Goal: Task Accomplishment & Management: Manage account settings

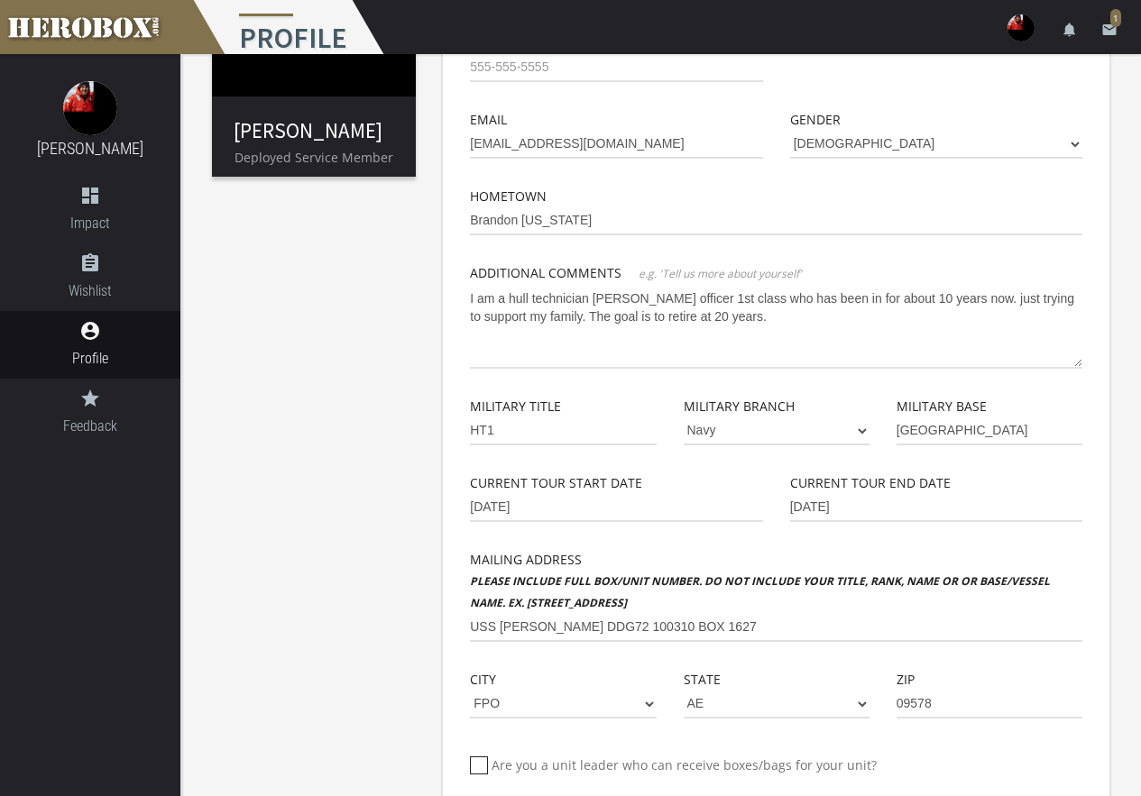
scroll to position [271, 0]
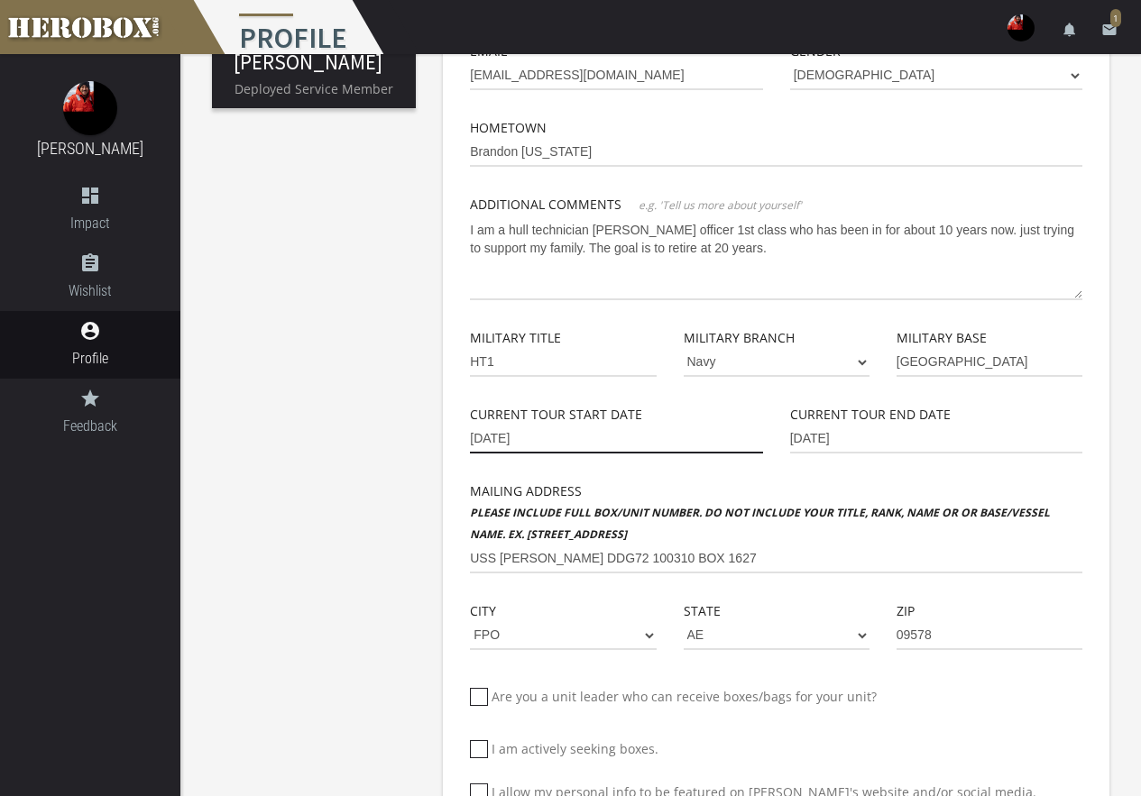
click at [545, 433] on input "[DATE]" at bounding box center [616, 439] width 292 height 29
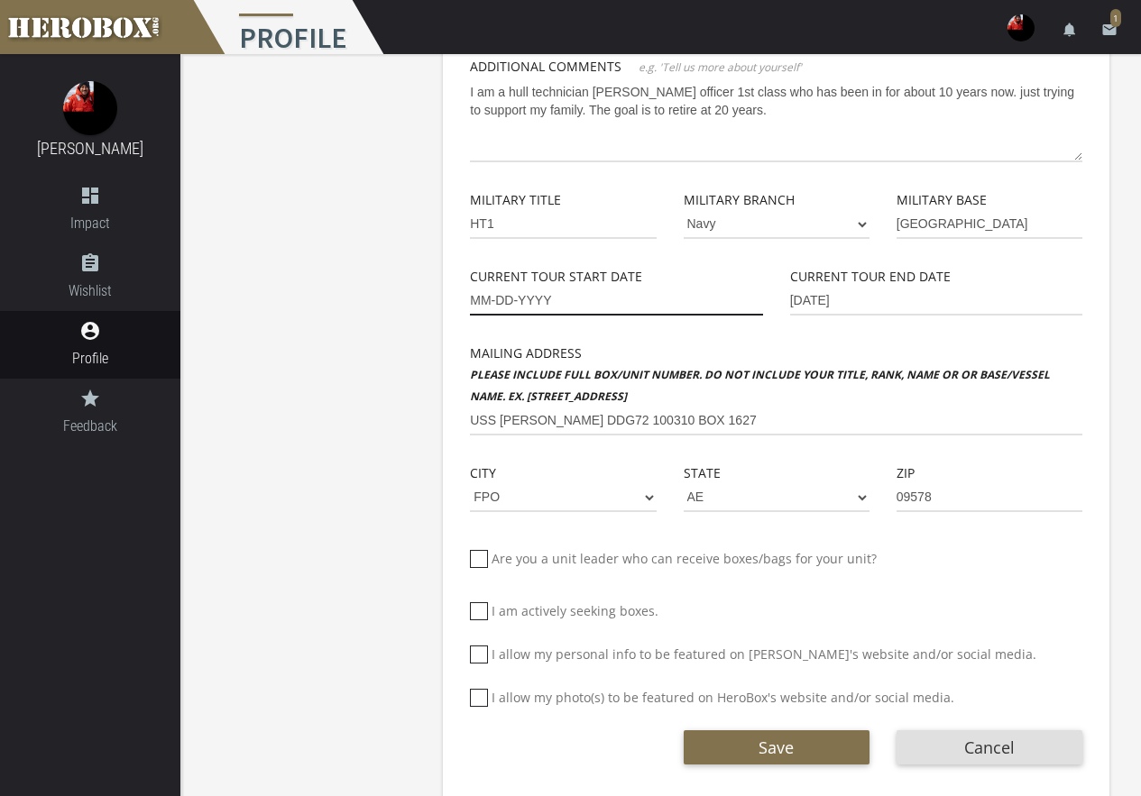
scroll to position [428, 0]
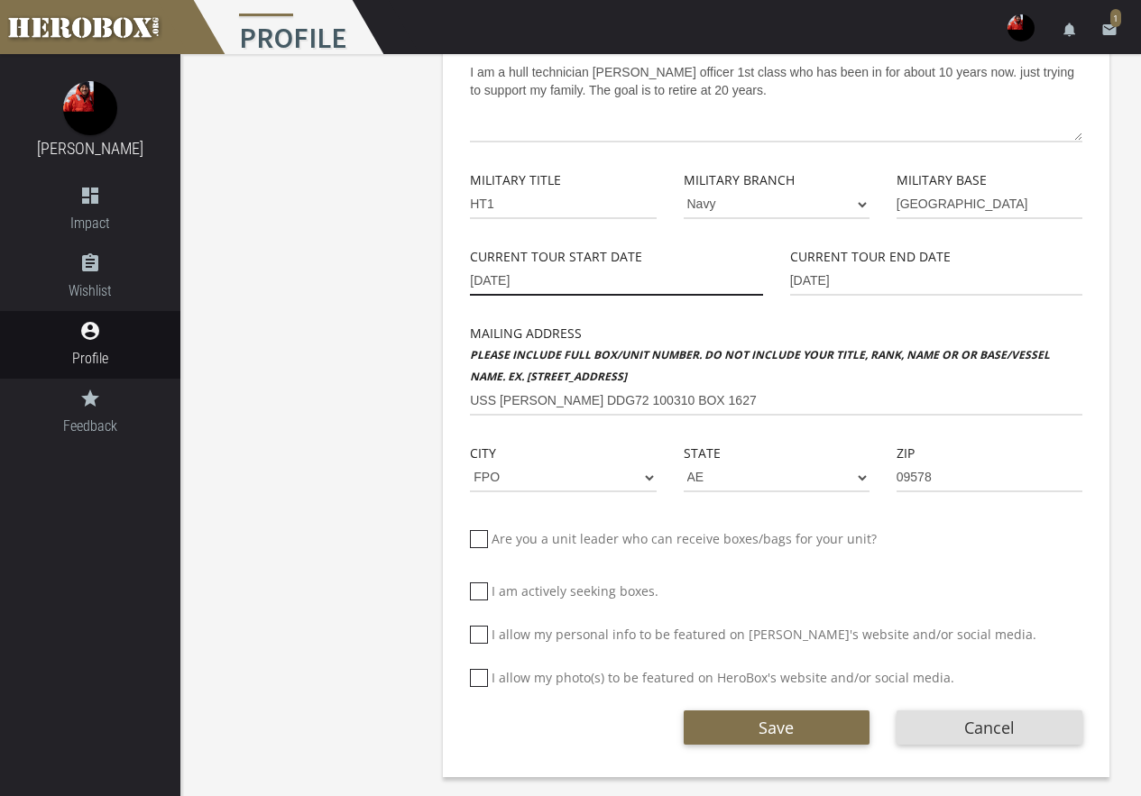
type input "[DATE]"
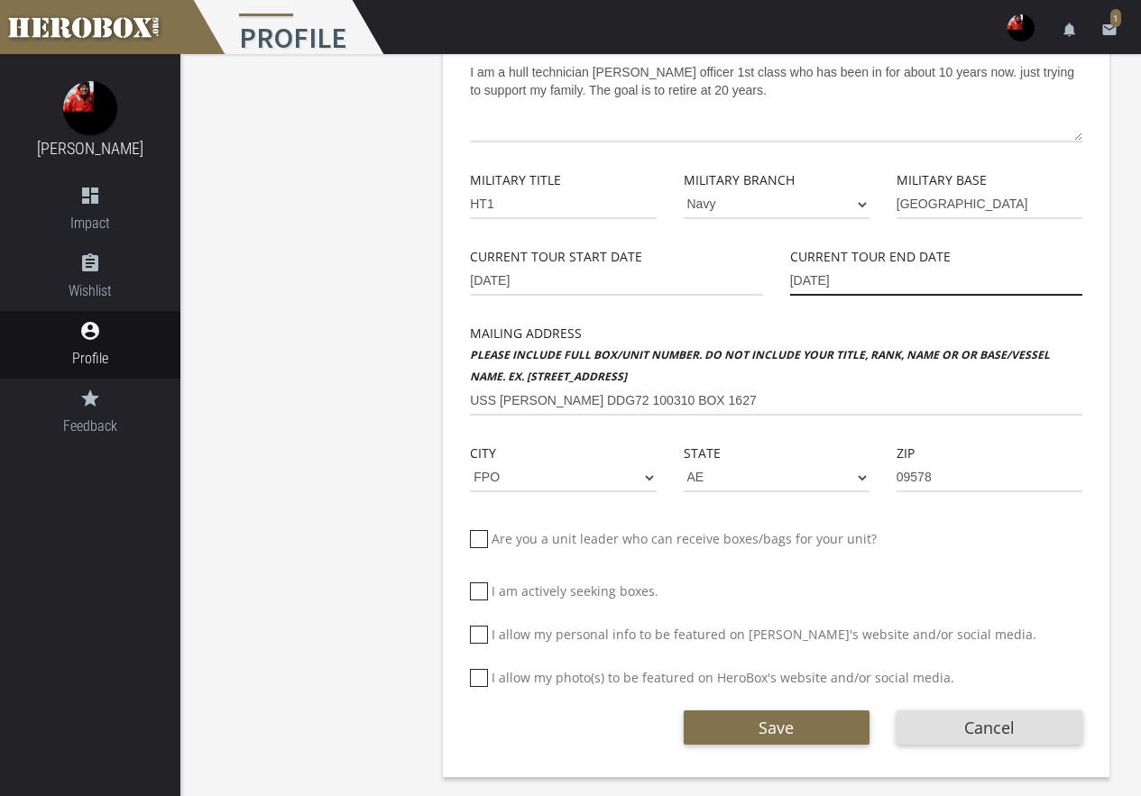
drag, startPoint x: 888, startPoint y: 279, endPoint x: 671, endPoint y: 268, distance: 217.6
click at [671, 268] on div "Current Tour Start Date [DATE] Current Tour End Date [DATE]" at bounding box center [775, 284] width 639 height 77
type input "[DATE]"
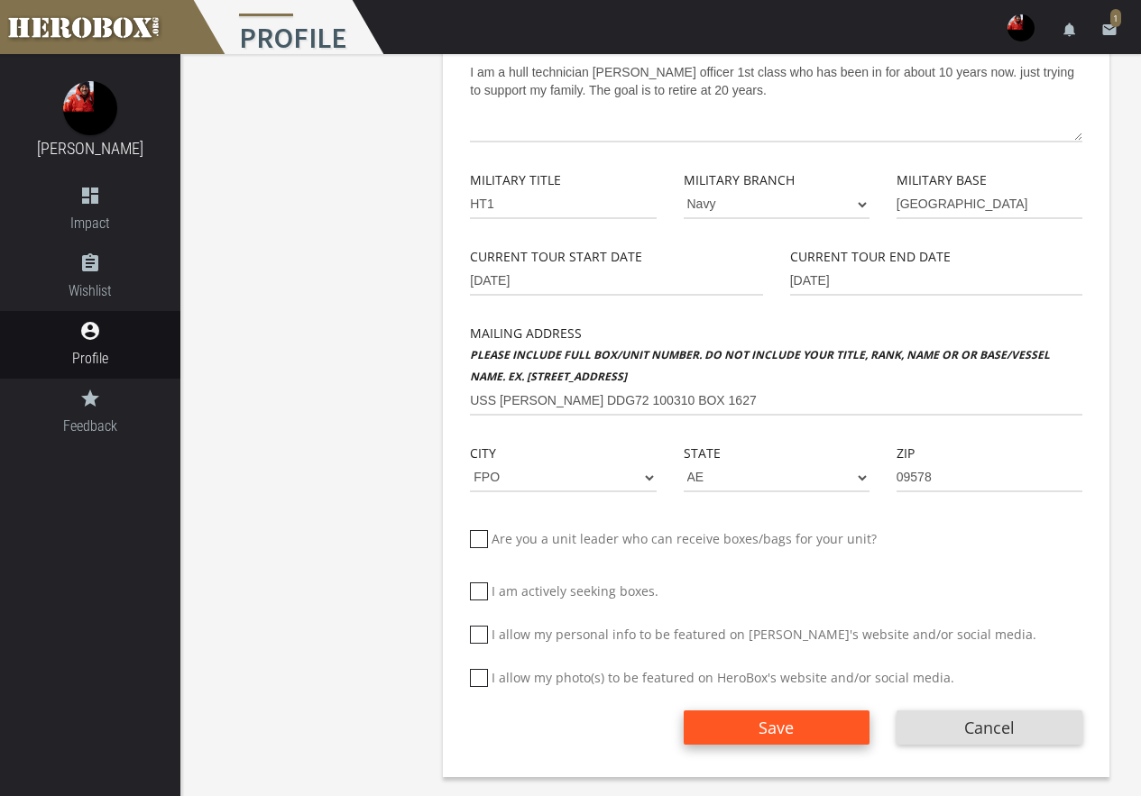
click at [778, 725] on button "Save" at bounding box center [777, 728] width 186 height 34
click at [785, 714] on button "Save" at bounding box center [777, 728] width 186 height 34
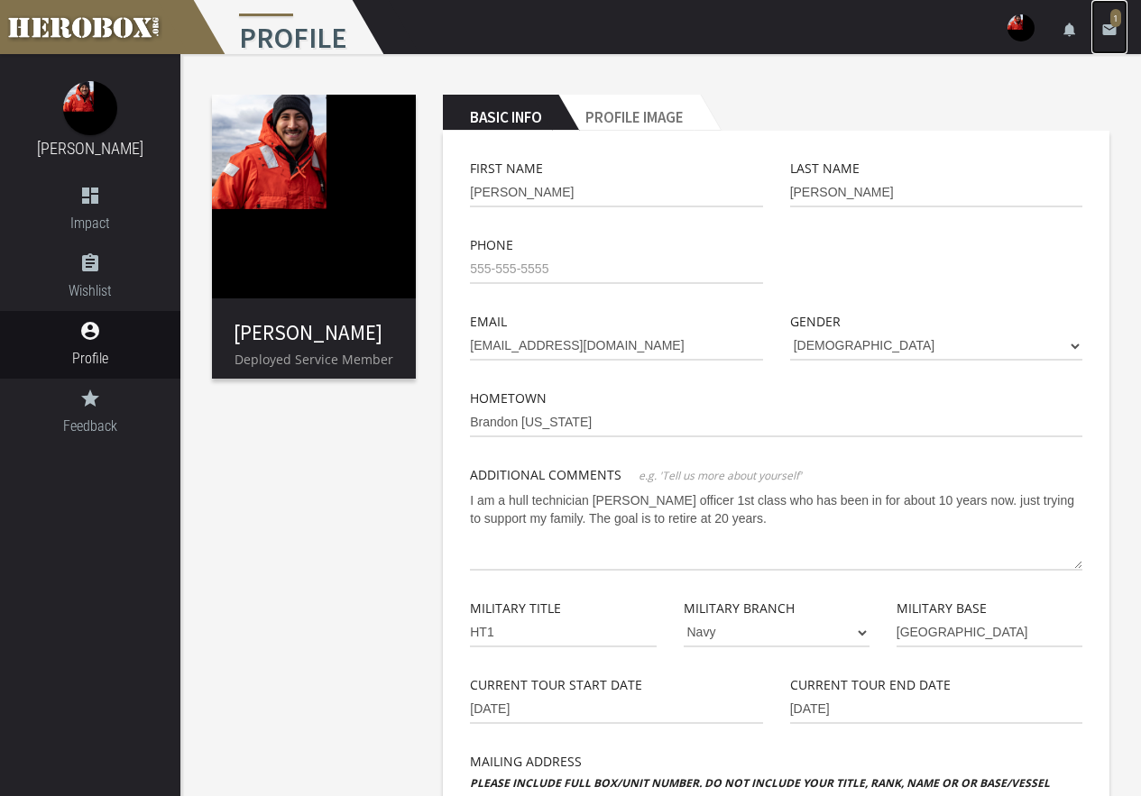
click at [1106, 35] on icon "email" at bounding box center [1109, 30] width 16 height 16
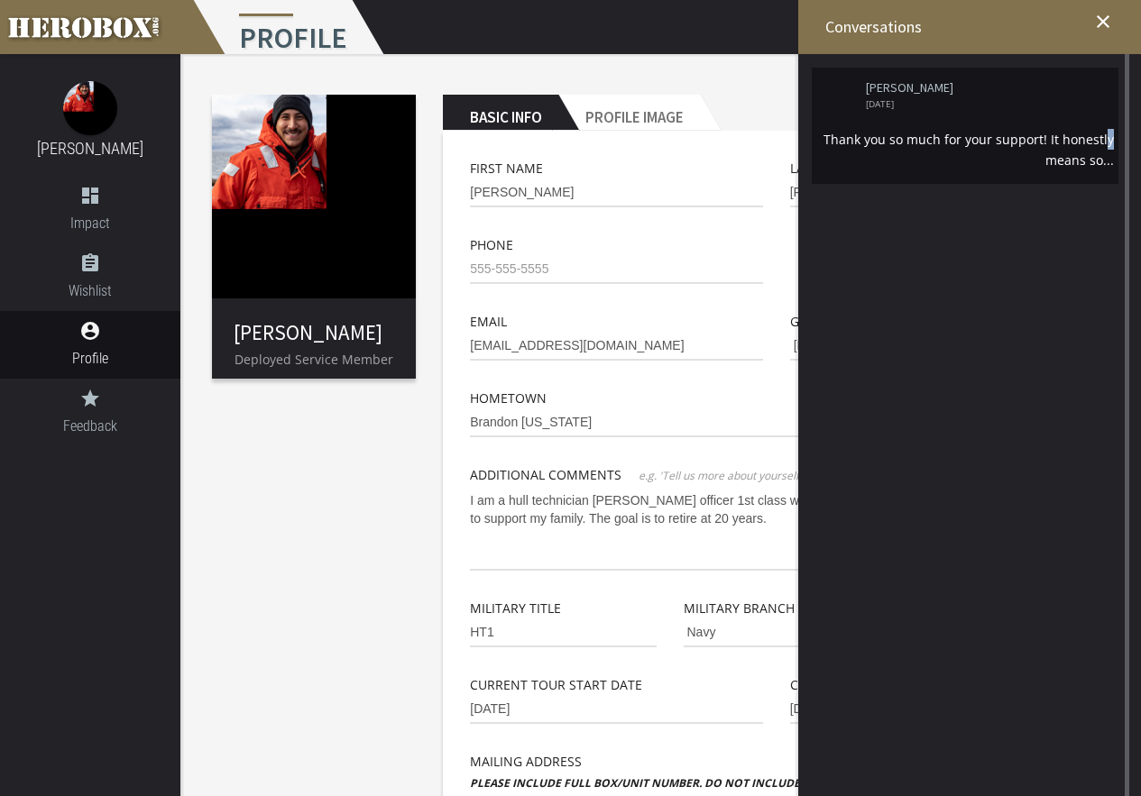
click at [995, 139] on div "Thank you so much for your support! It honestly means so..." at bounding box center [965, 149] width 298 height 41
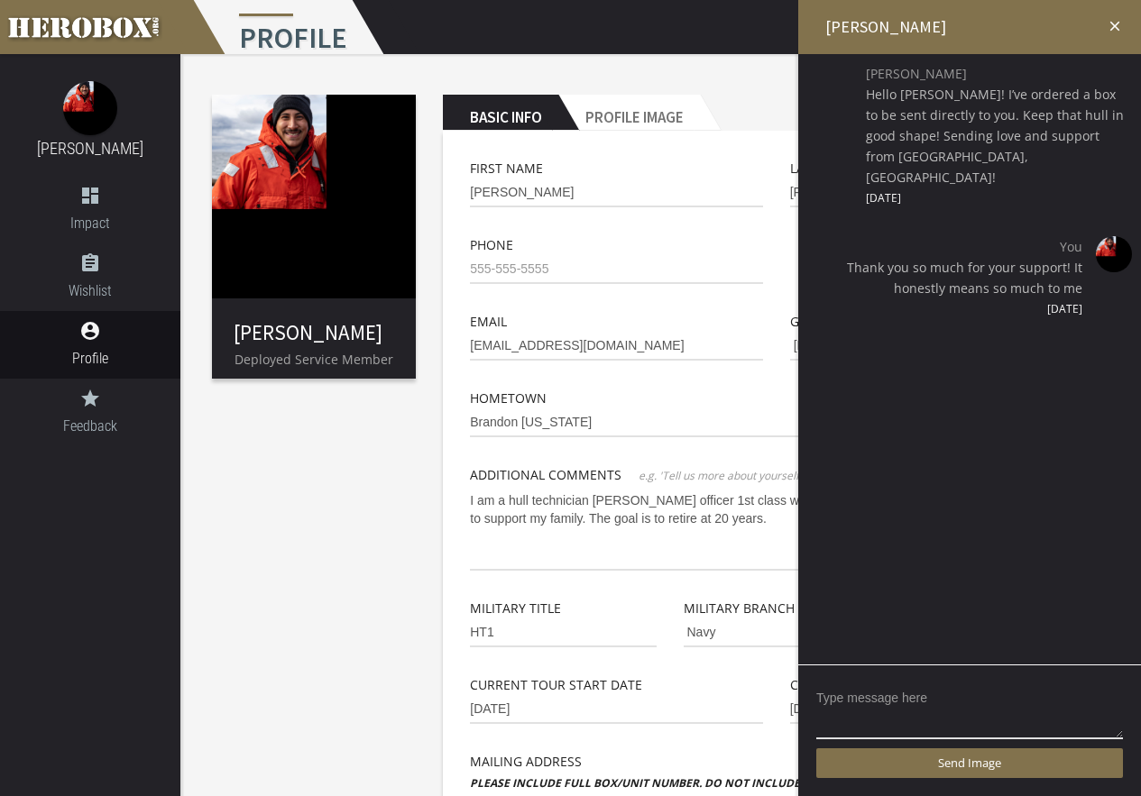
click at [1126, 21] on h2 "[PERSON_NAME]" at bounding box center [969, 27] width 343 height 54
click at [1115, 29] on icon "close" at bounding box center [1114, 26] width 16 height 16
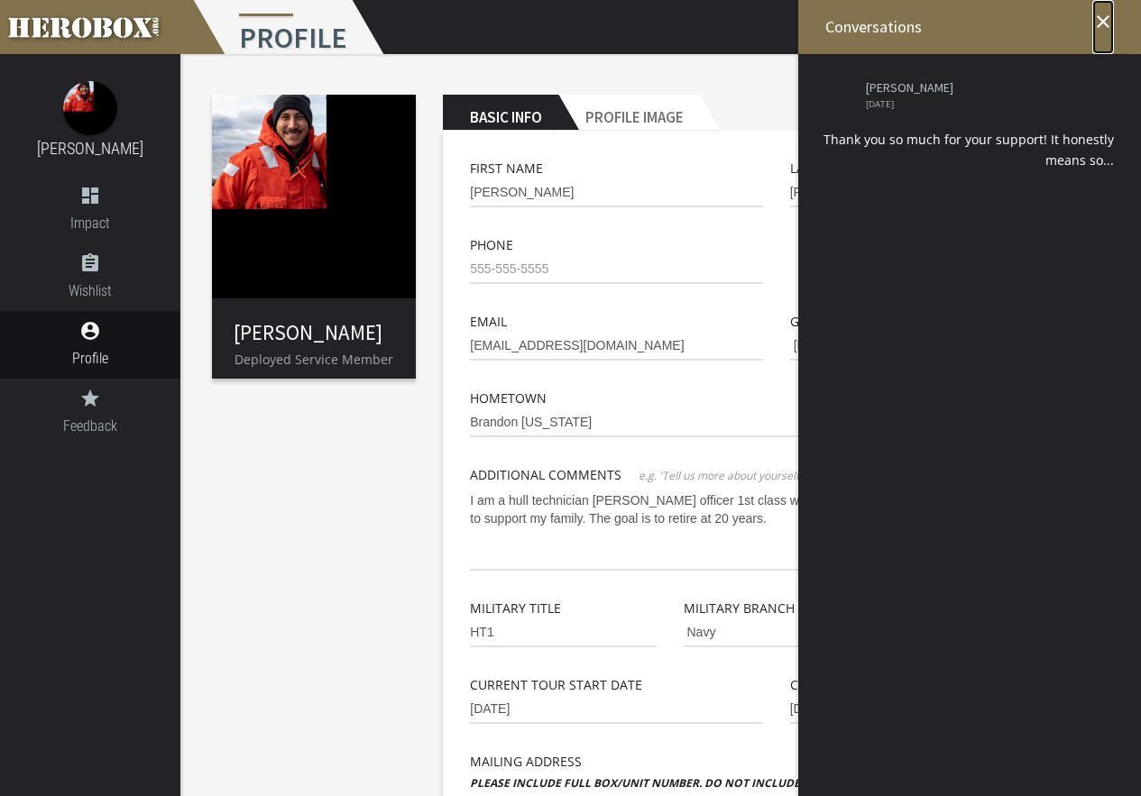
click at [1106, 24] on icon "close" at bounding box center [1103, 22] width 22 height 22
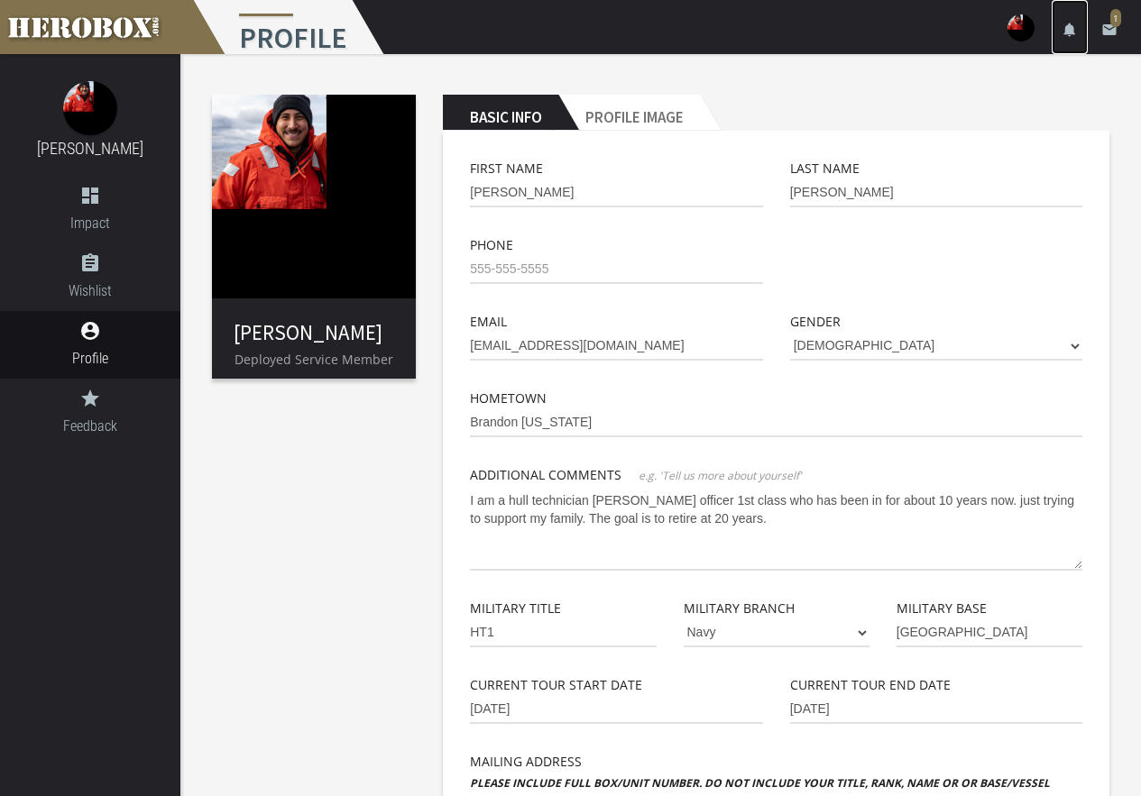
click at [1067, 23] on icon "notifications" at bounding box center [1069, 30] width 16 height 16
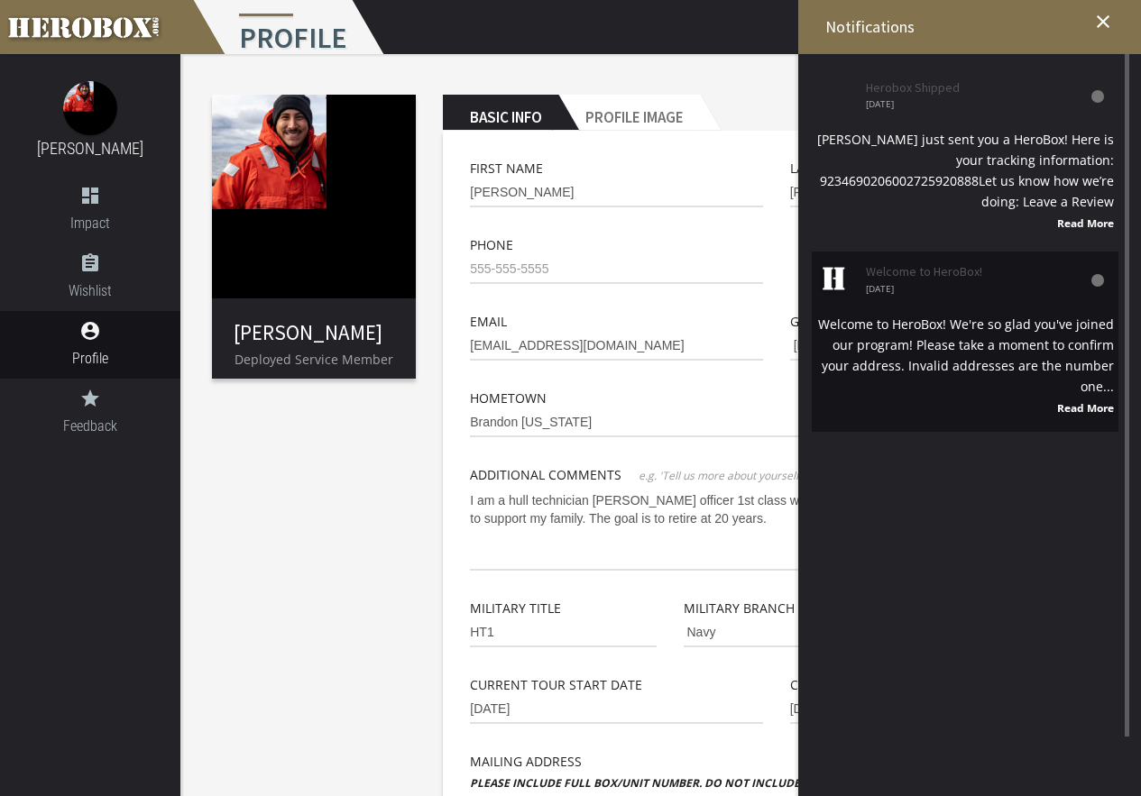
click at [941, 380] on div "Welcome to HeroBox! We're so glad you've joined our program! Please take a mome…" at bounding box center [965, 366] width 298 height 105
click at [1082, 405] on strong "Read More" at bounding box center [1085, 407] width 57 height 14
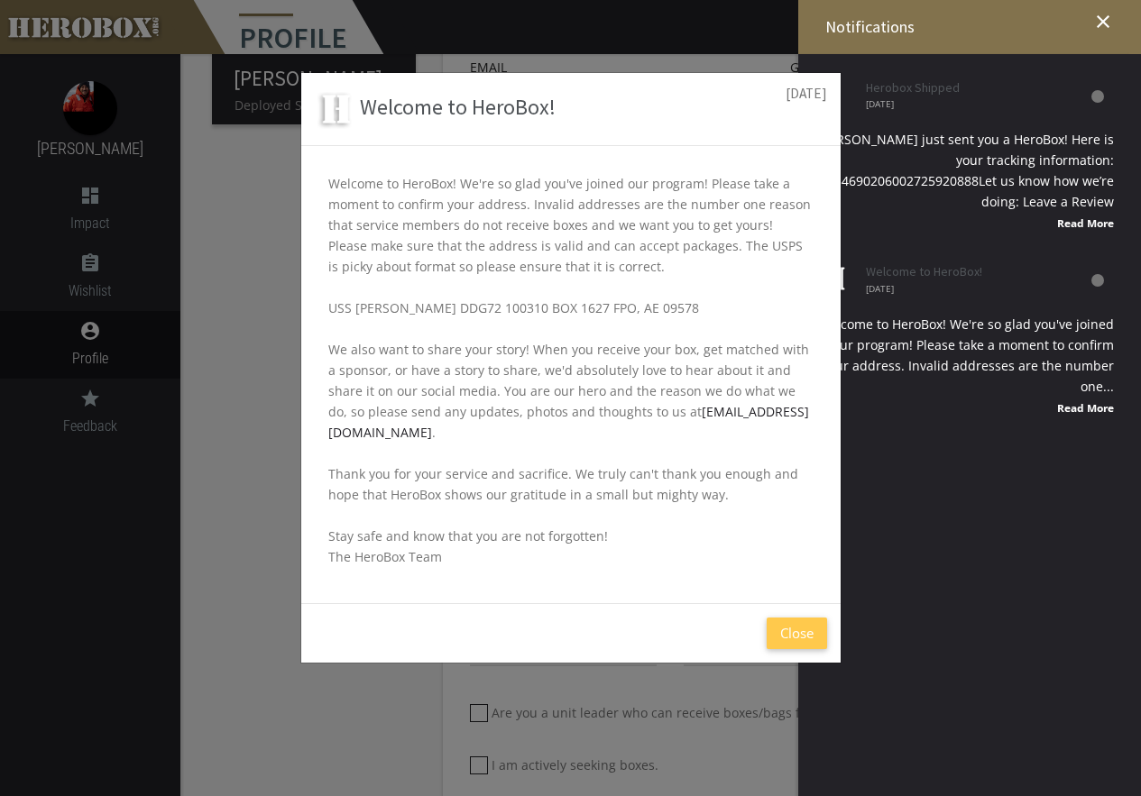
scroll to position [271, 0]
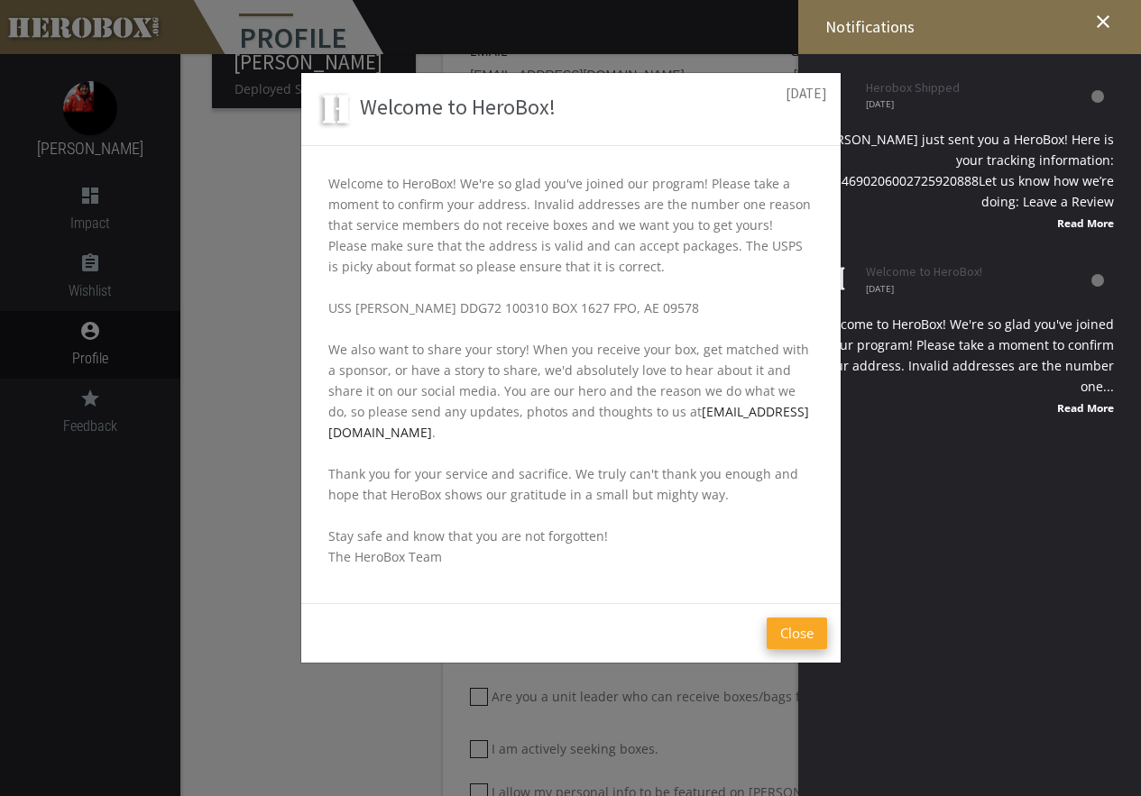
click at [805, 618] on button "Close" at bounding box center [796, 634] width 60 height 32
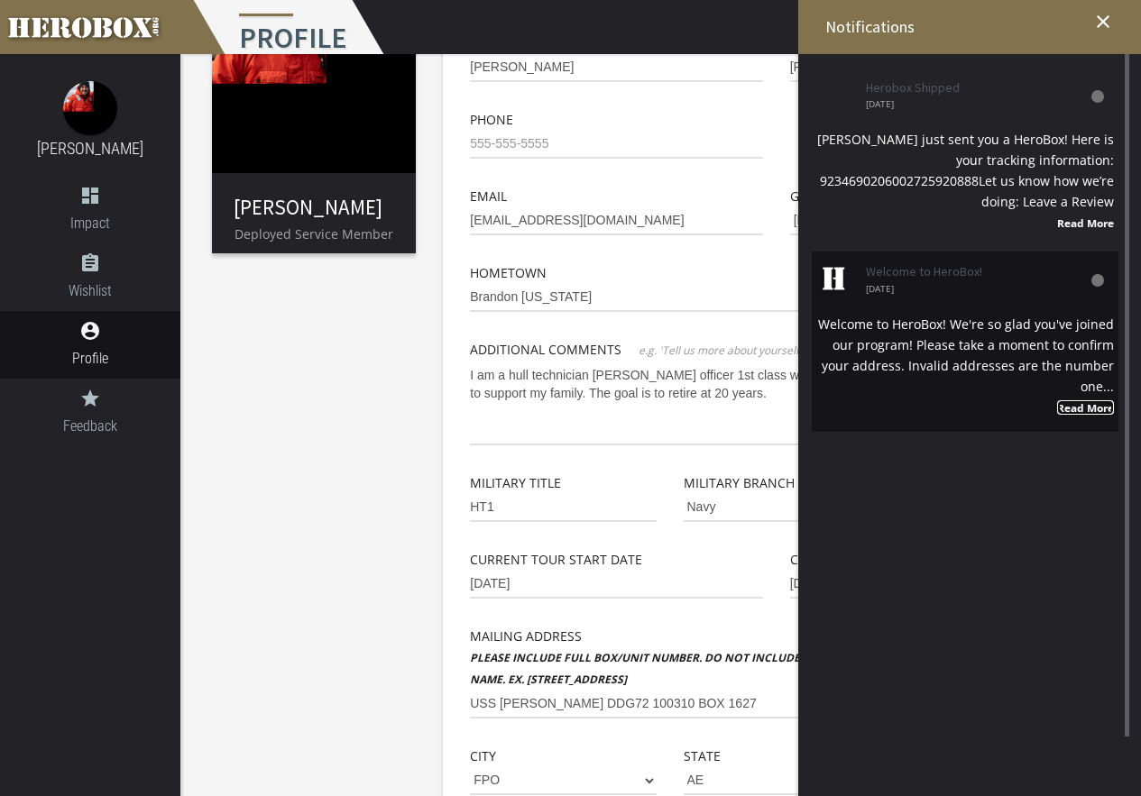
scroll to position [0, 0]
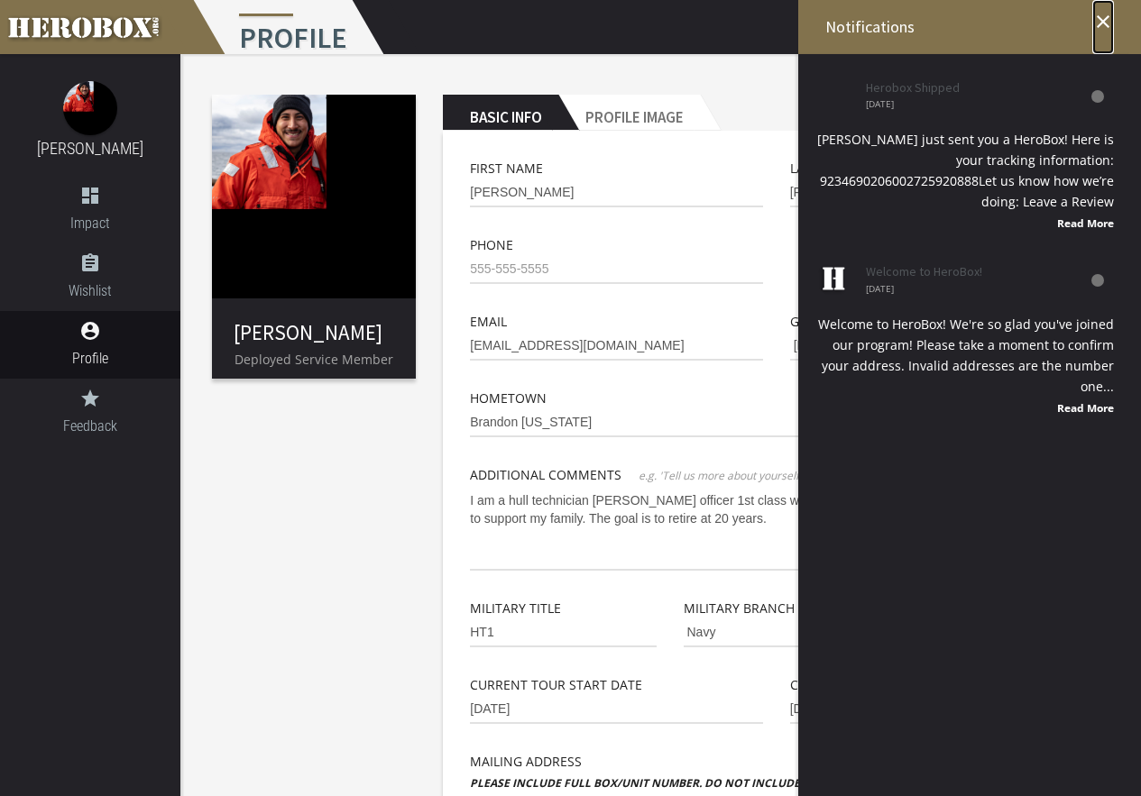
click at [1104, 18] on icon "close" at bounding box center [1103, 22] width 22 height 22
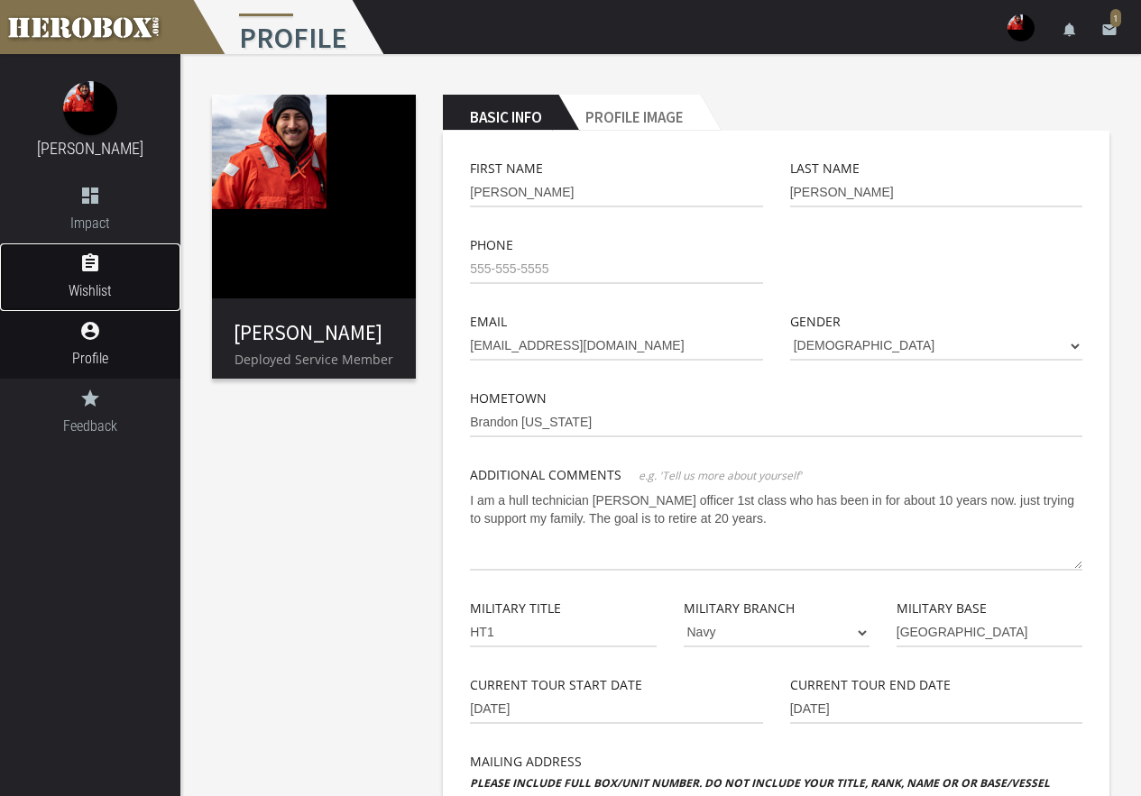
click at [92, 296] on span "Wishlist" at bounding box center [90, 291] width 180 height 23
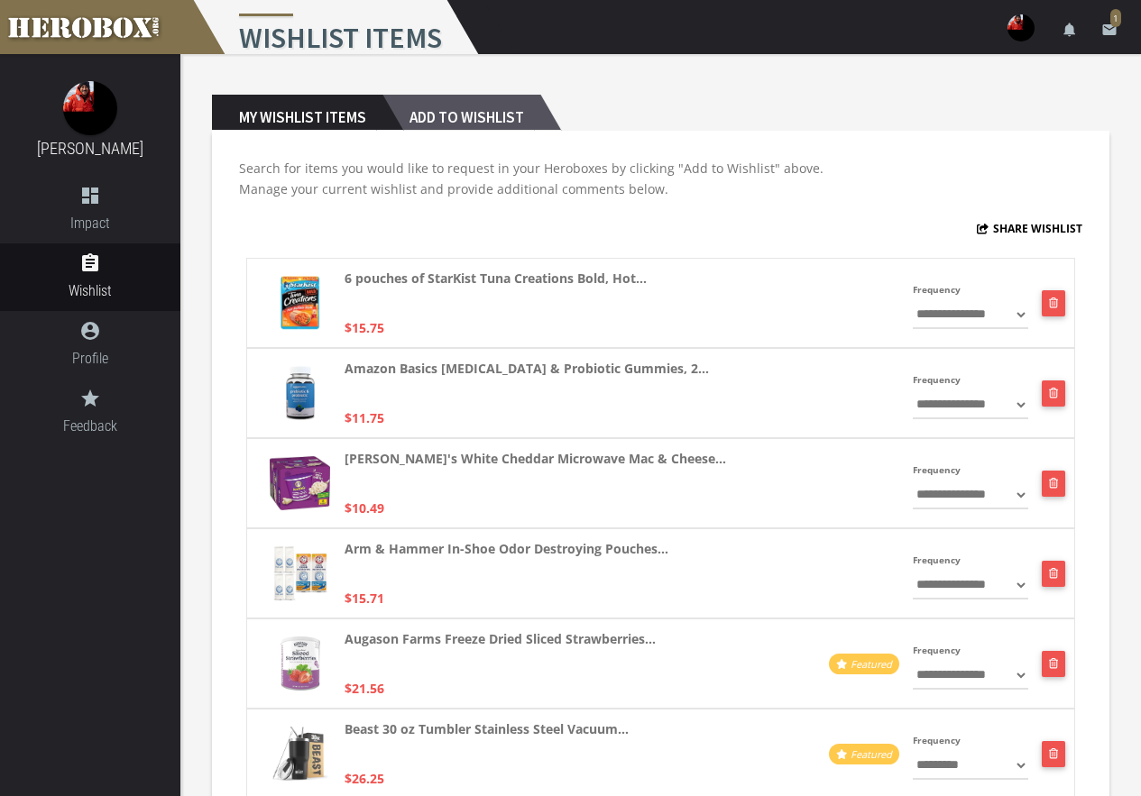
click at [453, 112] on h2 "Add to Wishlist" at bounding box center [461, 113] width 158 height 36
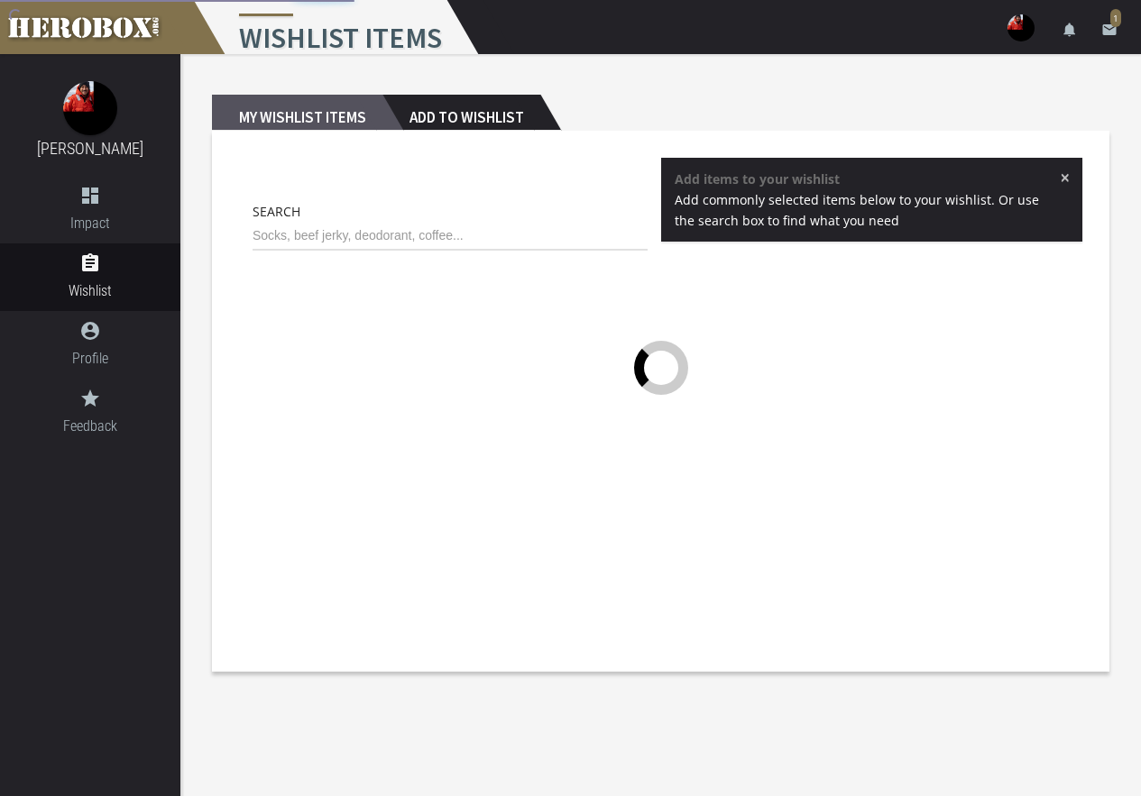
click at [335, 115] on h2 "My Wishlist Items" at bounding box center [297, 113] width 170 height 36
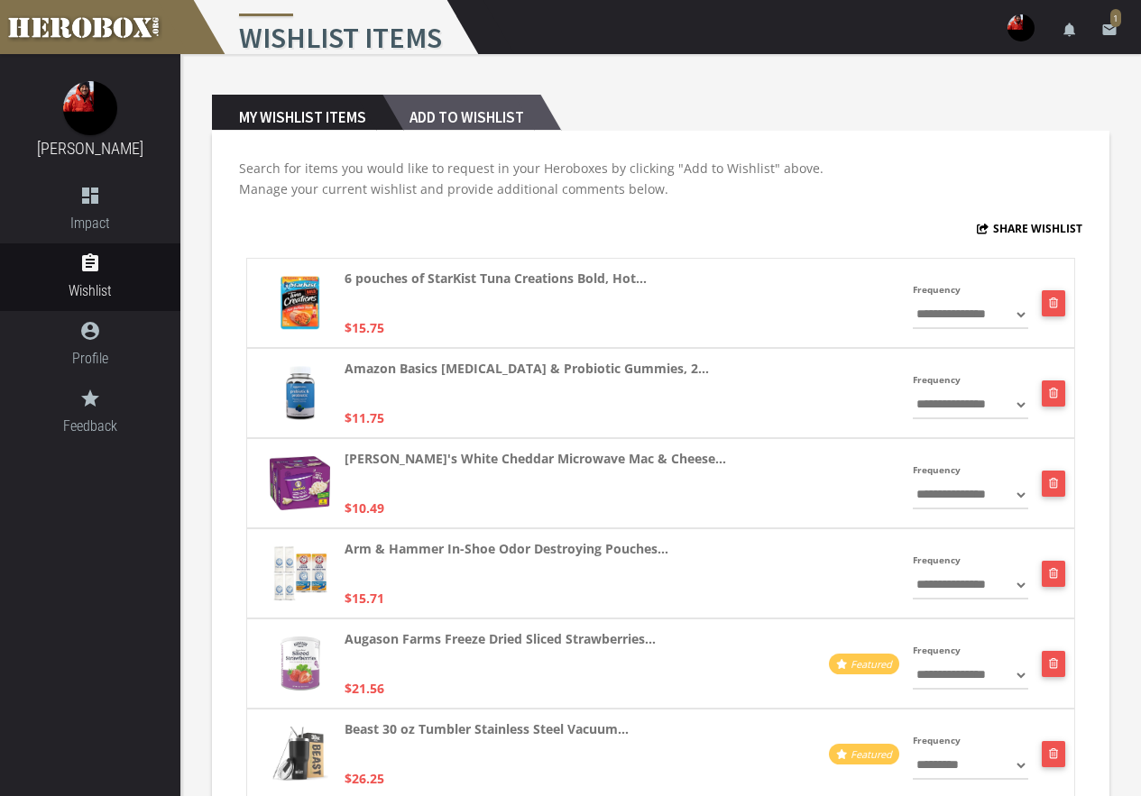
click at [476, 118] on h2 "Add to Wishlist" at bounding box center [461, 113] width 158 height 36
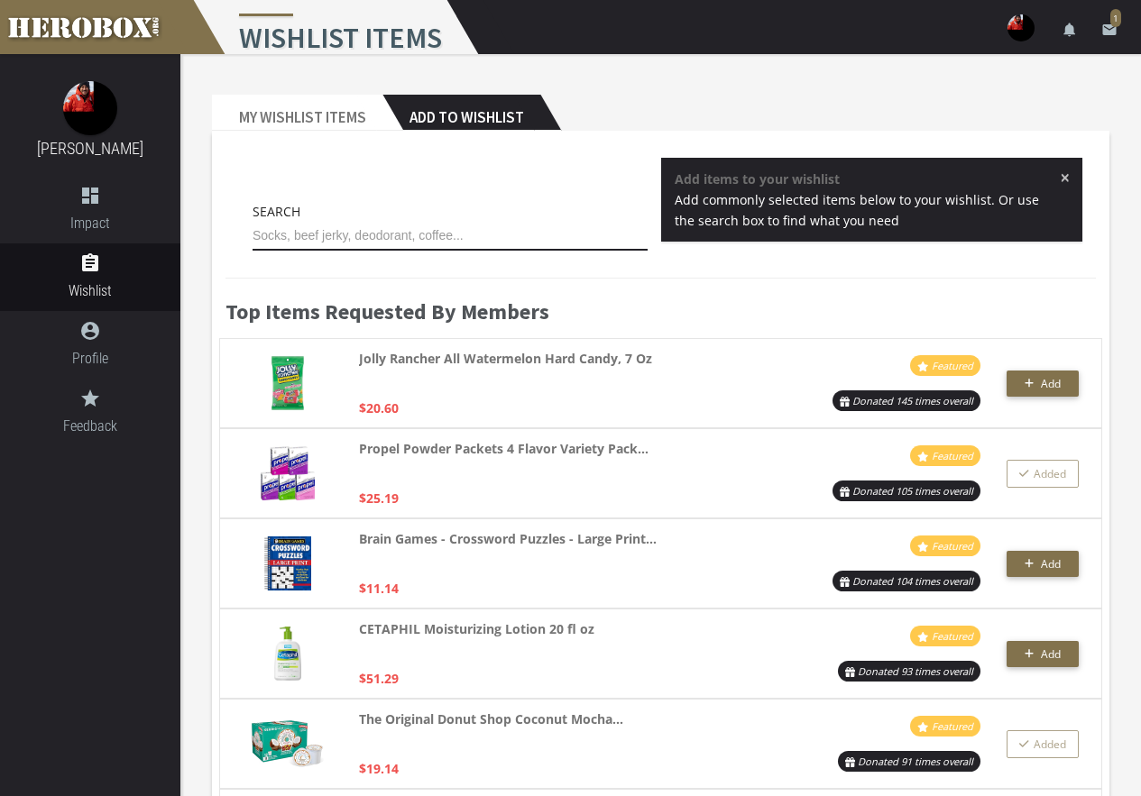
click at [474, 238] on input "text" at bounding box center [449, 236] width 395 height 29
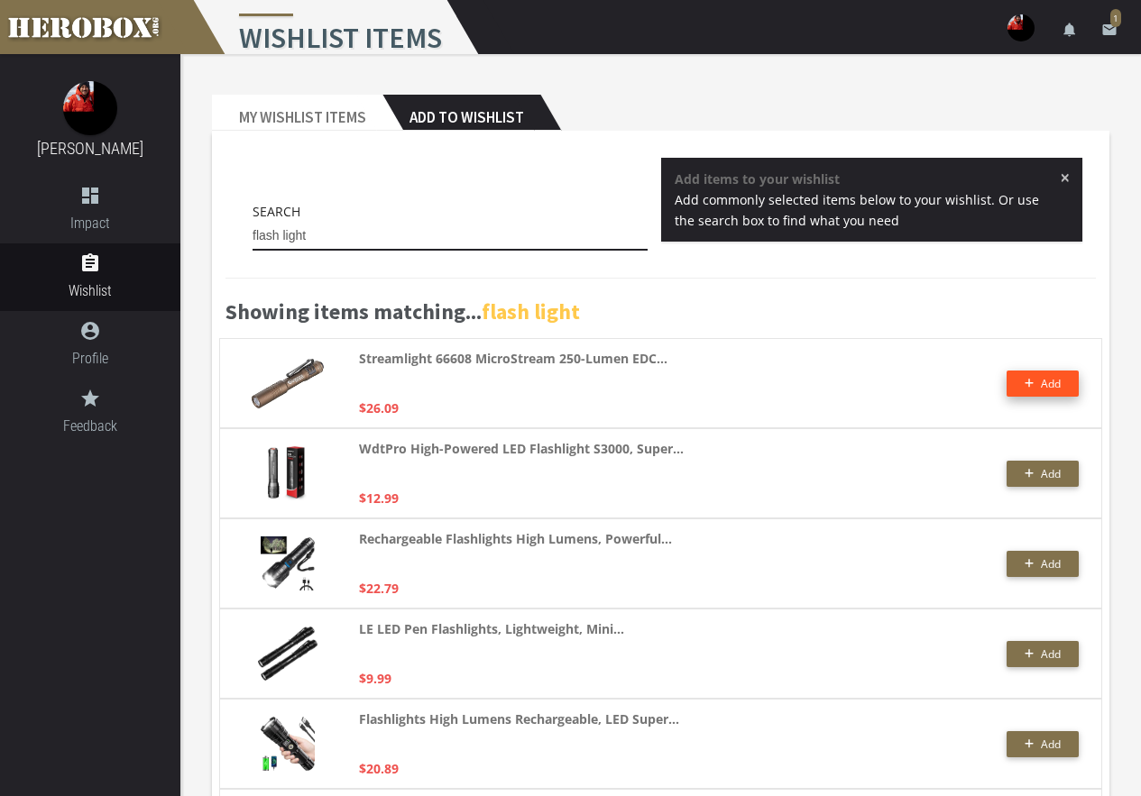
type input "flash light"
click at [1053, 384] on span "Add" at bounding box center [1051, 383] width 20 height 15
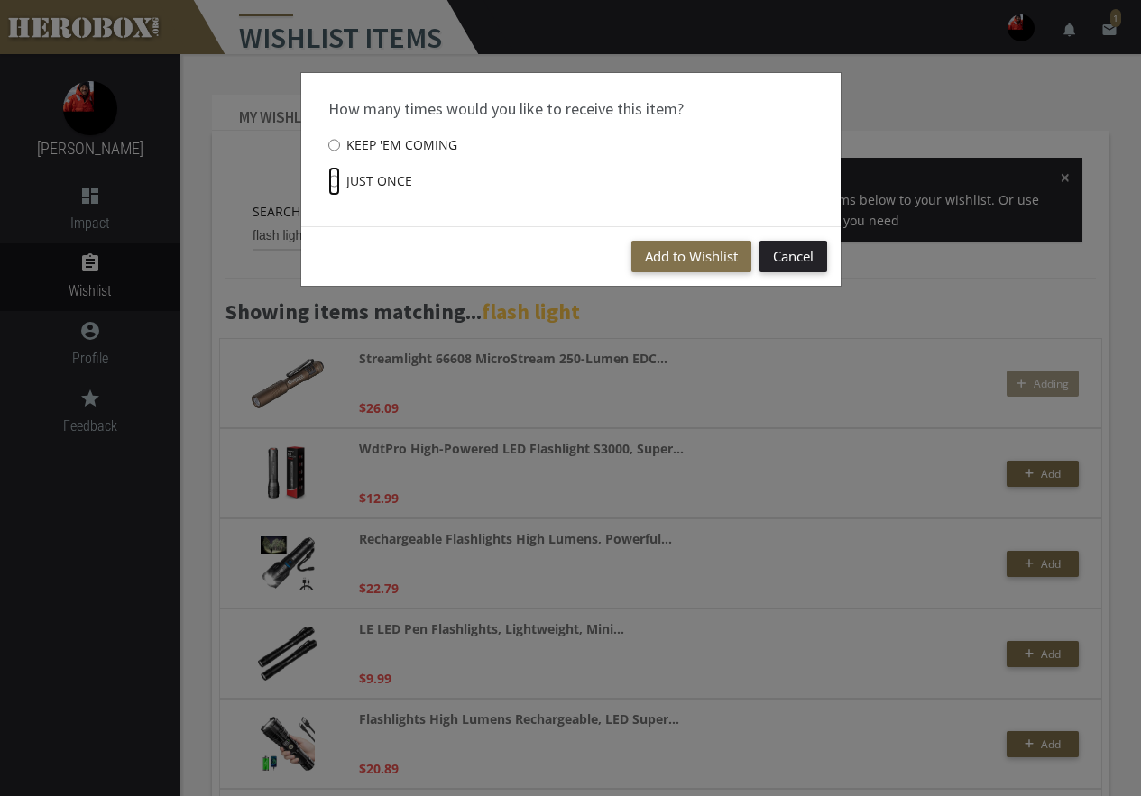
drag, startPoint x: 332, startPoint y: 176, endPoint x: 344, endPoint y: 179, distance: 12.3
click at [333, 177] on input "Just once" at bounding box center [334, 181] width 12 height 29
radio input "****"
click at [663, 265] on button "Add to Wishlist" at bounding box center [691, 257] width 120 height 32
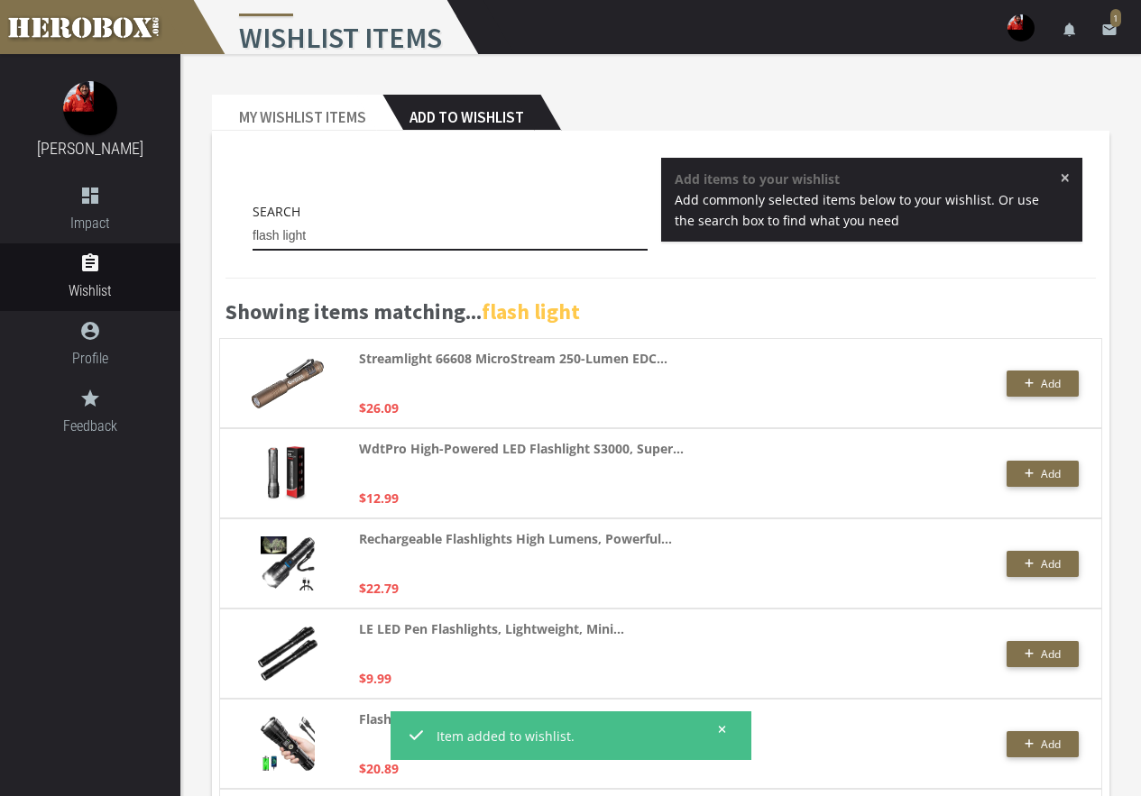
drag, startPoint x: 326, startPoint y: 231, endPoint x: 233, endPoint y: 237, distance: 93.1
click at [233, 237] on div "Search flash light × Add items to your wishlist Add commonly selected items bel…" at bounding box center [660, 209] width 870 height 102
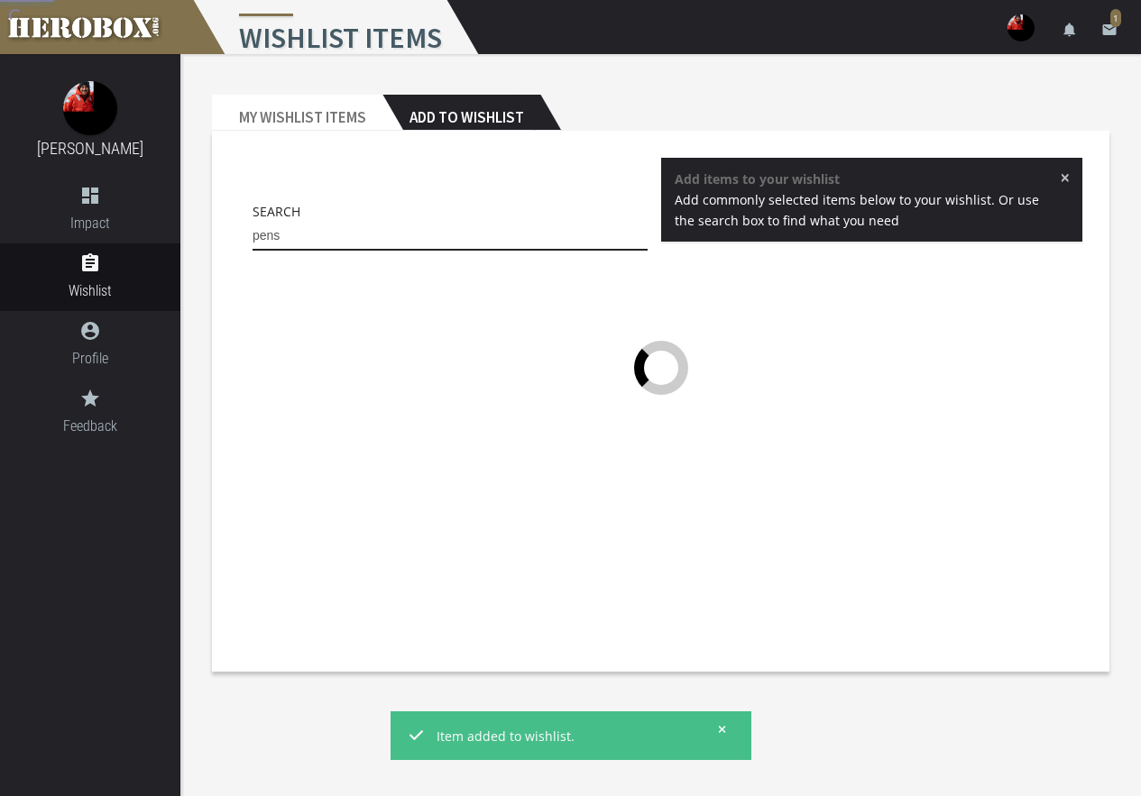
type input "pens"
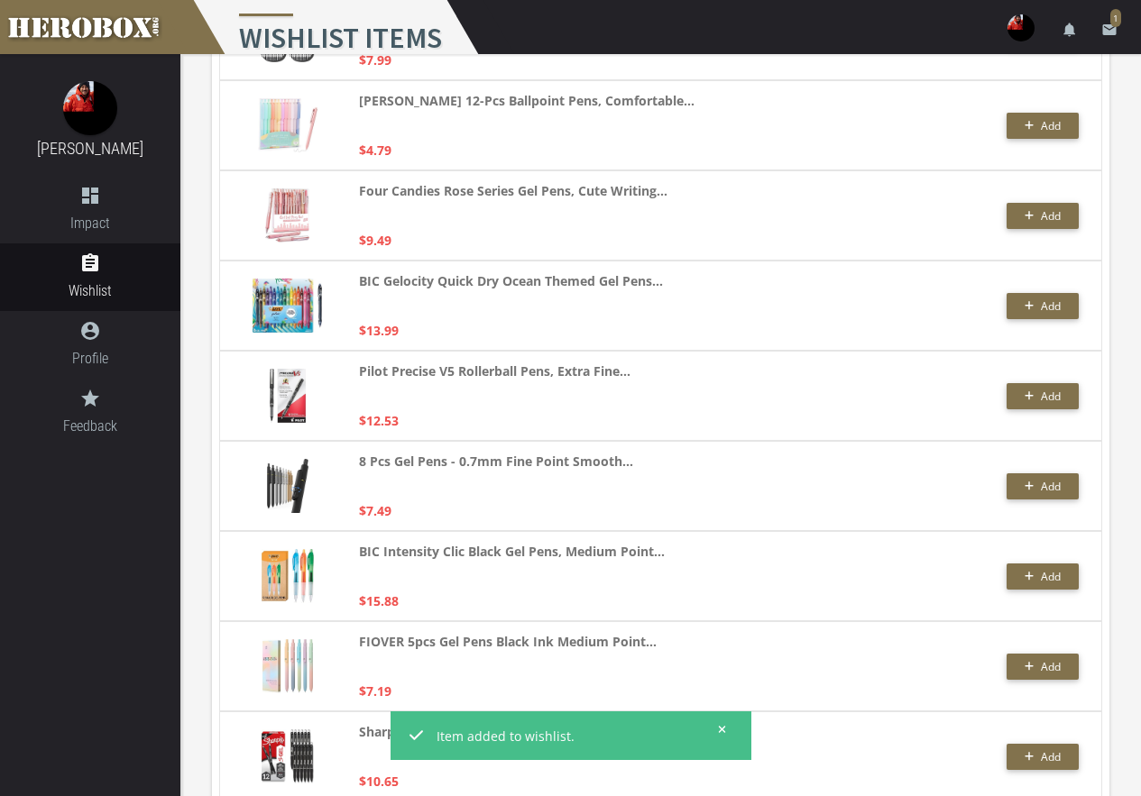
scroll to position [631, 0]
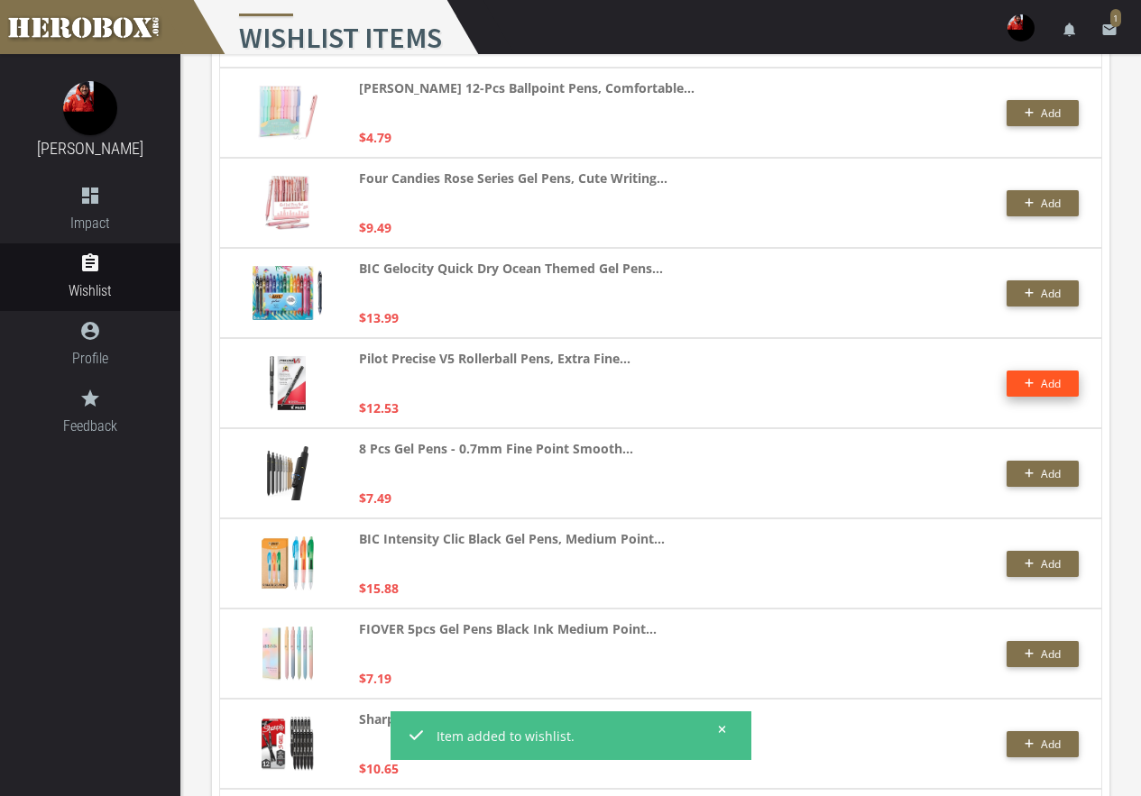
click at [1034, 383] on span "Add" at bounding box center [1042, 383] width 37 height 15
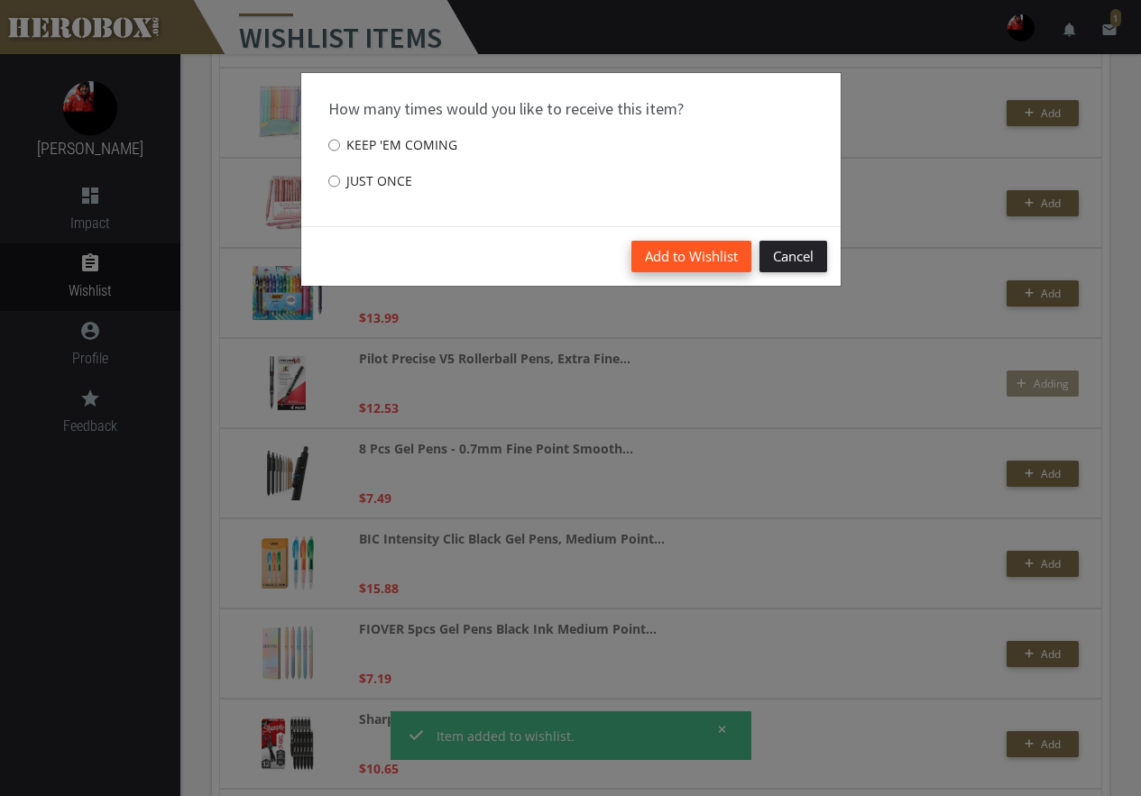
click at [704, 252] on button "Add to Wishlist" at bounding box center [691, 257] width 120 height 32
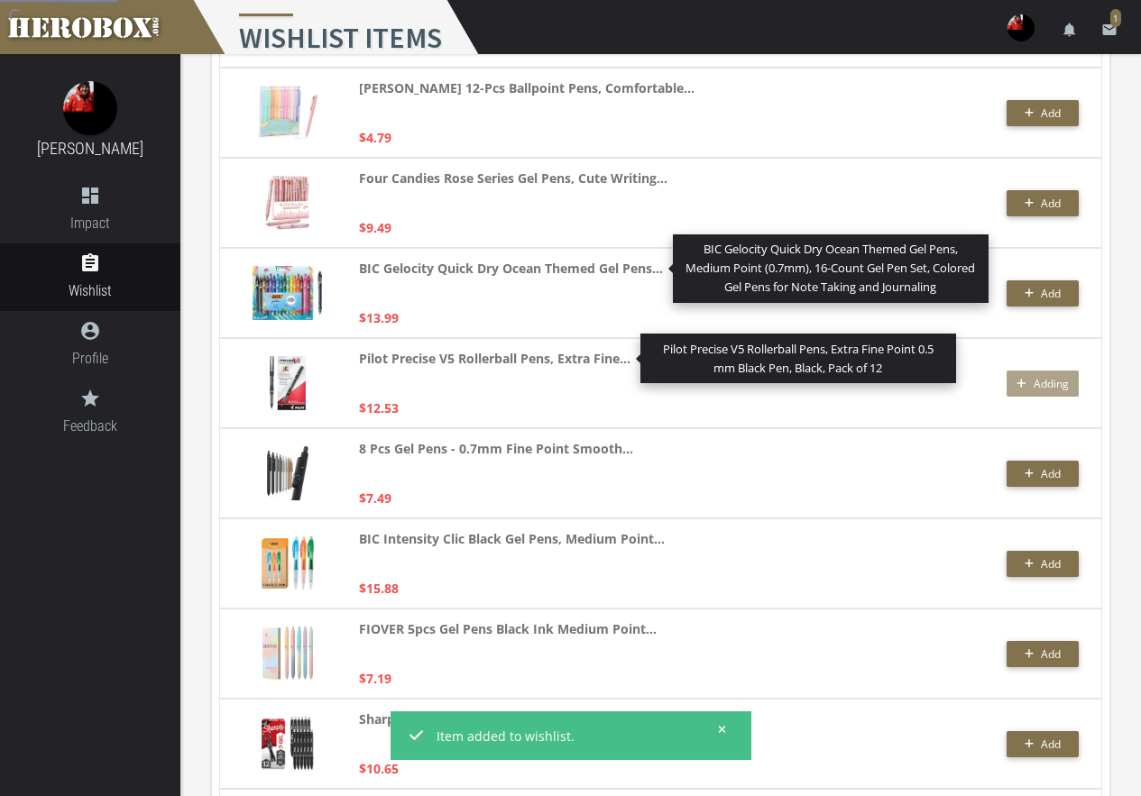
scroll to position [0, 0]
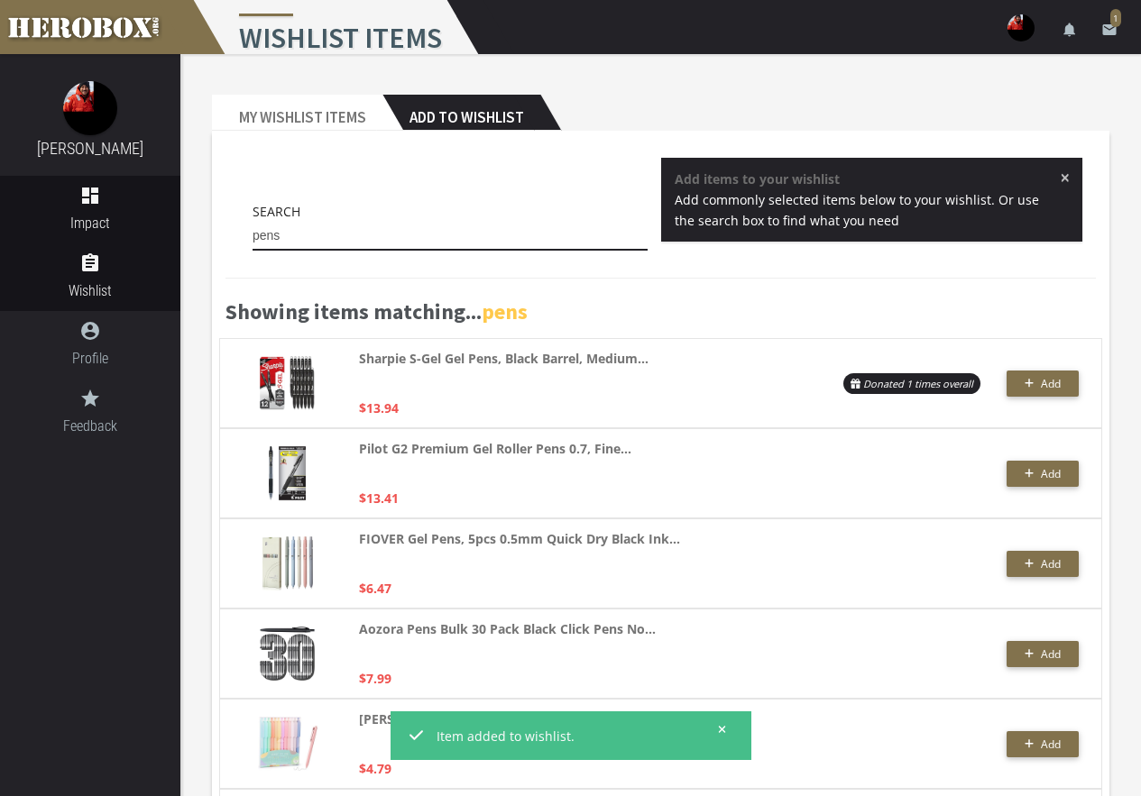
drag, startPoint x: 311, startPoint y: 229, endPoint x: 0, endPoint y: 197, distance: 312.7
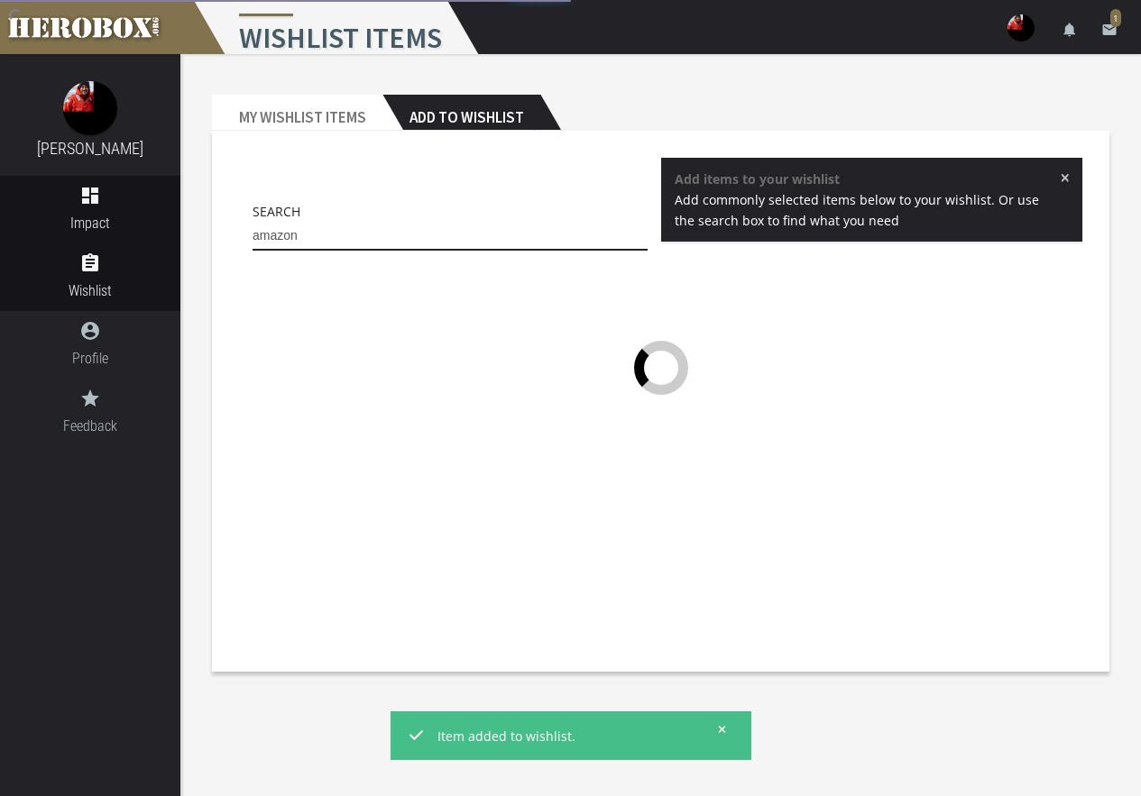
type input "amazon"
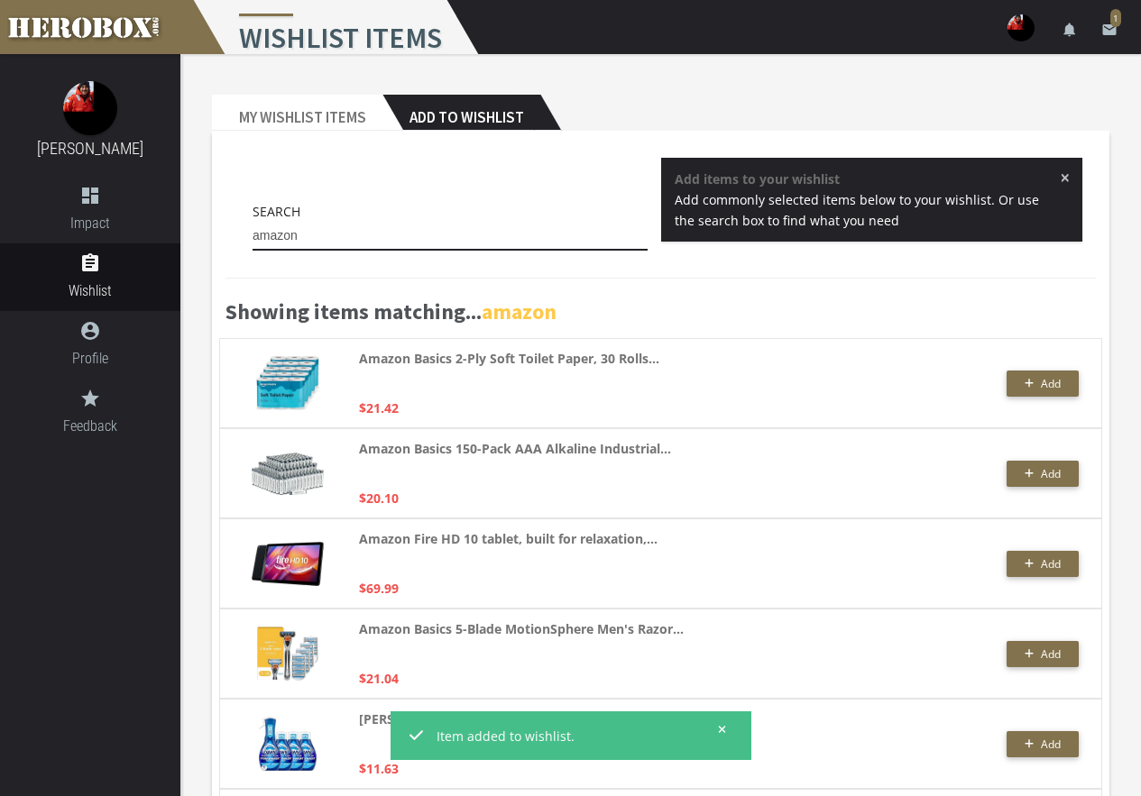
drag, startPoint x: 334, startPoint y: 243, endPoint x: 0, endPoint y: 150, distance: 346.3
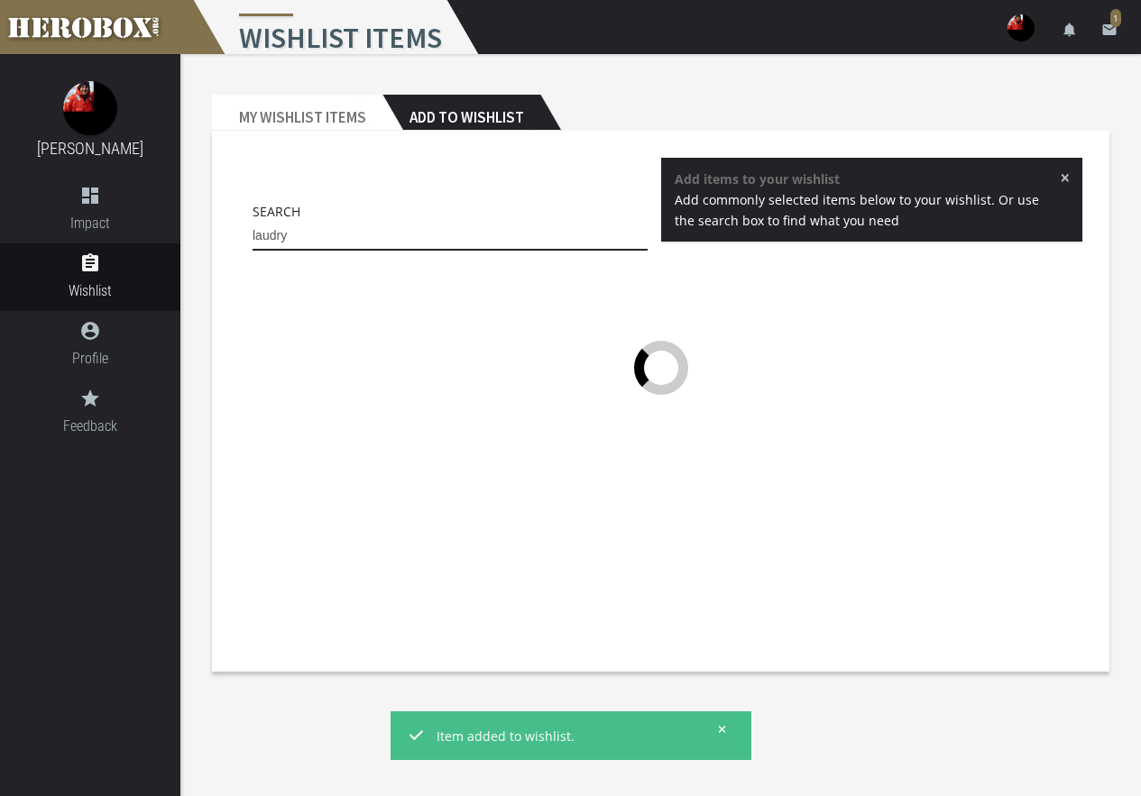
type input "laudry"
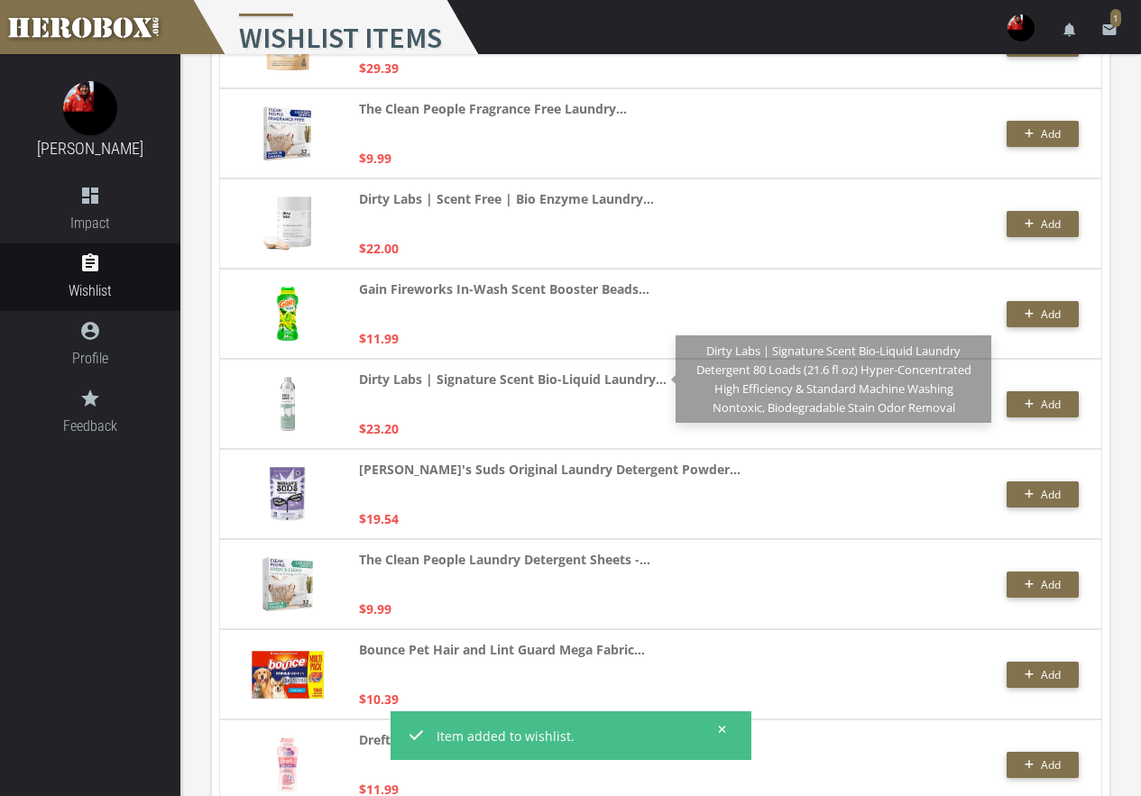
scroll to position [1662, 0]
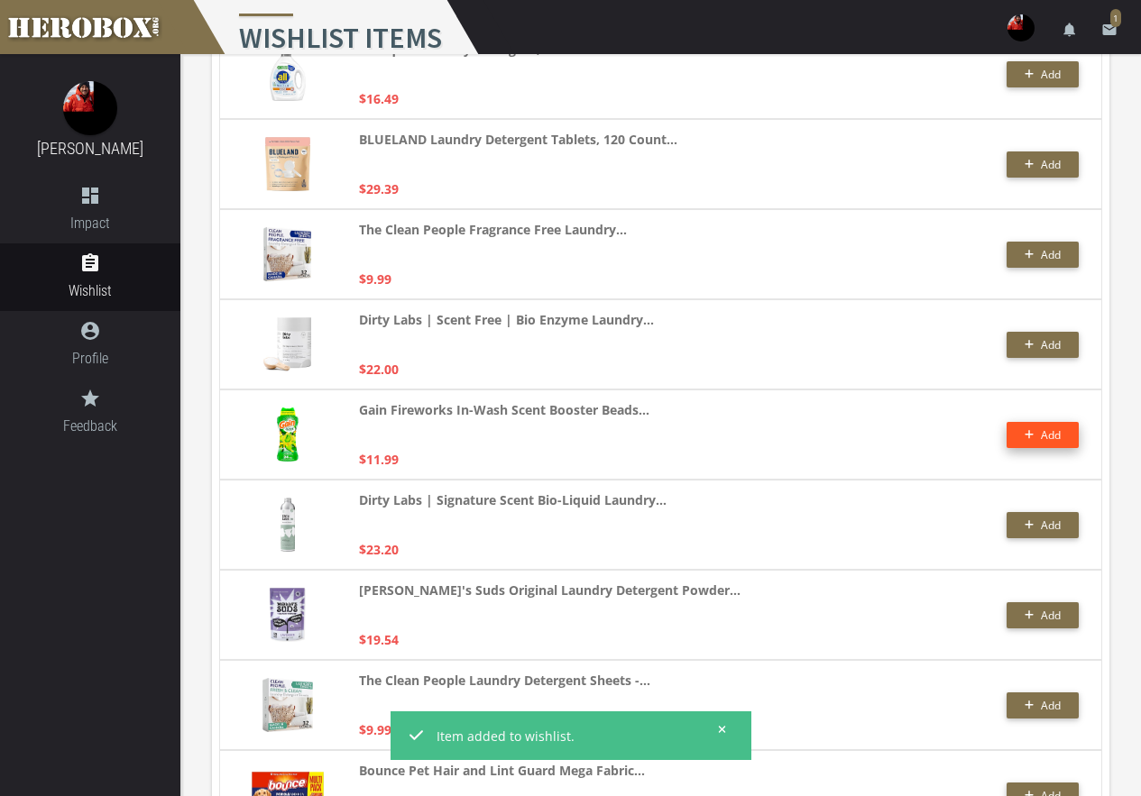
click at [1048, 422] on button "Add" at bounding box center [1042, 435] width 72 height 26
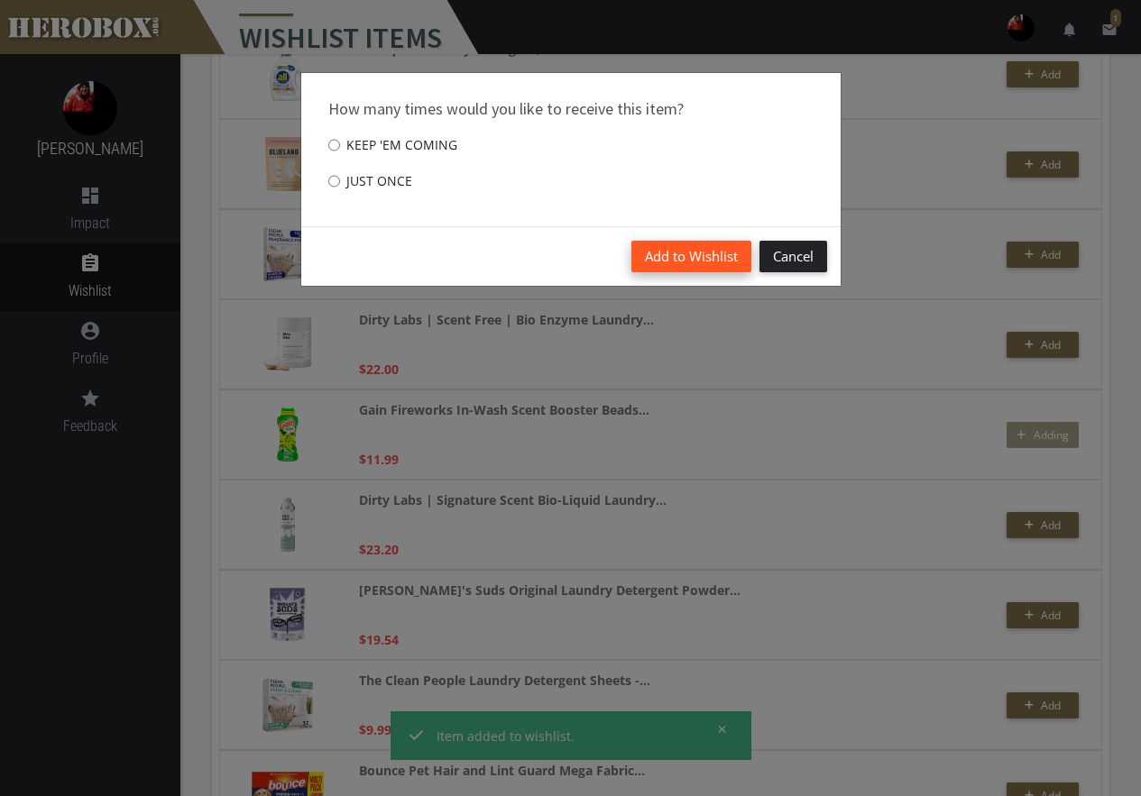
click at [710, 256] on button "Add to Wishlist" at bounding box center [691, 257] width 120 height 32
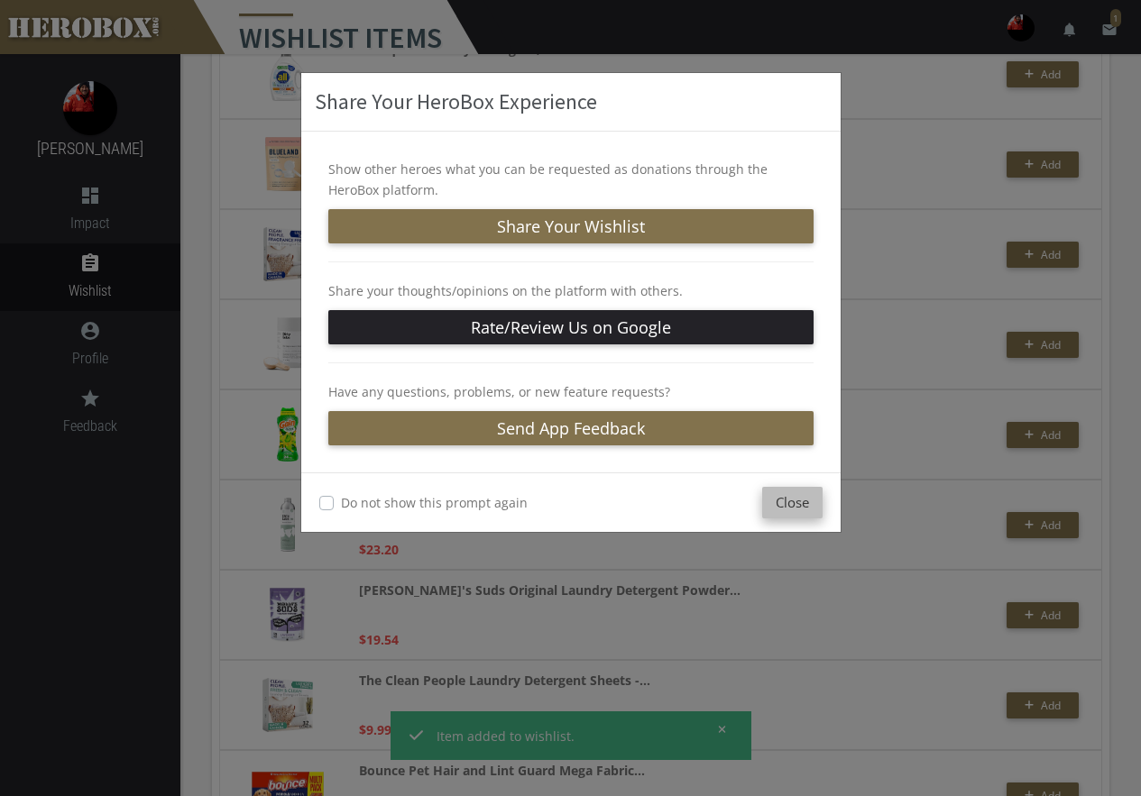
click at [814, 497] on button "Close" at bounding box center [792, 503] width 60 height 32
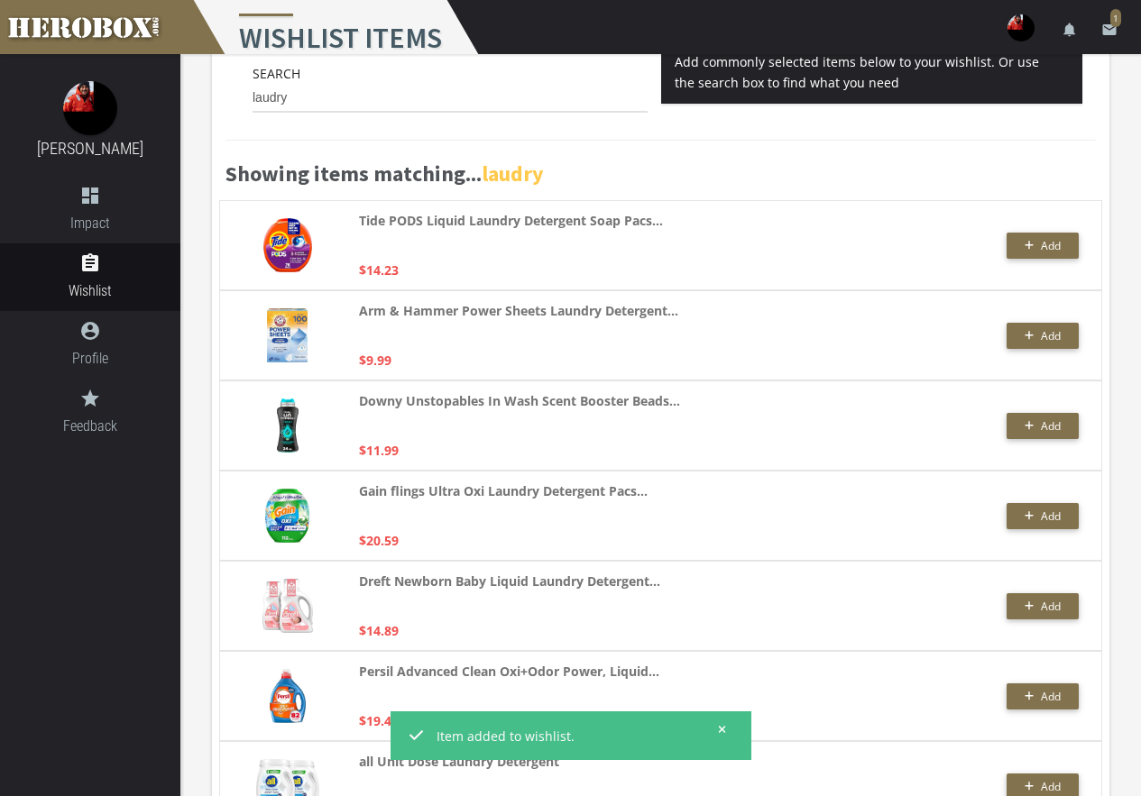
scroll to position [0, 0]
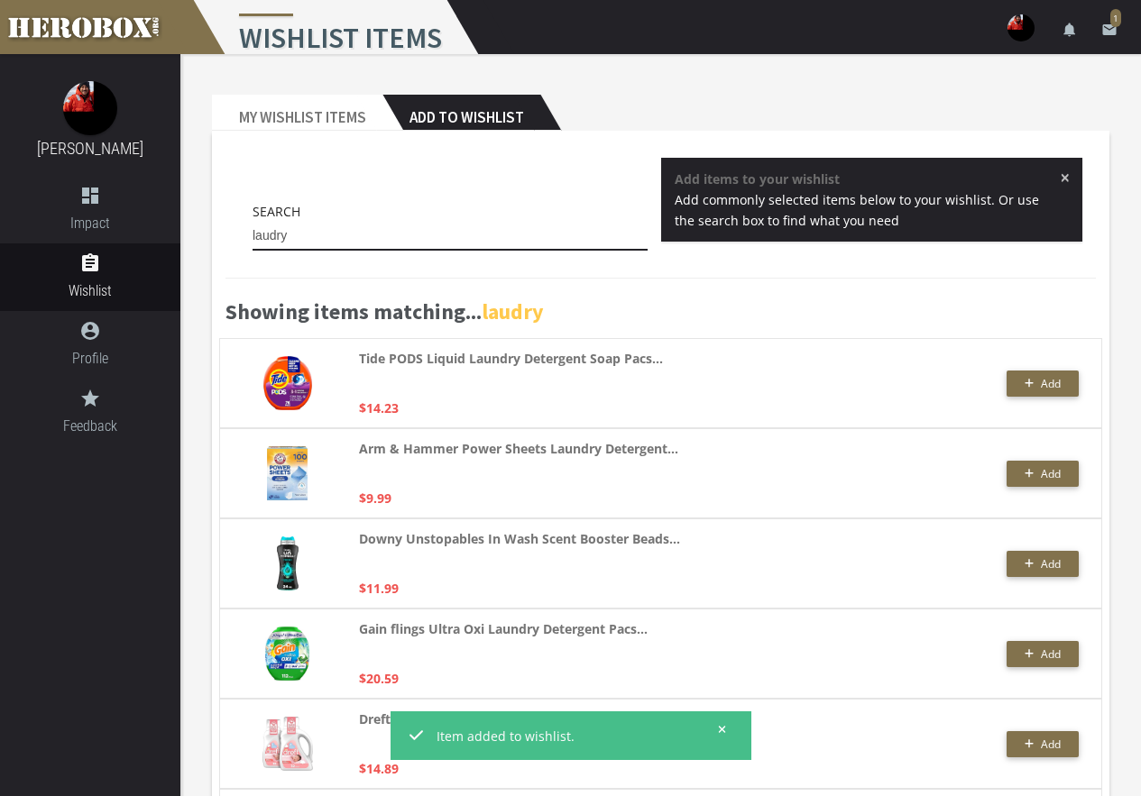
drag, startPoint x: 321, startPoint y: 230, endPoint x: 136, endPoint y: 171, distance: 193.9
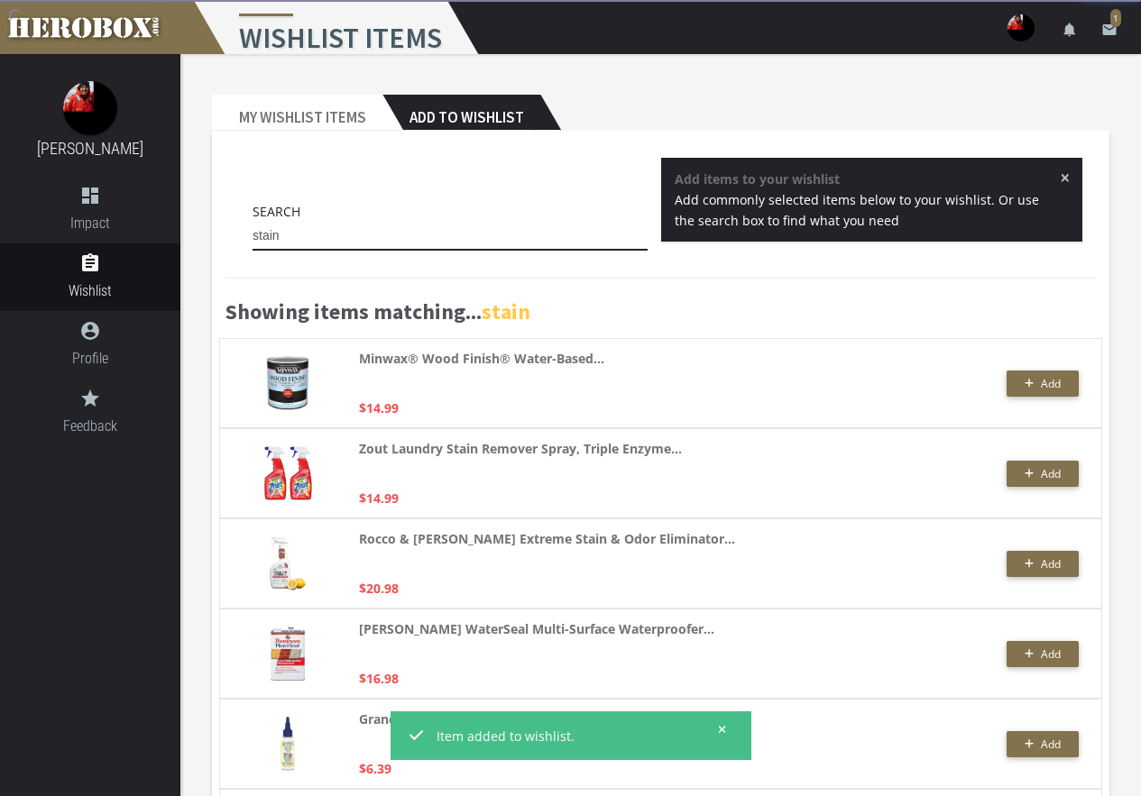
click at [333, 227] on input "stain" at bounding box center [449, 236] width 395 height 29
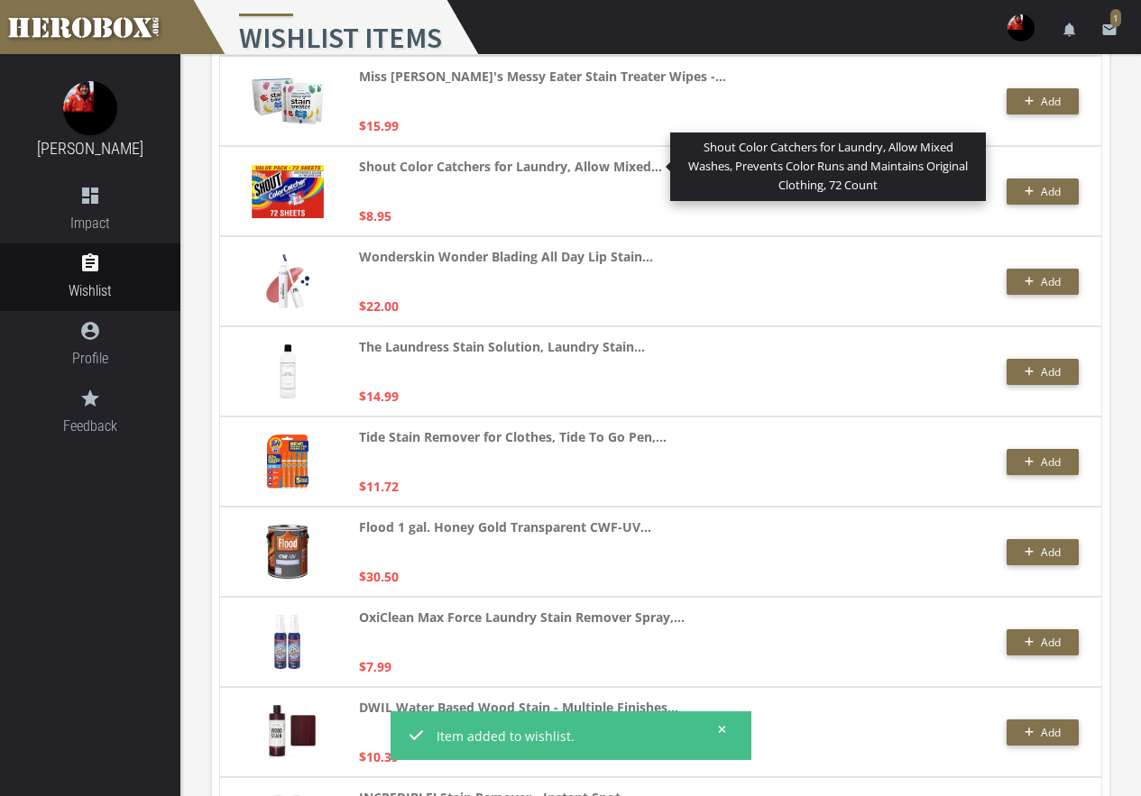
scroll to position [1443, 0]
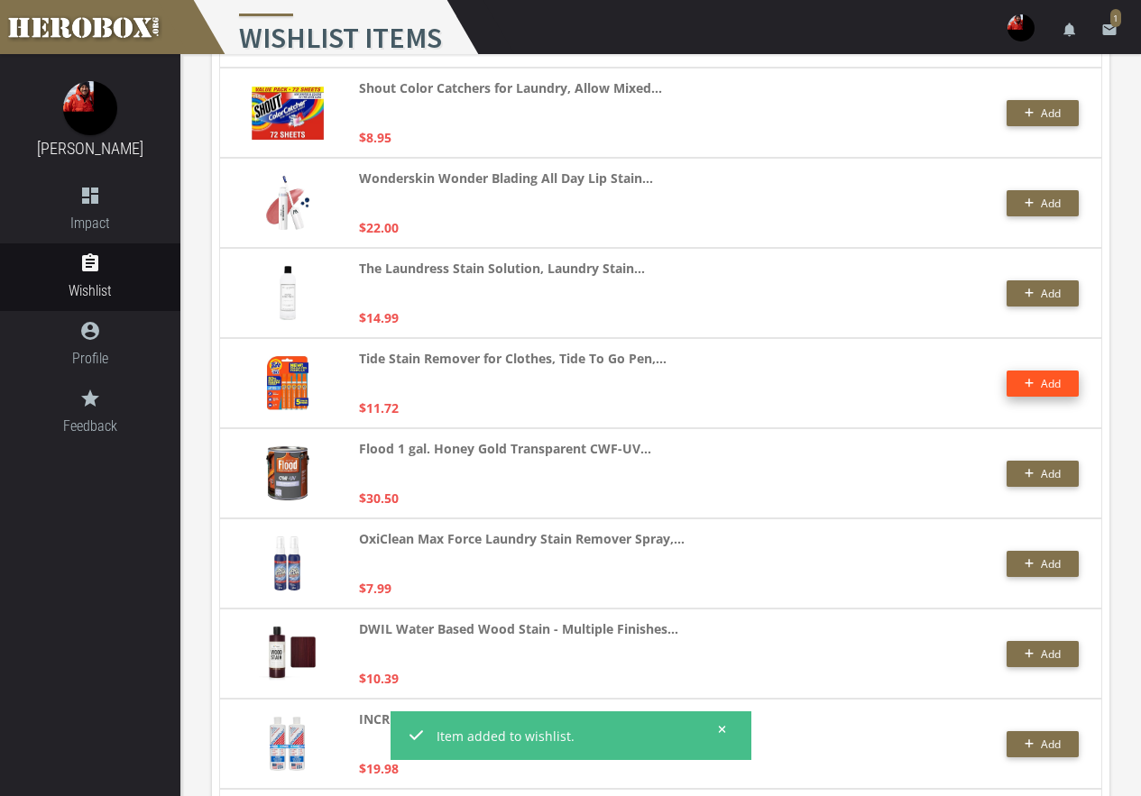
type input "stain"
click at [1060, 382] on button "Add" at bounding box center [1042, 384] width 72 height 26
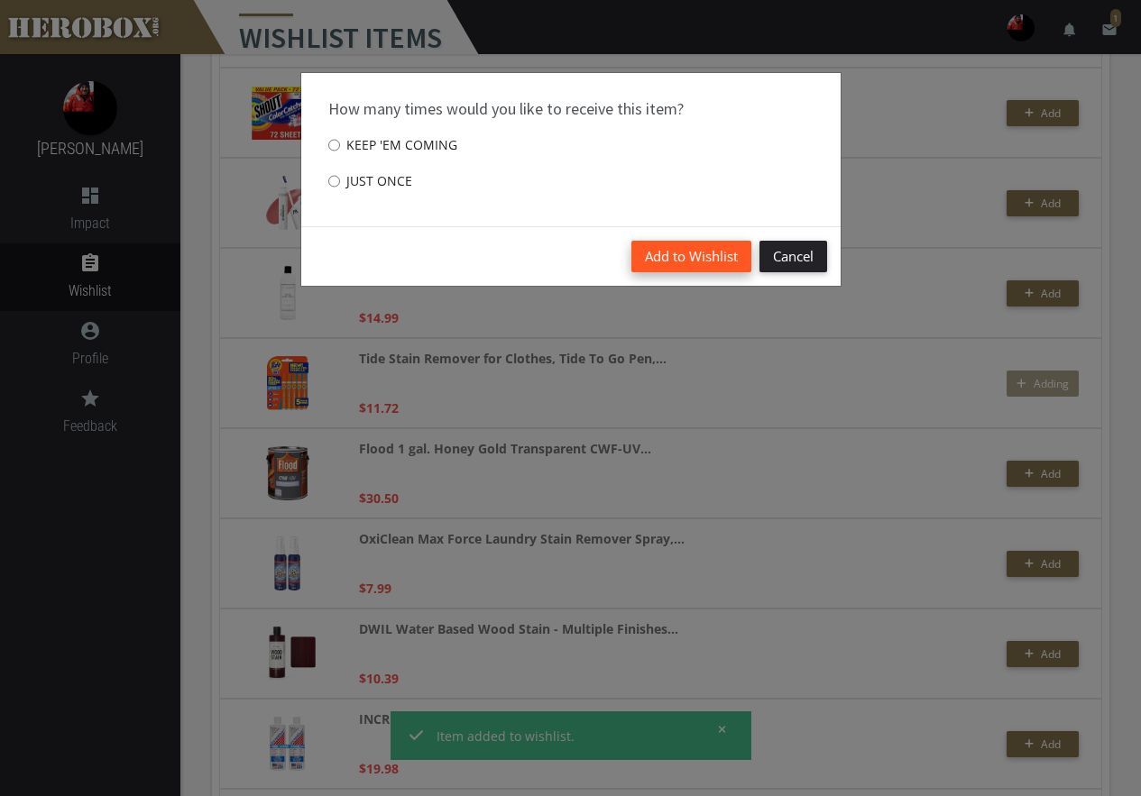
click at [725, 262] on button "Add to Wishlist" at bounding box center [691, 257] width 120 height 32
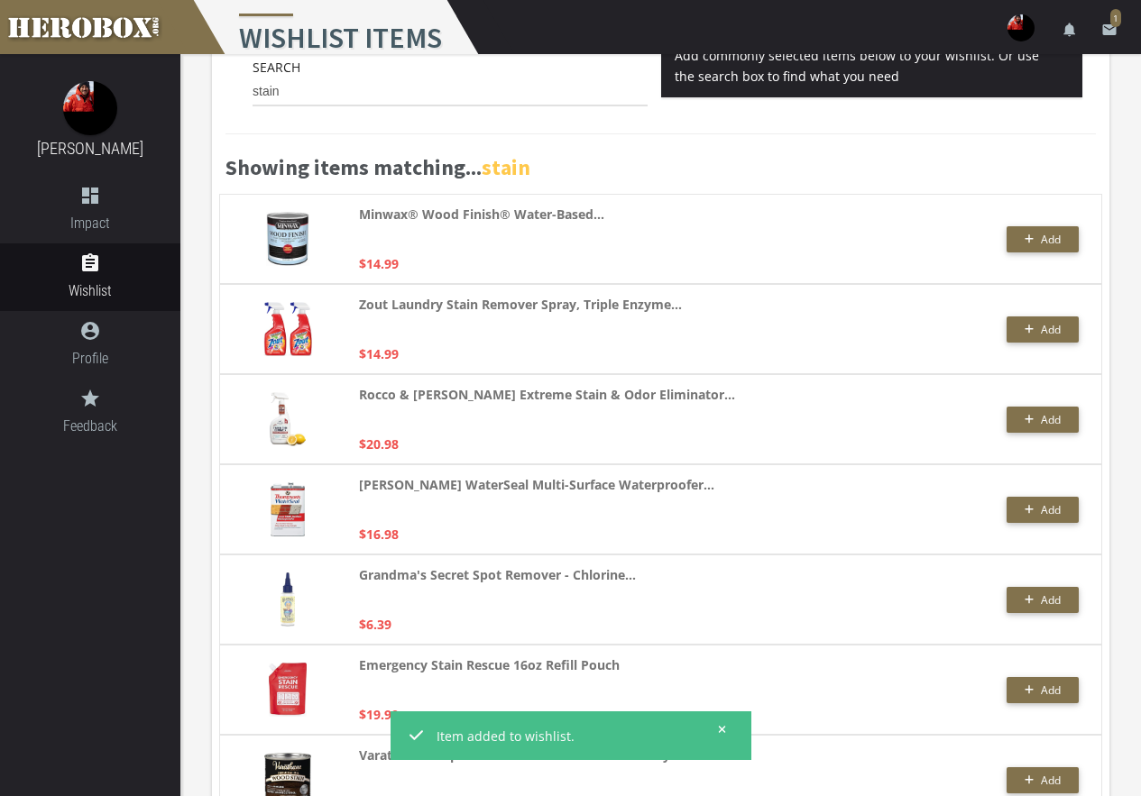
scroll to position [0, 0]
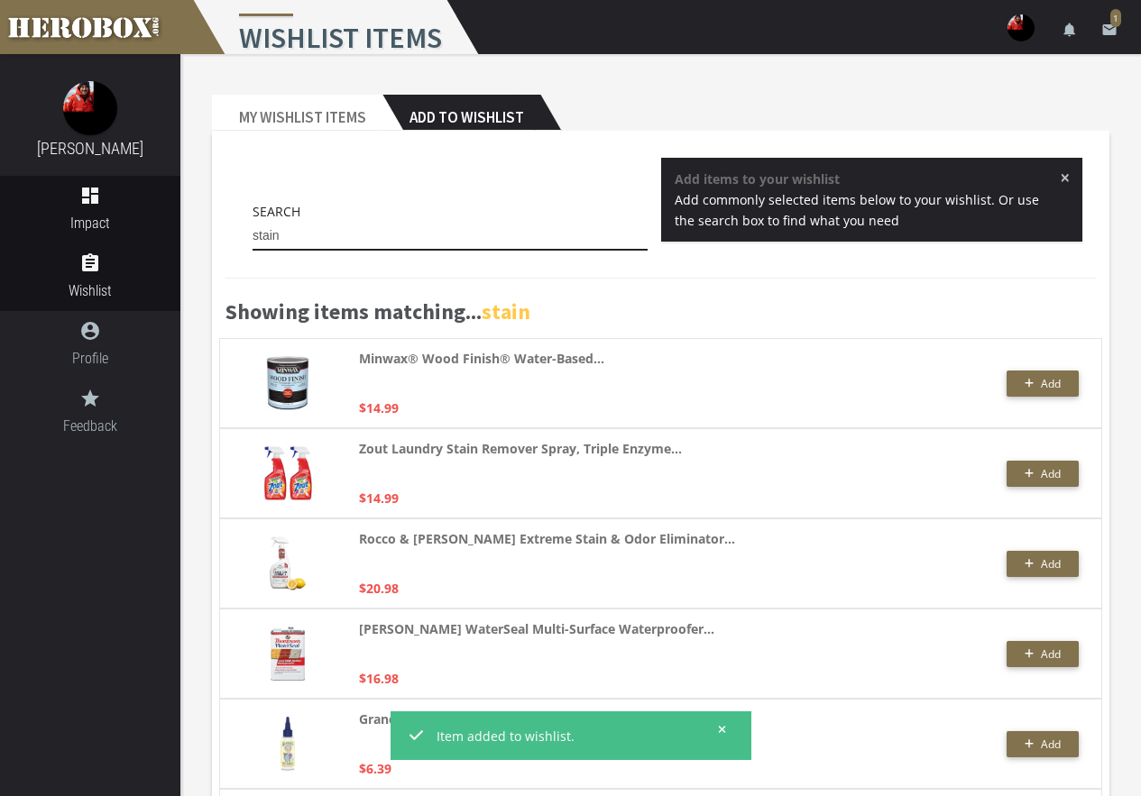
drag, startPoint x: 252, startPoint y: 237, endPoint x: 137, endPoint y: 231, distance: 114.7
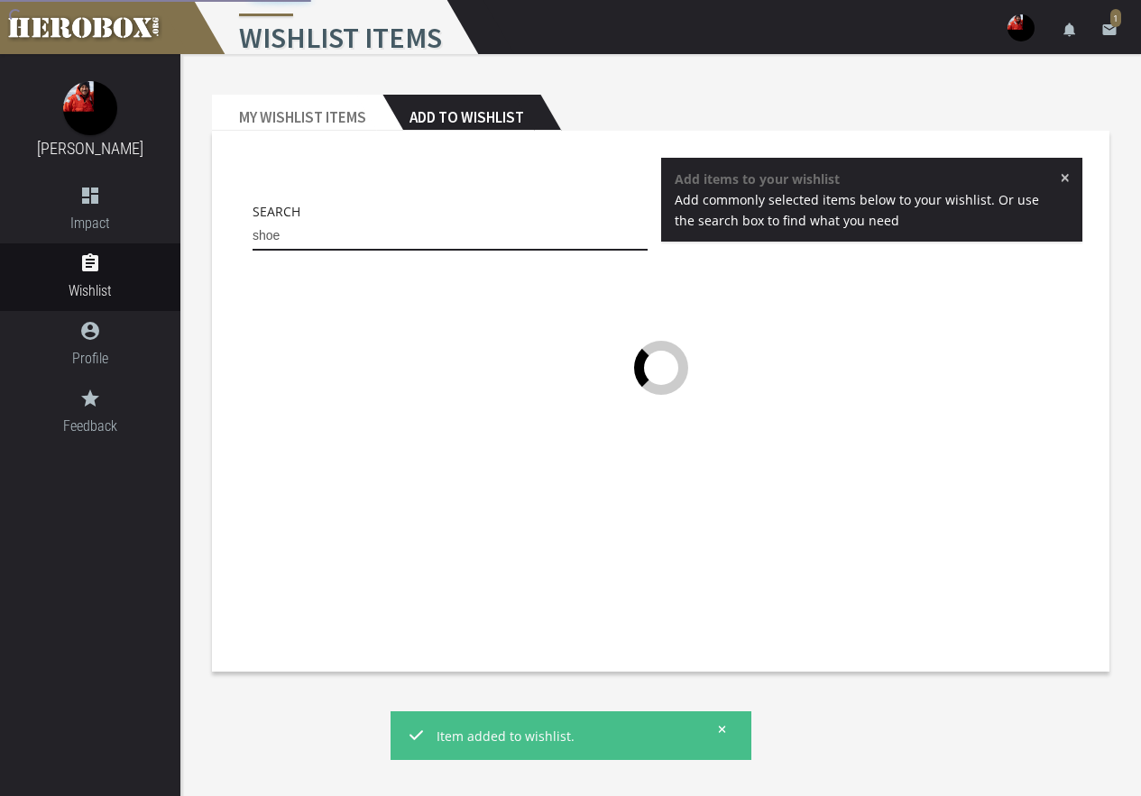
type input "shoe"
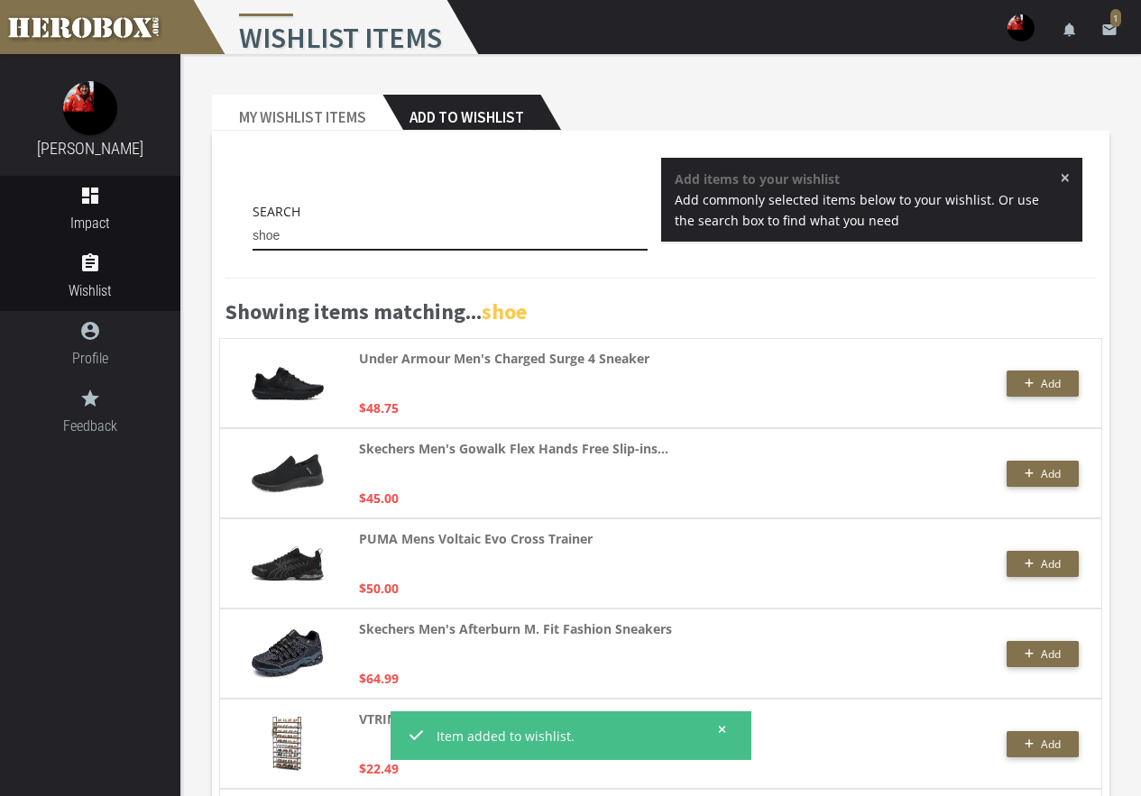
drag, startPoint x: 336, startPoint y: 236, endPoint x: 118, endPoint y: 181, distance: 225.0
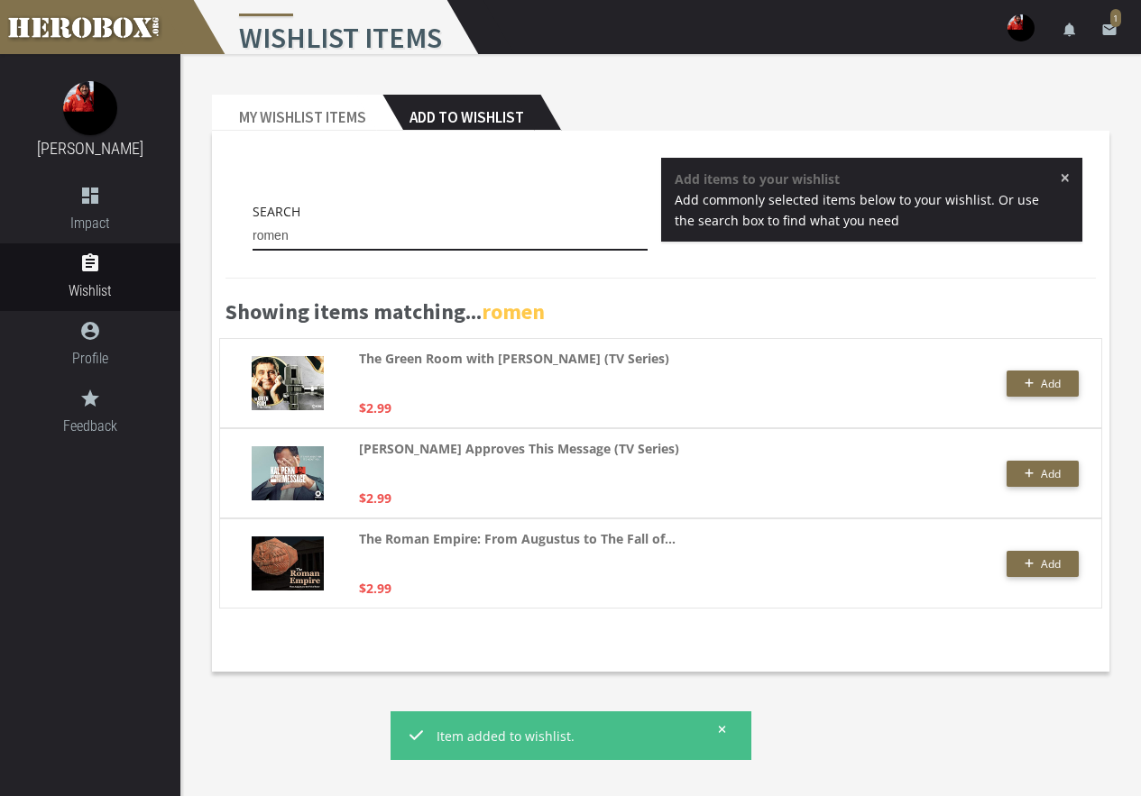
click at [265, 239] on input "romen" at bounding box center [449, 236] width 395 height 29
drag, startPoint x: 276, startPoint y: 241, endPoint x: 327, endPoint y: 239, distance: 51.4
click at [332, 243] on input "romen" at bounding box center [449, 236] width 395 height 29
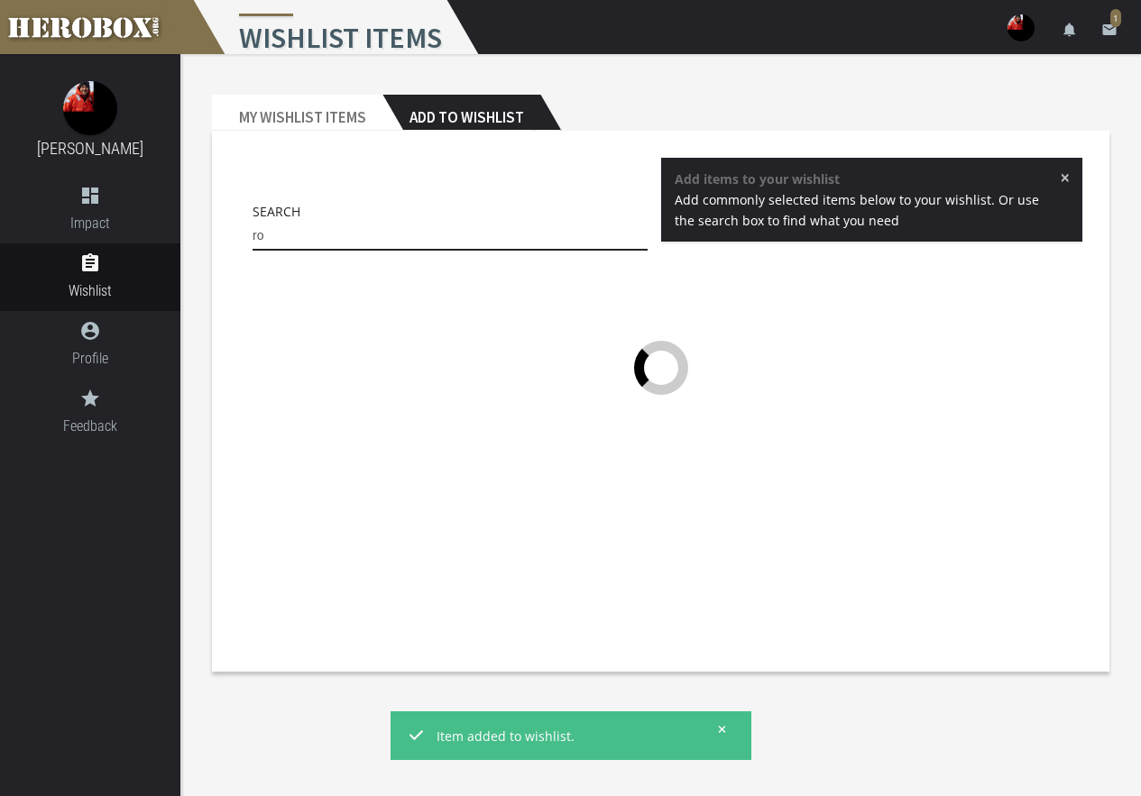
type input "r"
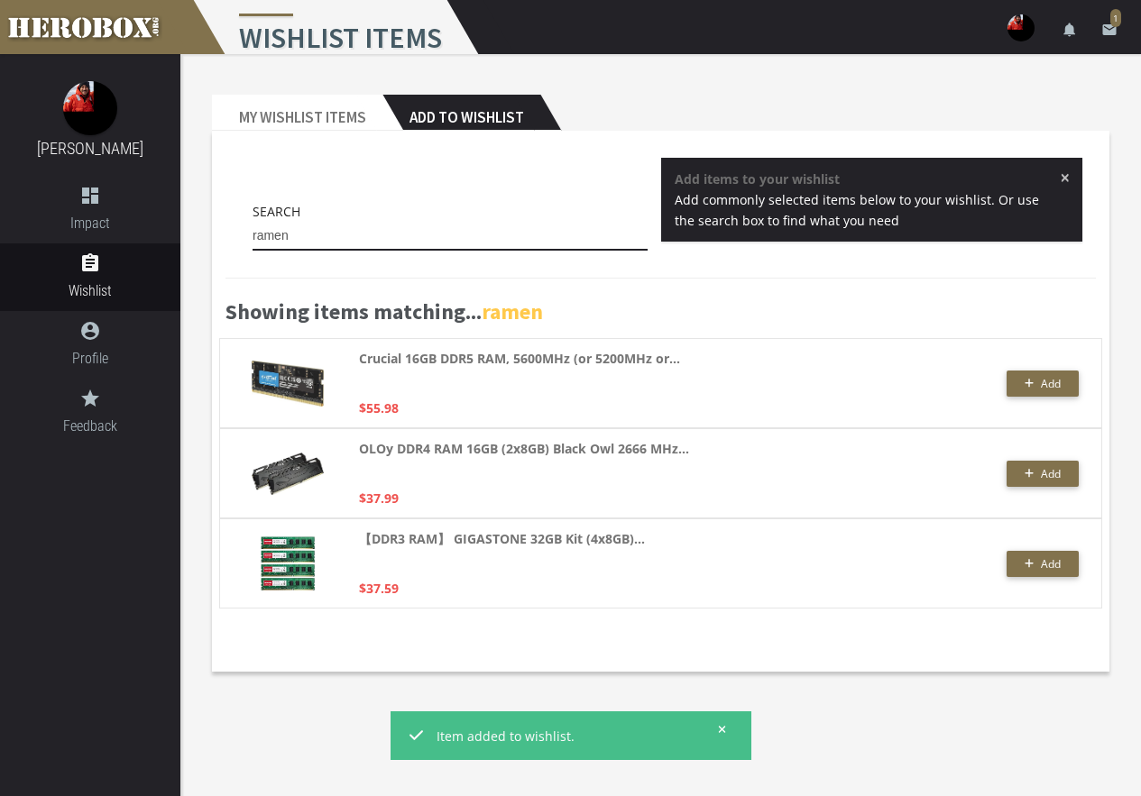
click at [291, 234] on input "ramen" at bounding box center [449, 236] width 395 height 29
click at [312, 235] on input "ramen" at bounding box center [449, 236] width 395 height 29
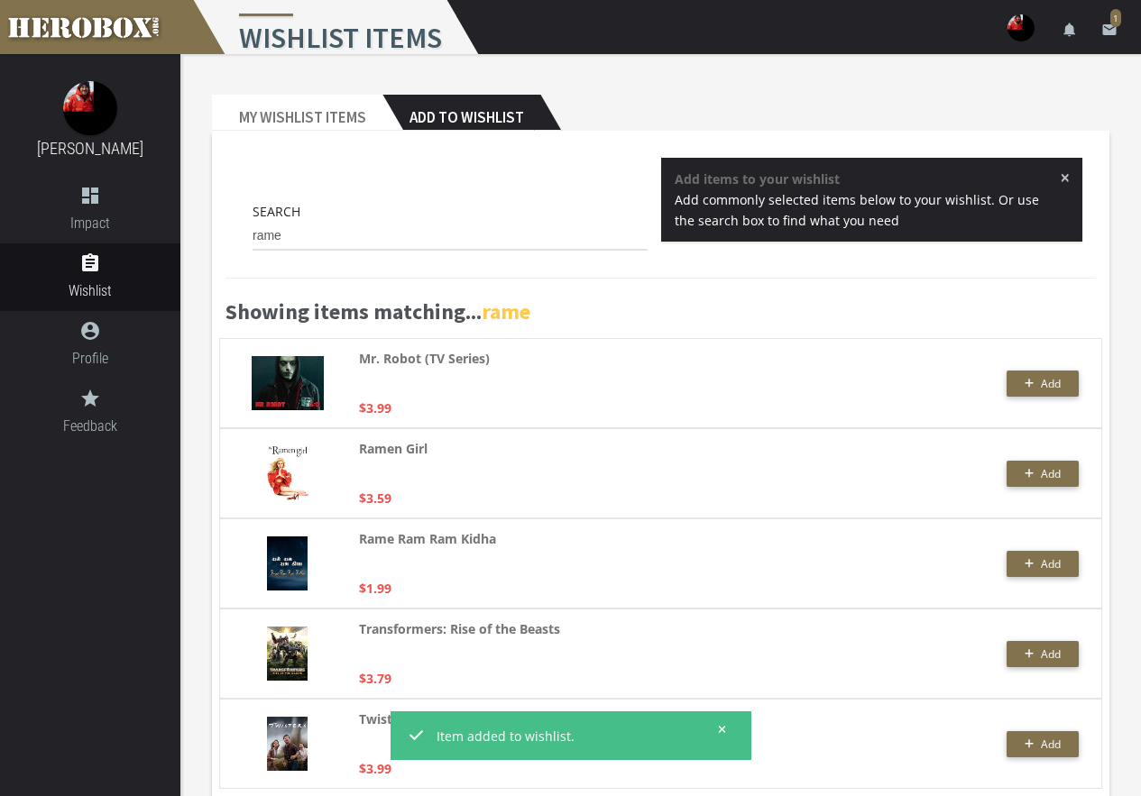
click at [721, 733] on icon at bounding box center [722, 729] width 8 height 11
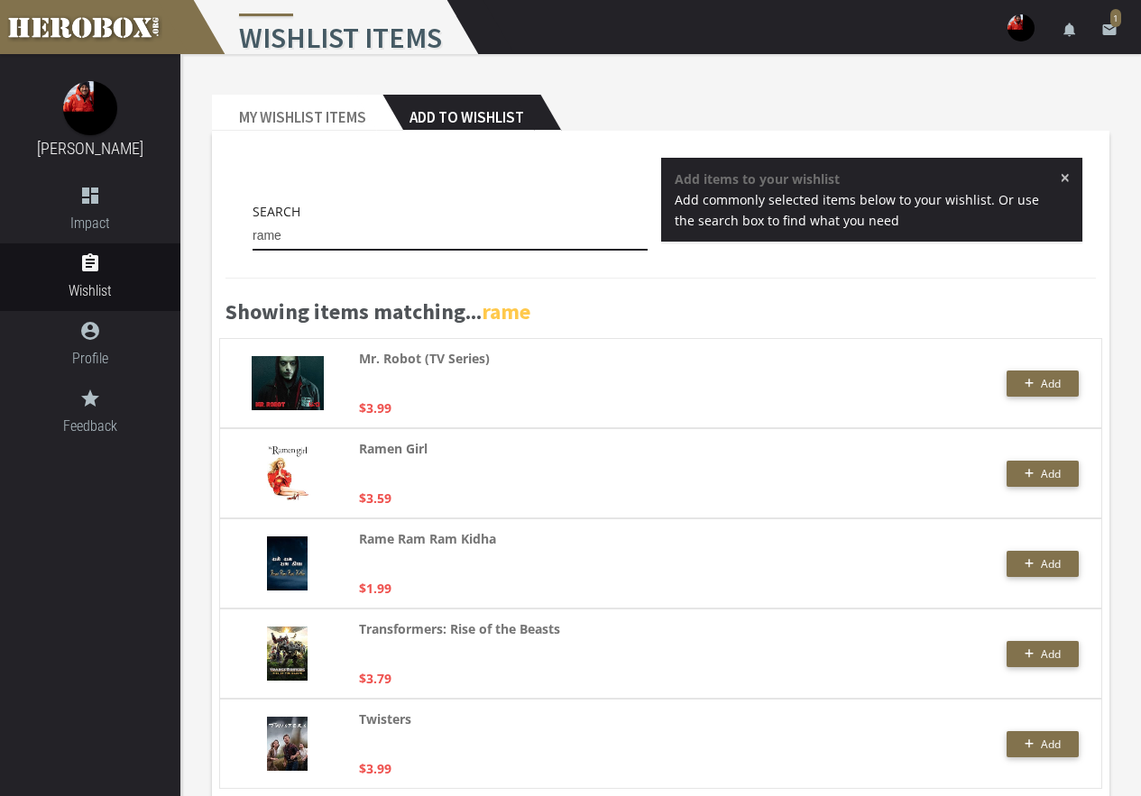
click at [302, 232] on input "rame" at bounding box center [449, 236] width 395 height 29
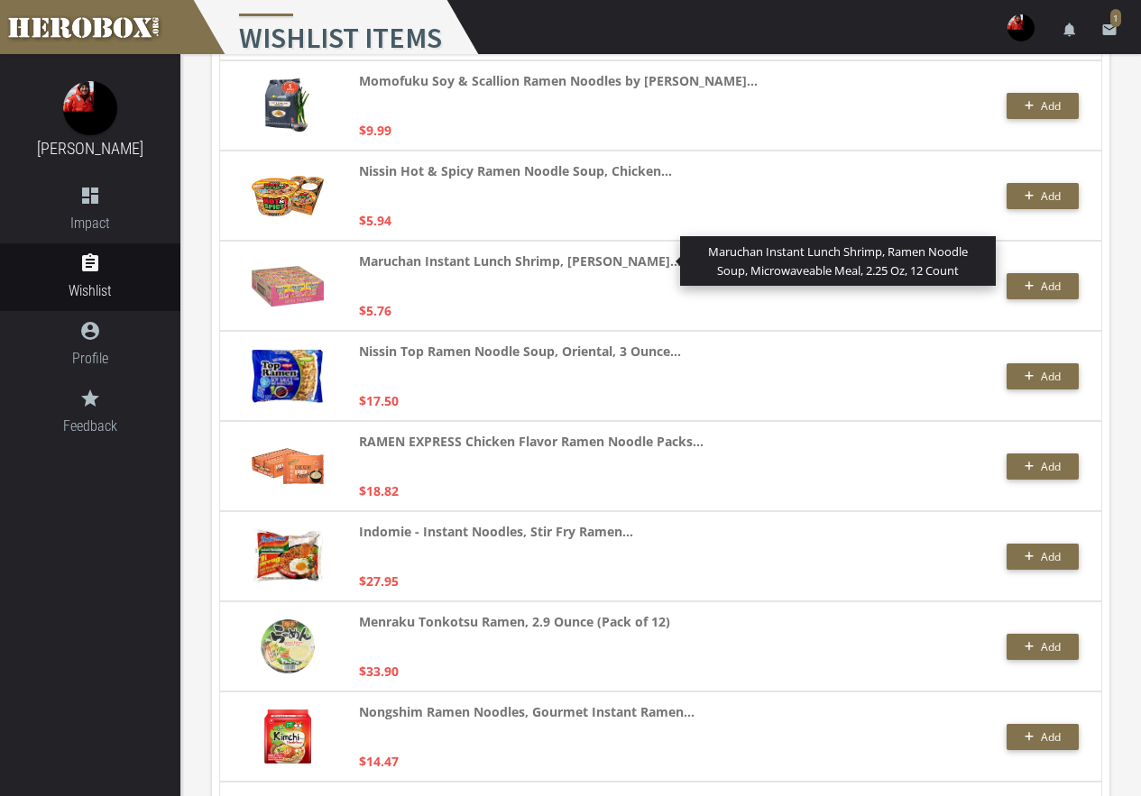
scroll to position [1533, 0]
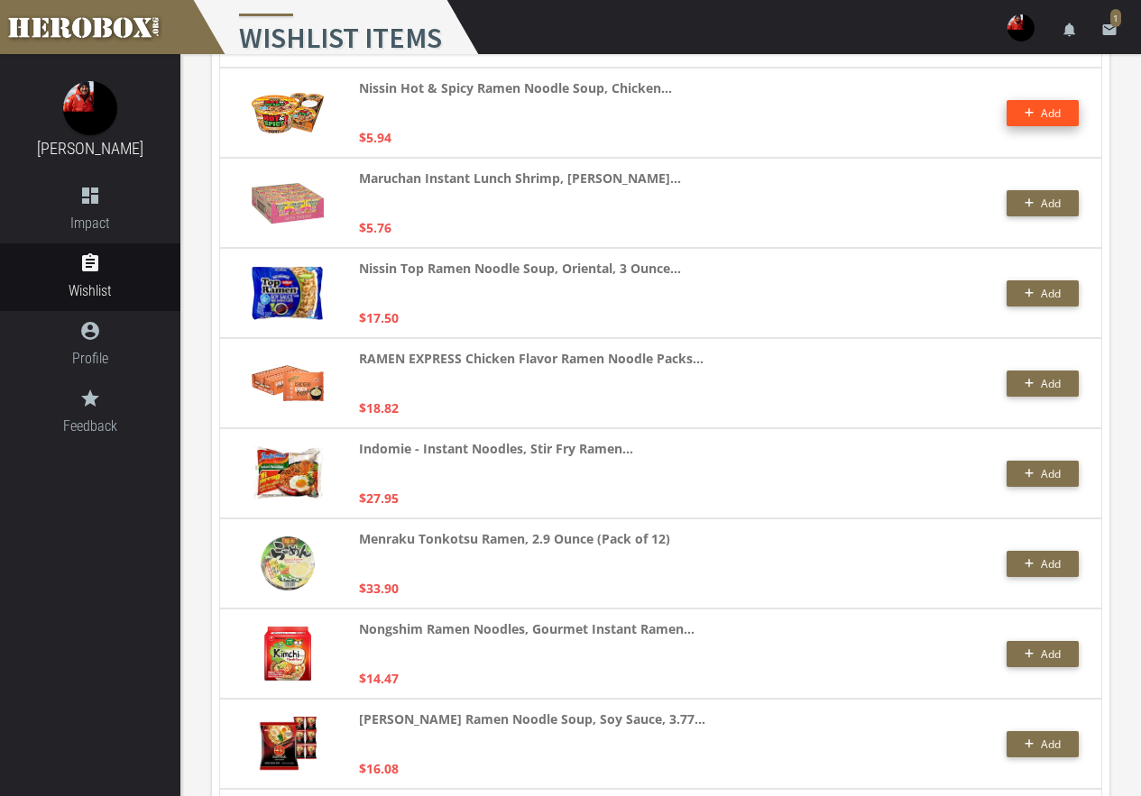
type input "ramen"
click at [1051, 107] on button "Add" at bounding box center [1042, 113] width 72 height 26
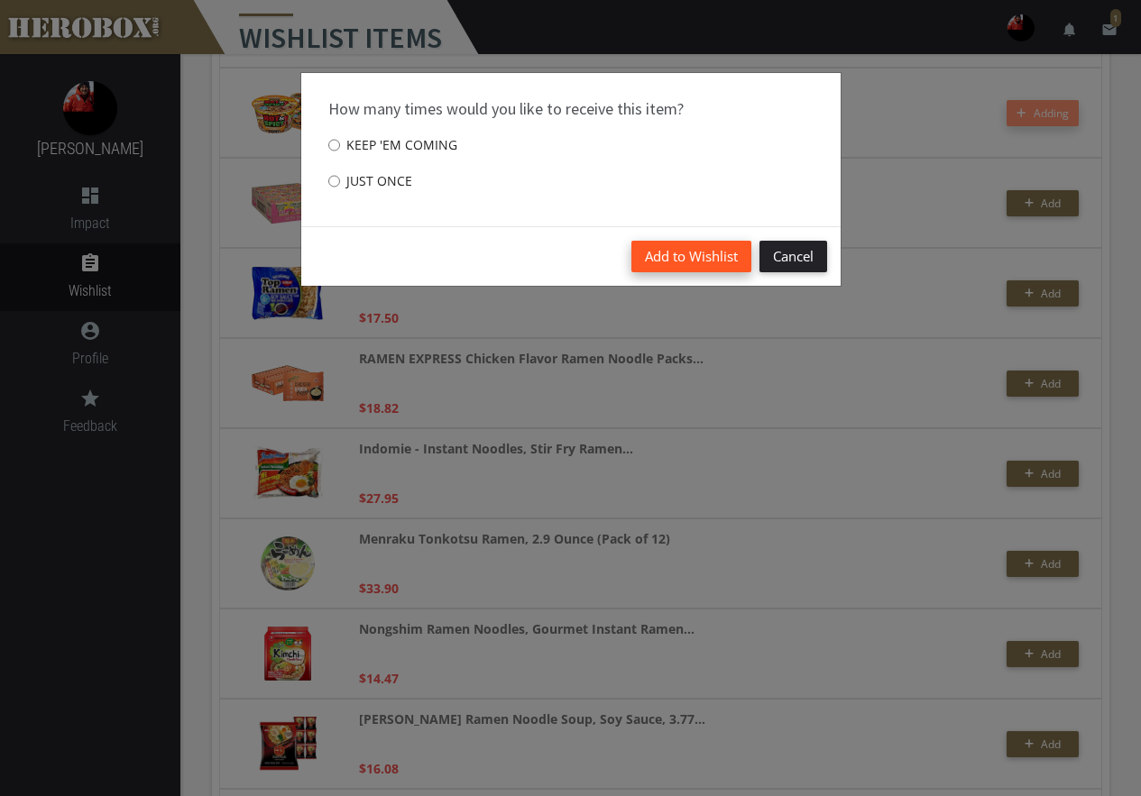
click at [713, 257] on button "Add to Wishlist" at bounding box center [691, 257] width 120 height 32
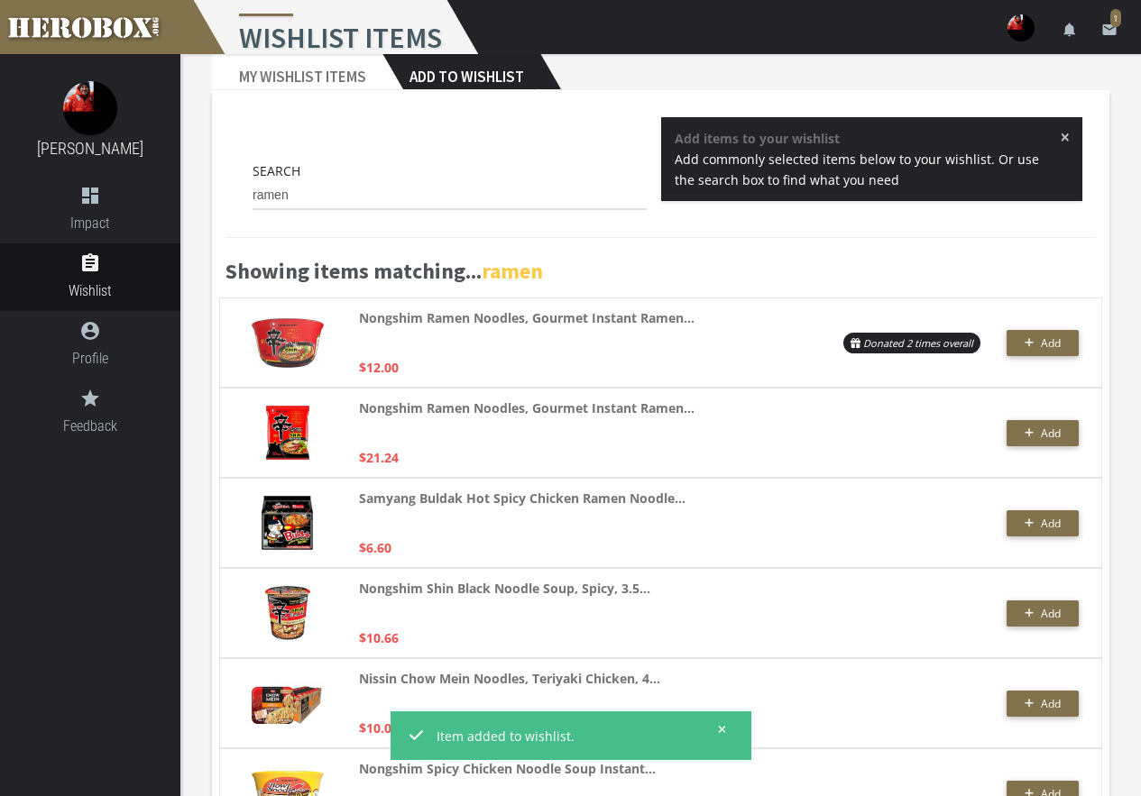
scroll to position [0, 0]
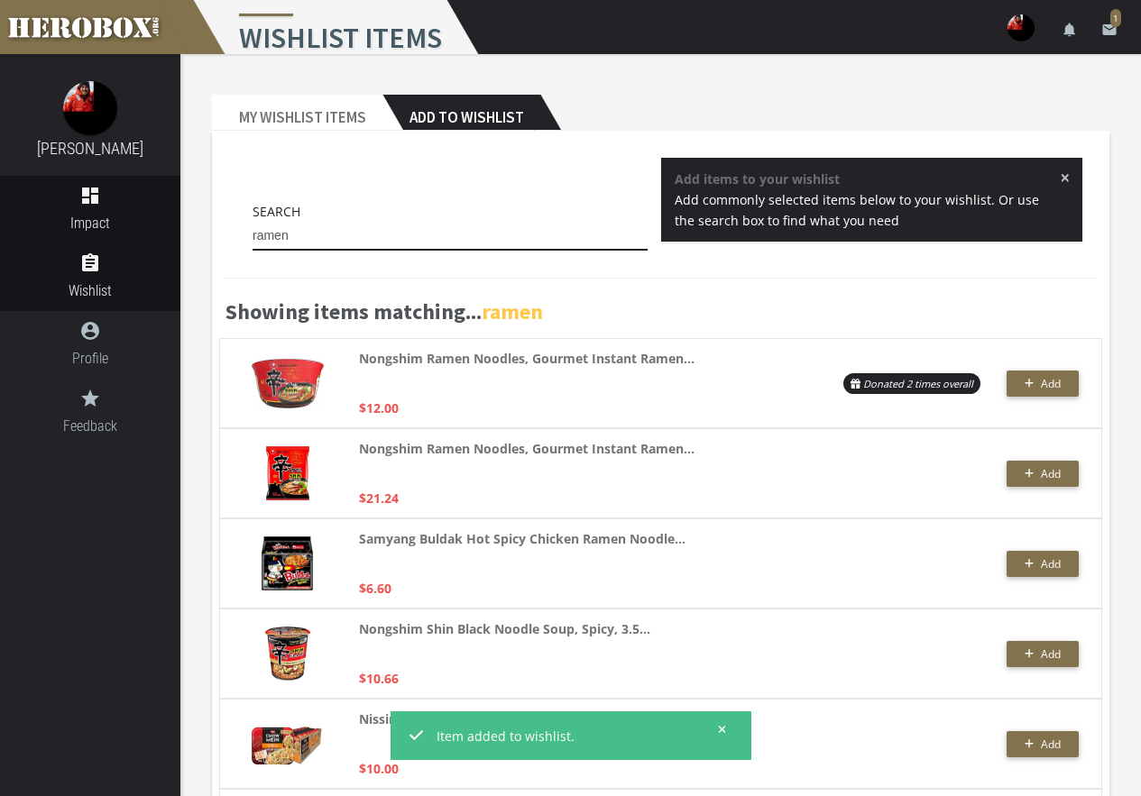
drag, startPoint x: 314, startPoint y: 228, endPoint x: 124, endPoint y: 195, distance: 193.2
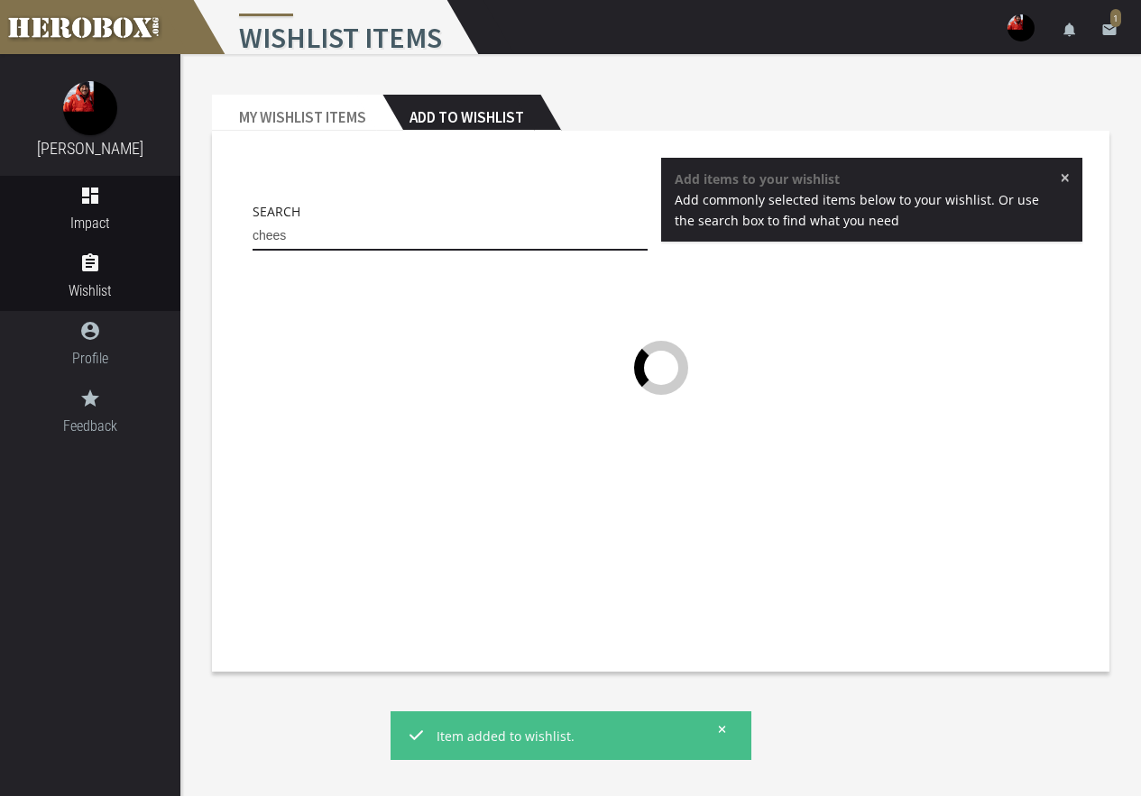
type input "cheese"
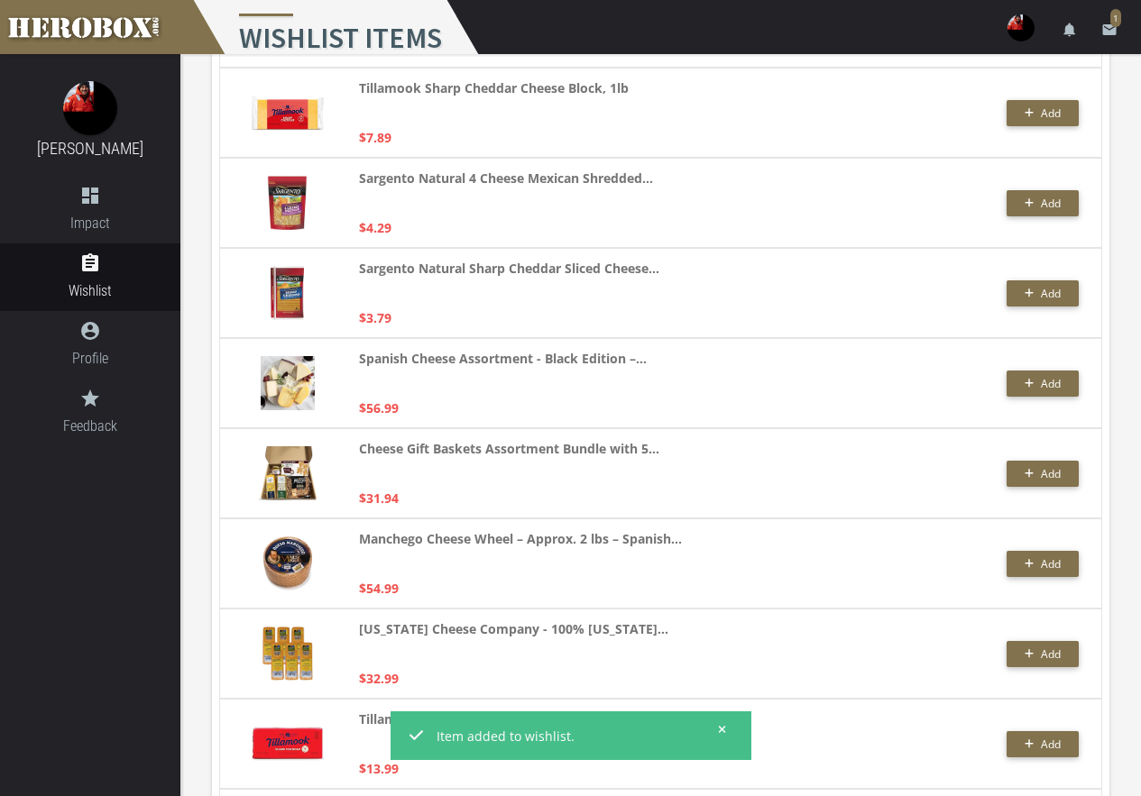
scroll to position [3787, 0]
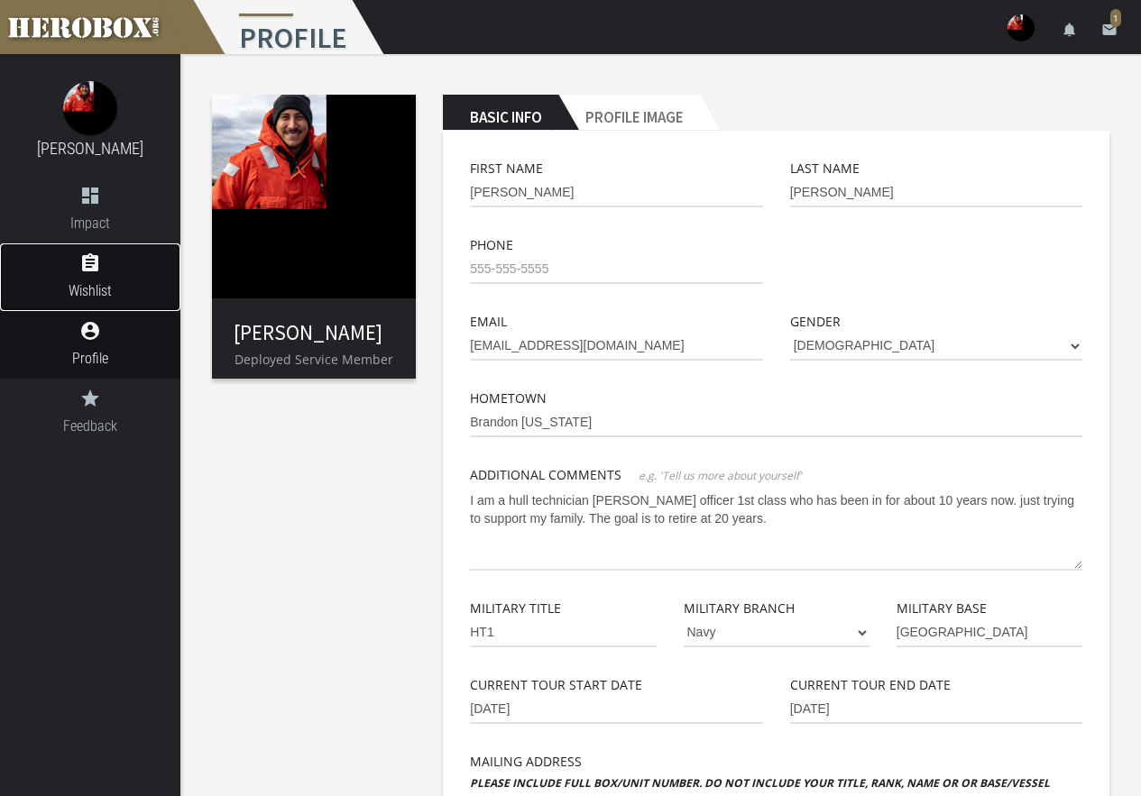
click at [116, 258] on icon "assignment" at bounding box center [90, 263] width 180 height 22
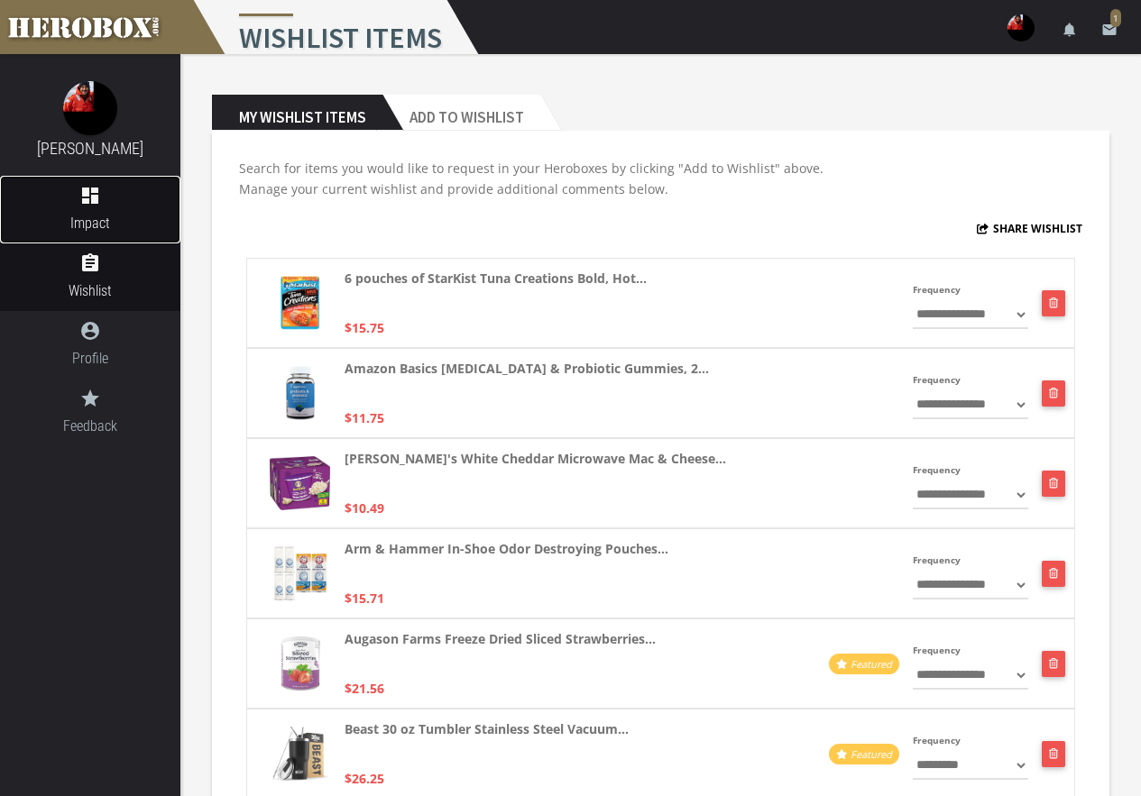
click at [94, 199] on icon "dashboard" at bounding box center [90, 196] width 180 height 22
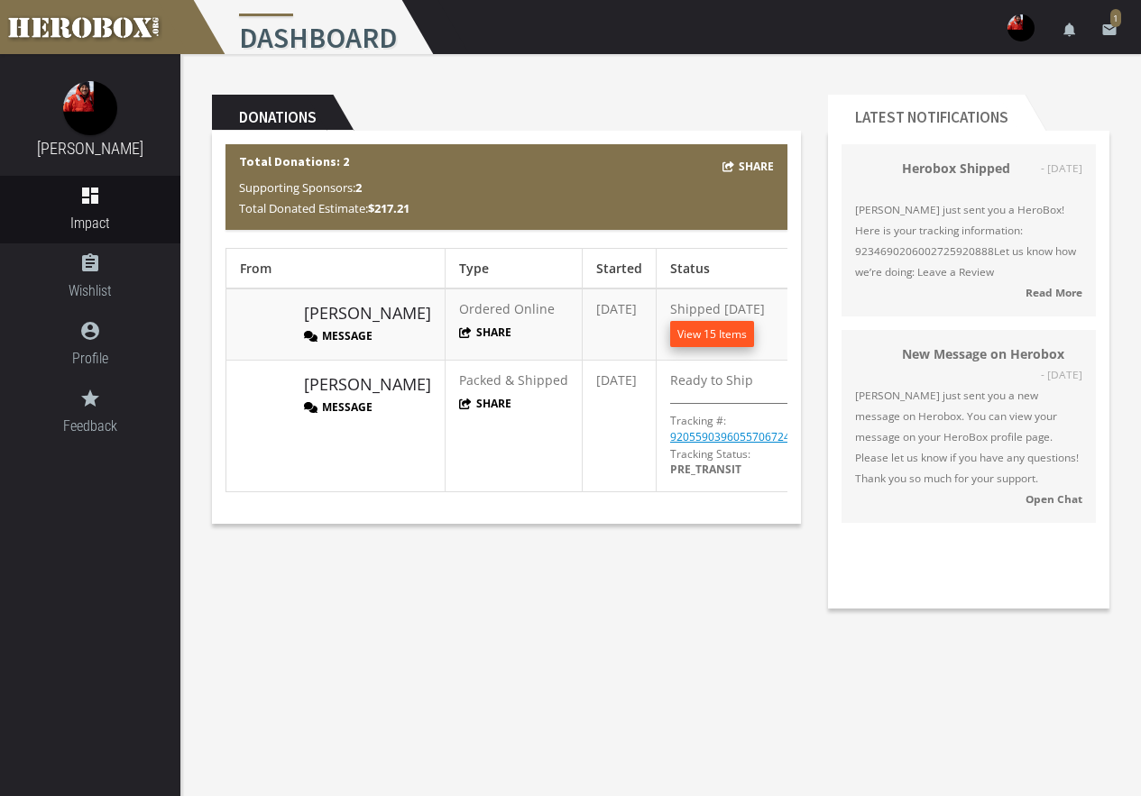
click at [690, 338] on button "View 15 Items" at bounding box center [712, 334] width 84 height 26
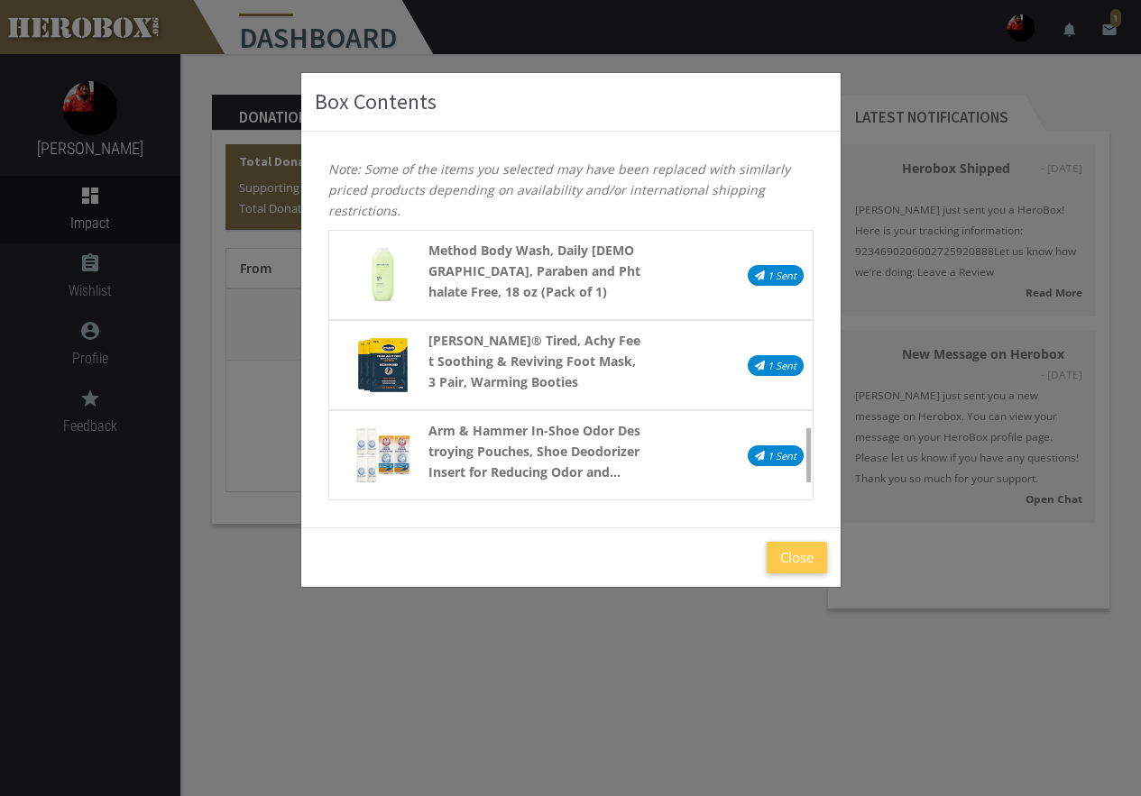
scroll to position [1082, 0]
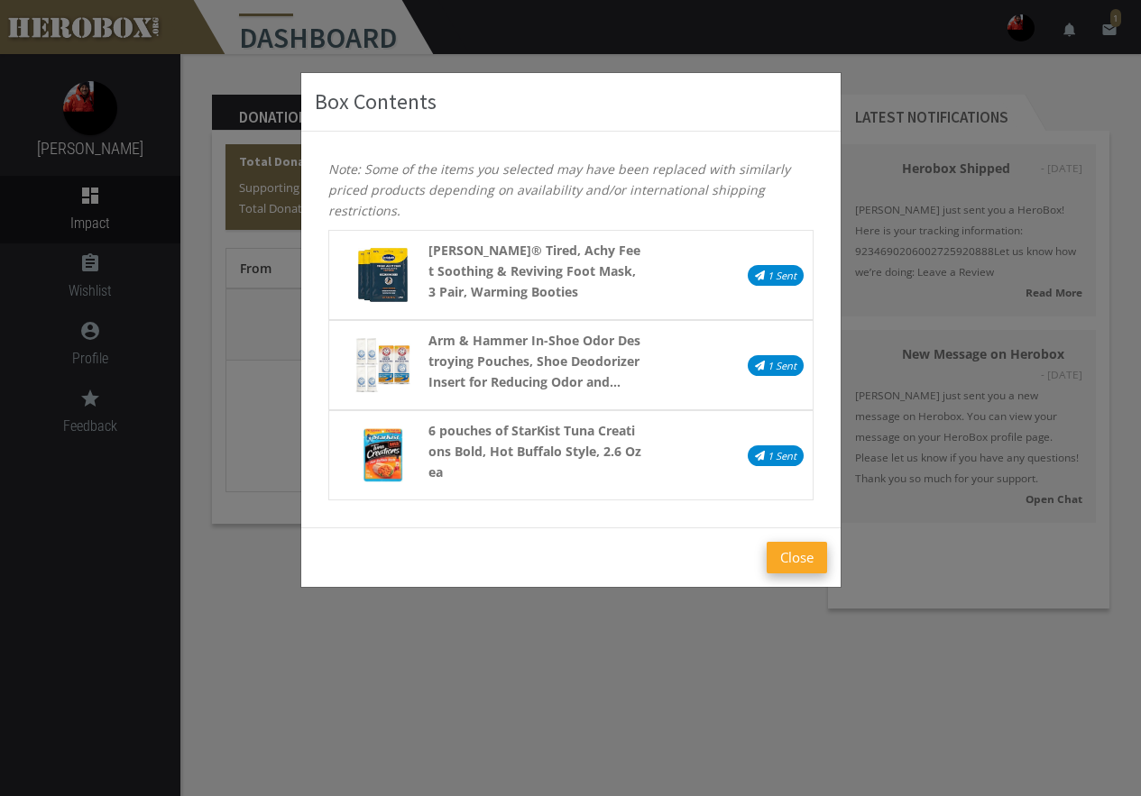
click at [795, 553] on button "Close" at bounding box center [796, 558] width 60 height 32
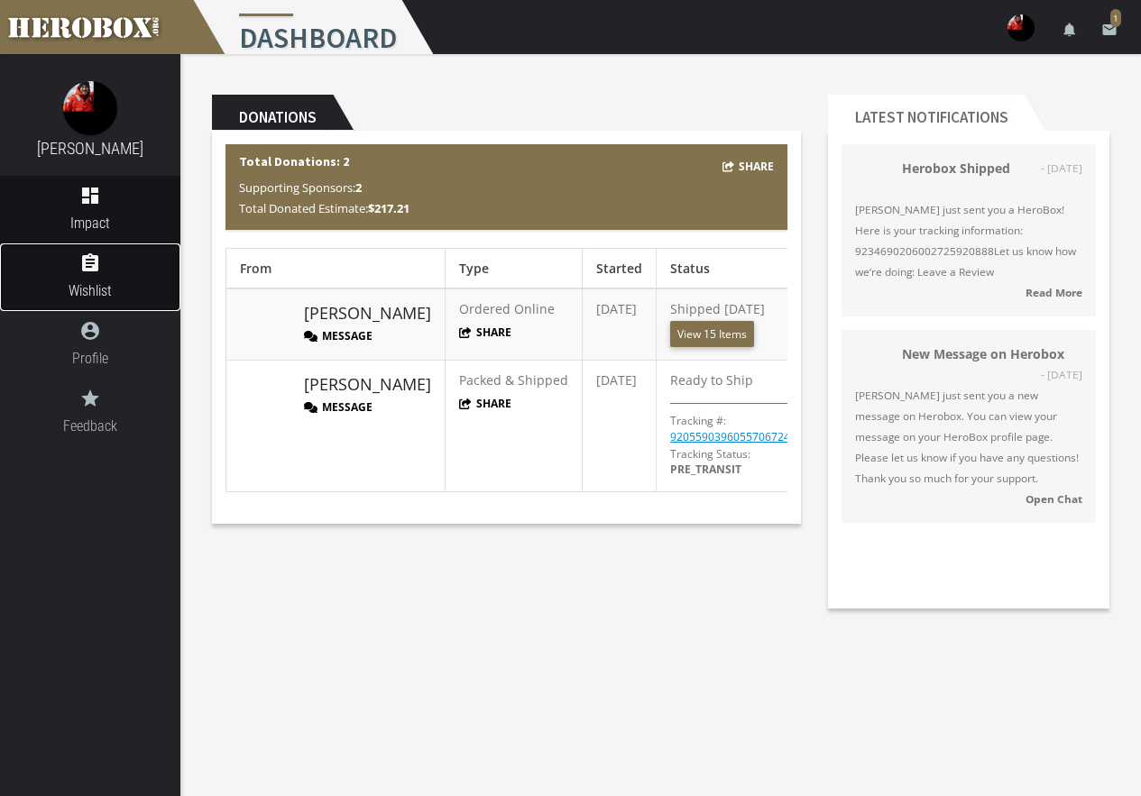
click at [107, 276] on link "assignment Wishlist" at bounding box center [90, 277] width 180 height 68
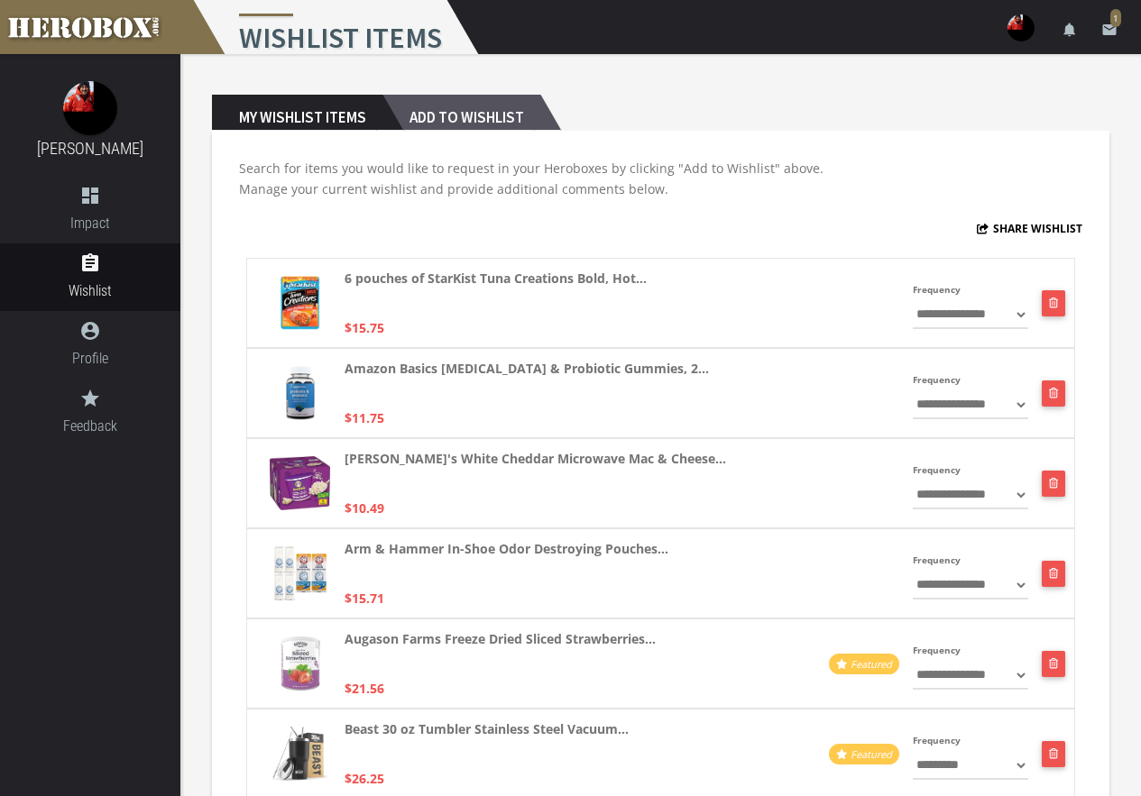
click at [457, 117] on h2 "Add to Wishlist" at bounding box center [461, 113] width 158 height 36
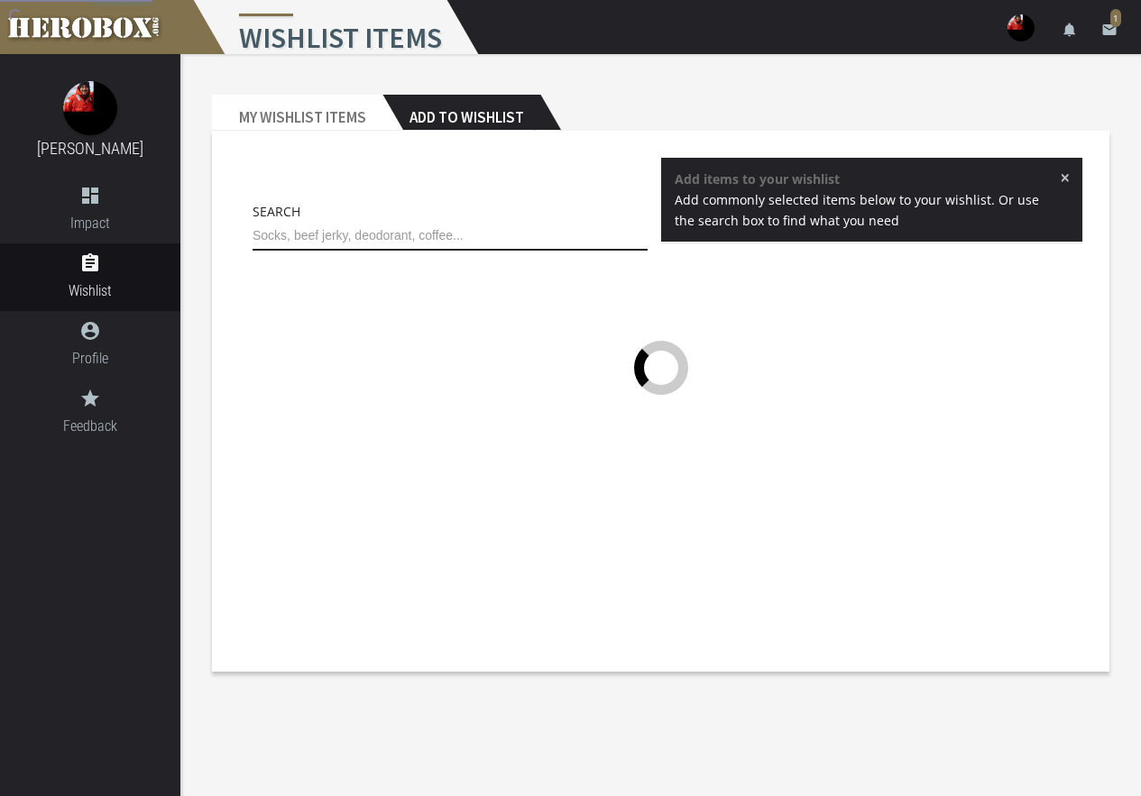
click at [458, 232] on input "text" at bounding box center [449, 236] width 395 height 29
type input "c"
type input "p"
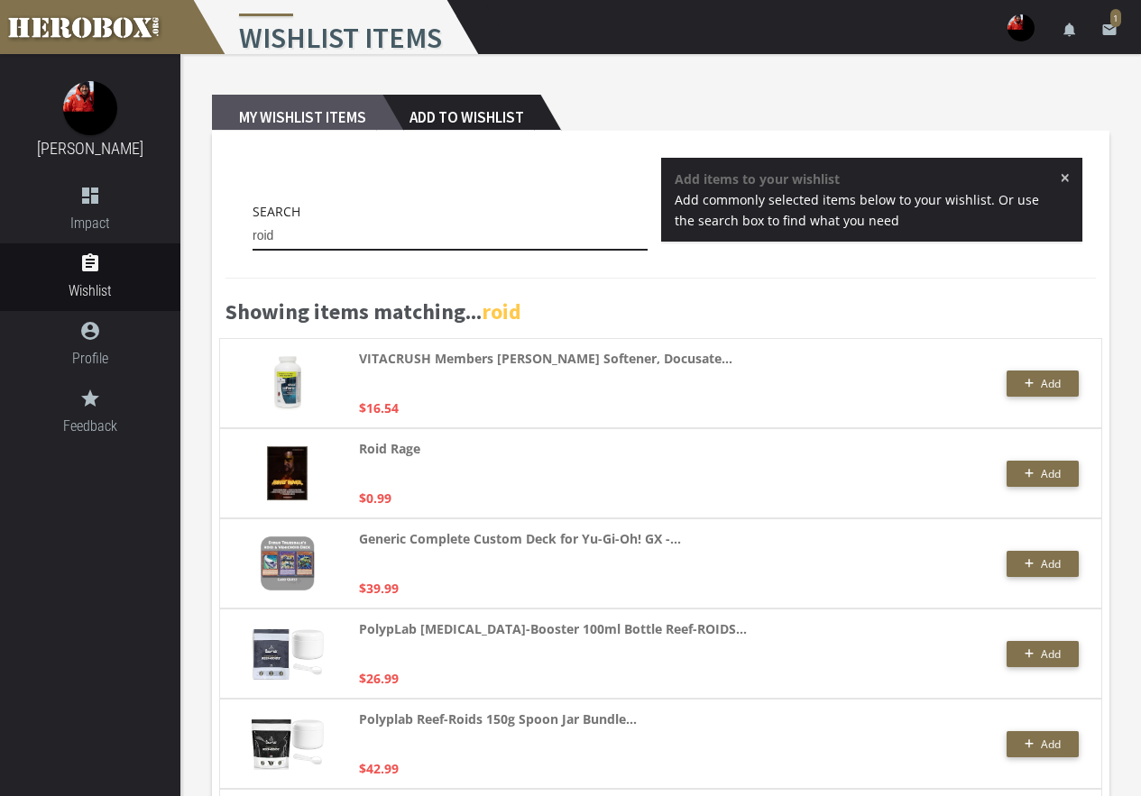
type input "roid"
click at [292, 115] on h2 "My Wishlist Items" at bounding box center [297, 113] width 170 height 36
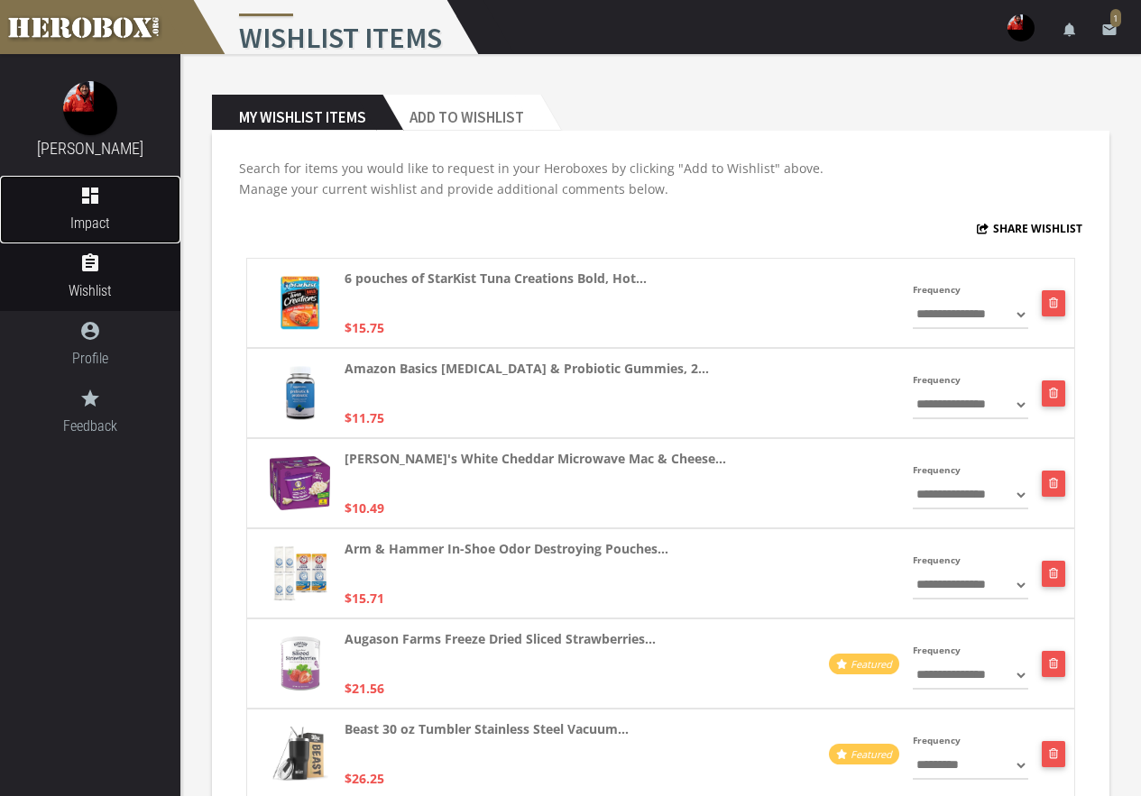
click at [120, 202] on icon "dashboard" at bounding box center [90, 196] width 180 height 22
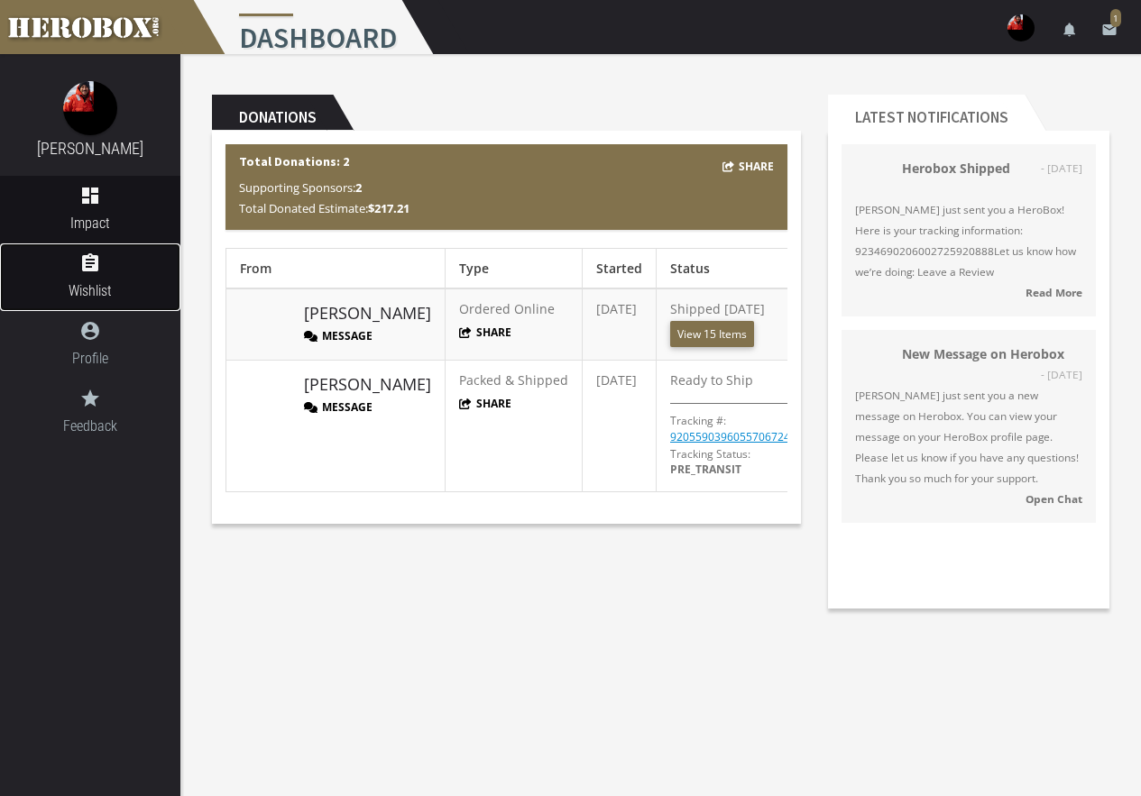
click at [92, 302] on link "assignment Wishlist" at bounding box center [90, 277] width 180 height 68
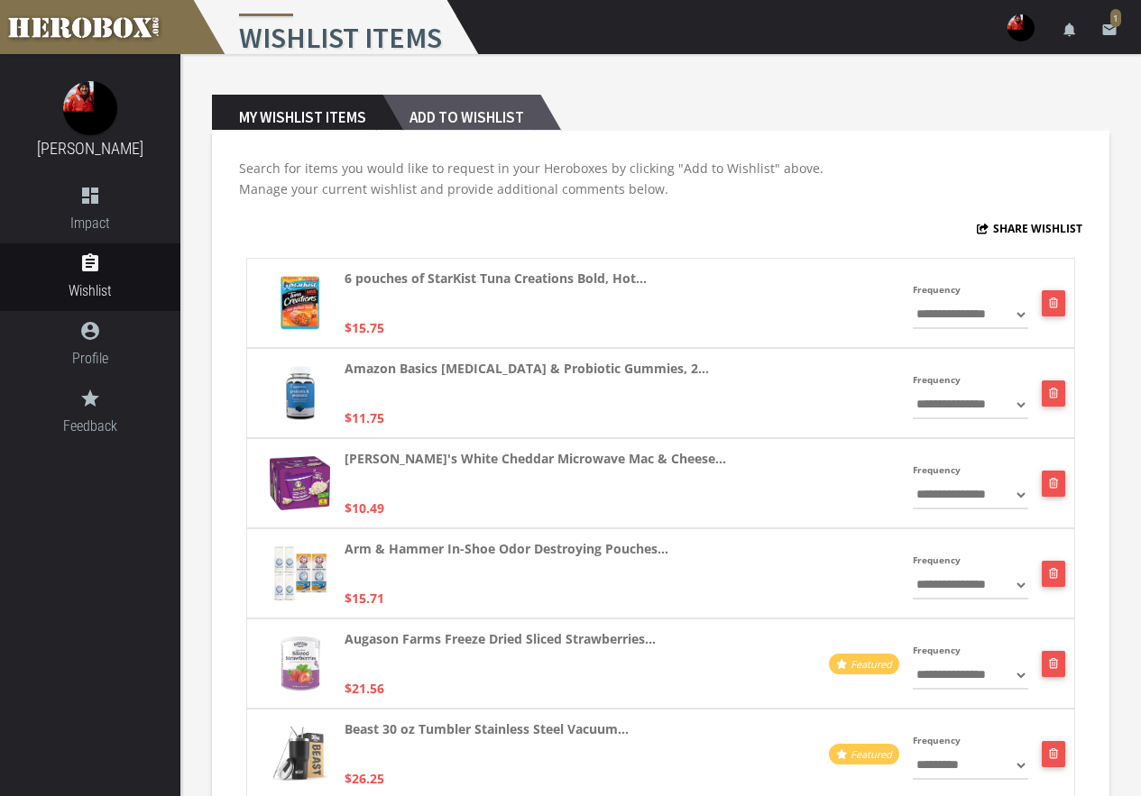
click at [426, 116] on h2 "Add to Wishlist" at bounding box center [461, 113] width 158 height 36
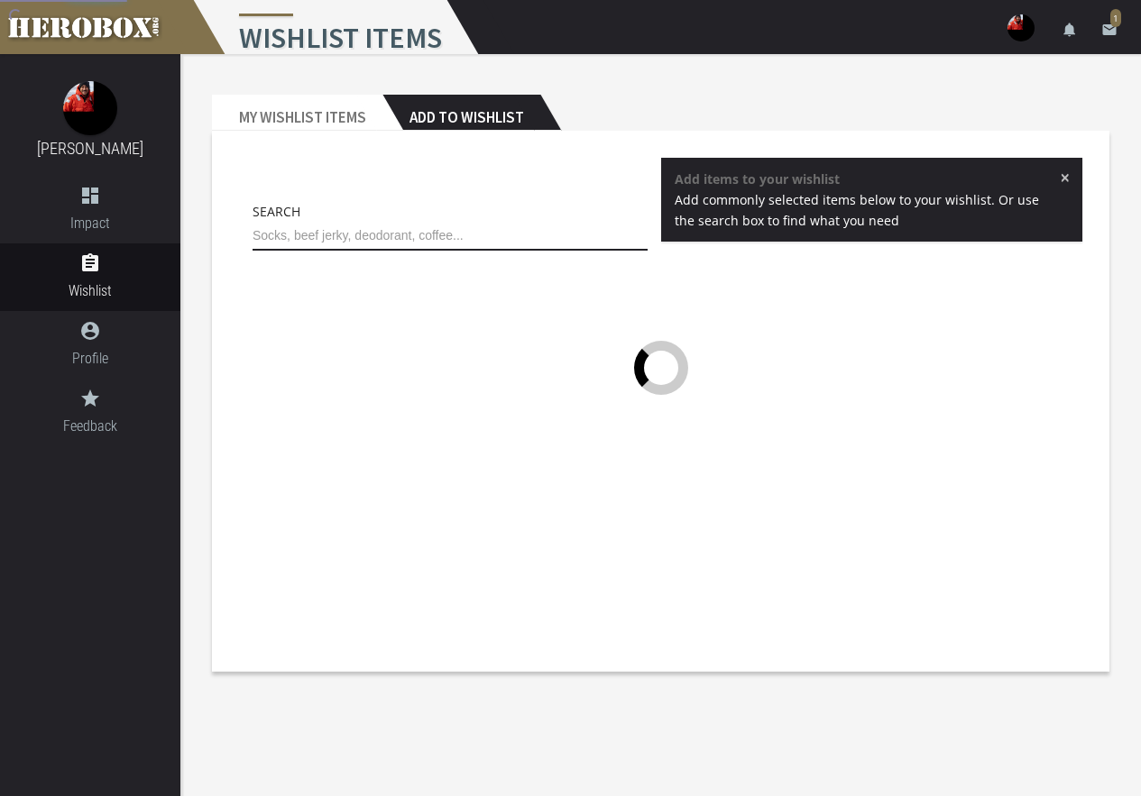
click at [377, 246] on input "text" at bounding box center [449, 236] width 395 height 29
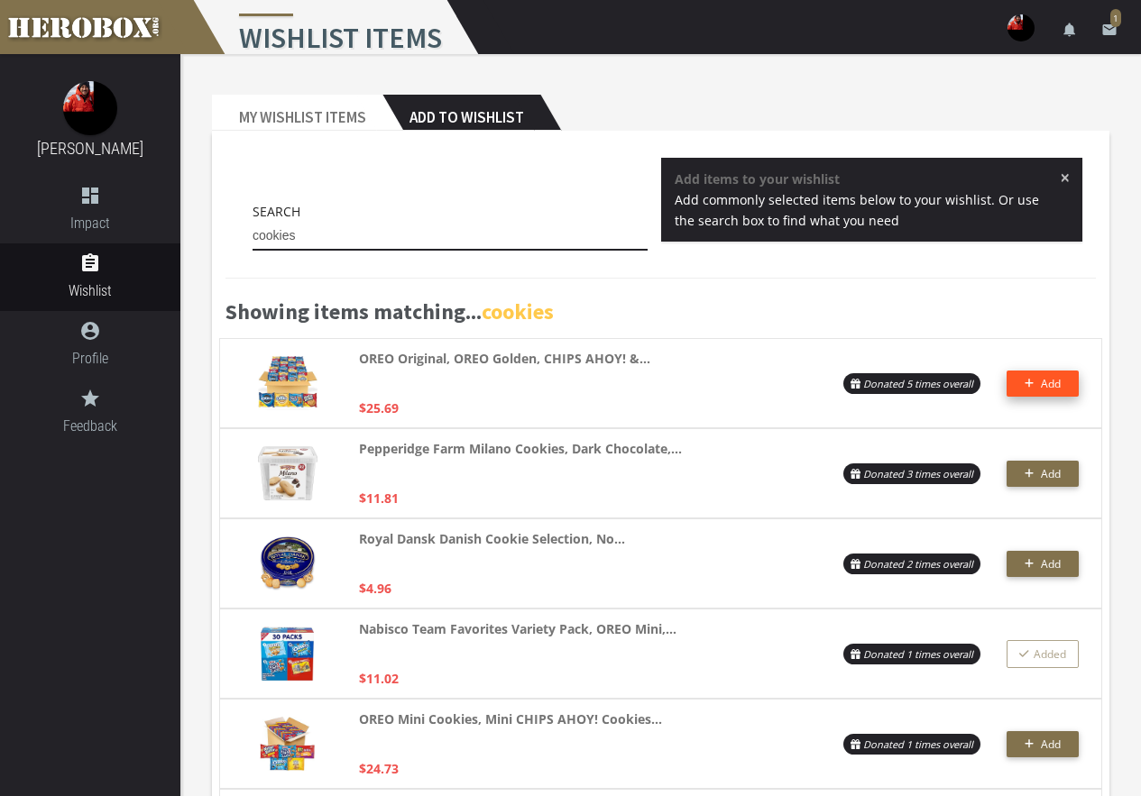
type input "cookies"
click at [1033, 378] on icon "button" at bounding box center [1029, 383] width 10 height 11
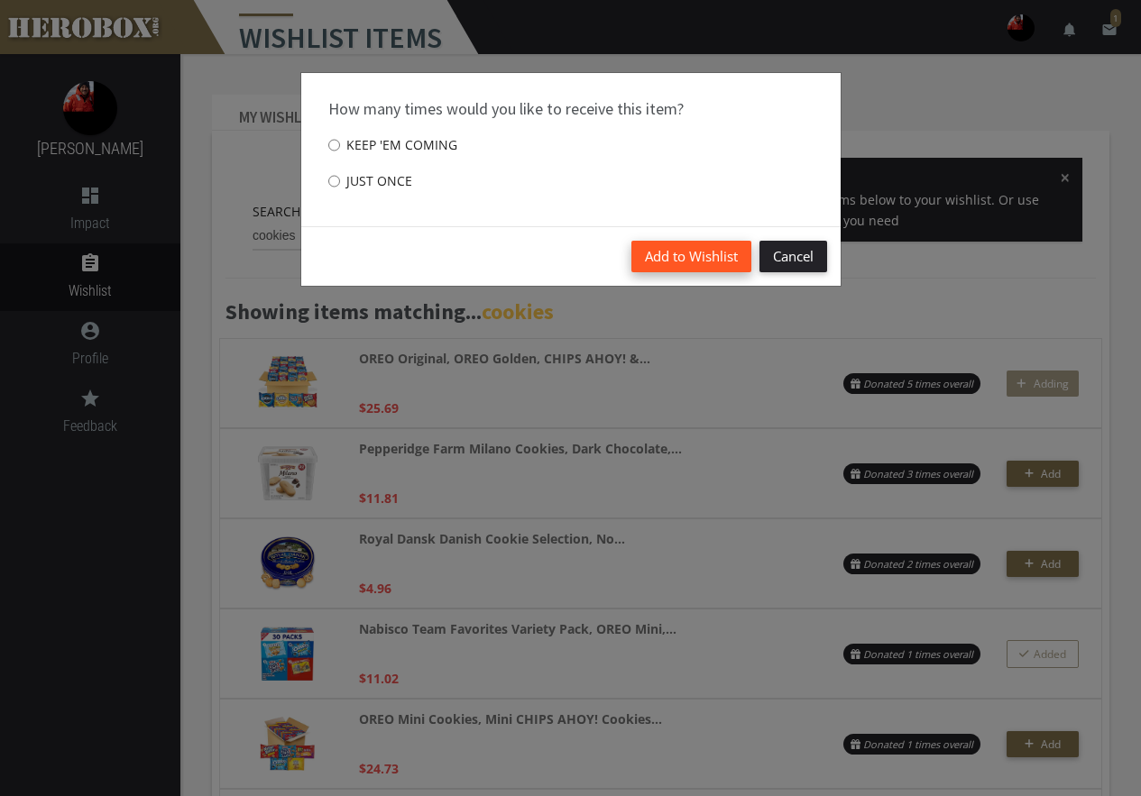
click at [719, 254] on button "Add to Wishlist" at bounding box center [691, 257] width 120 height 32
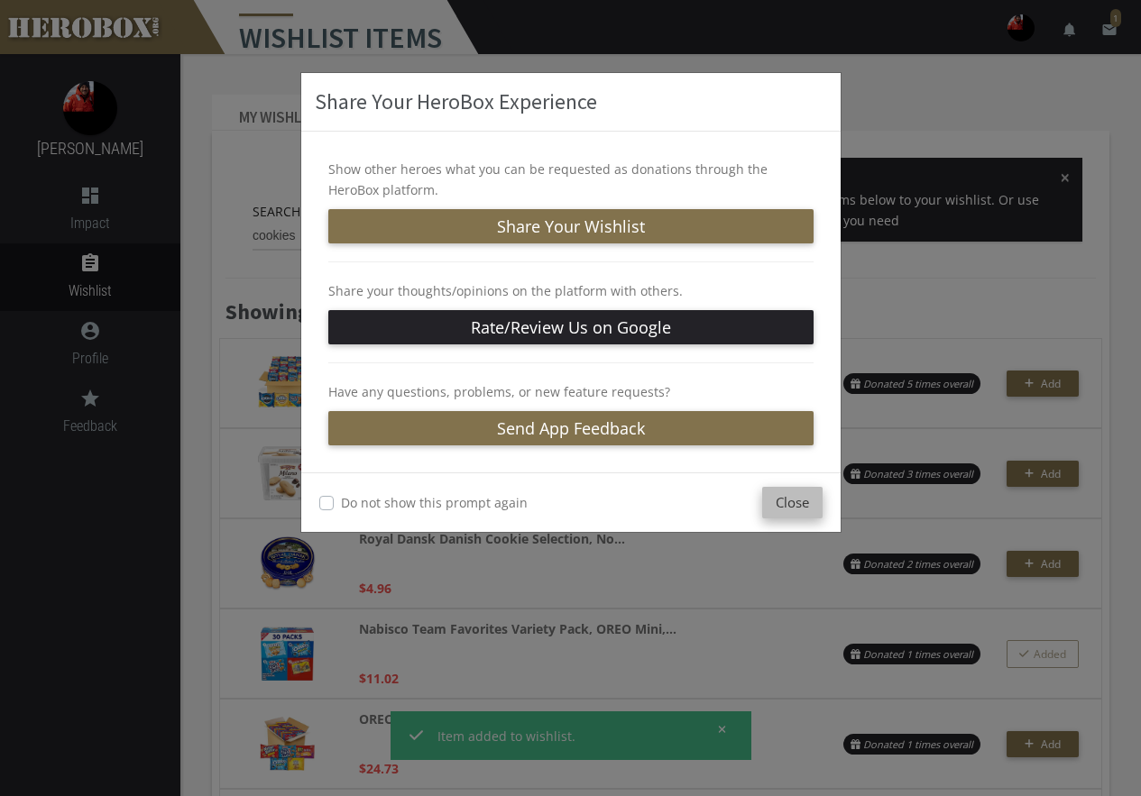
click at [788, 500] on button "Close" at bounding box center [792, 503] width 60 height 32
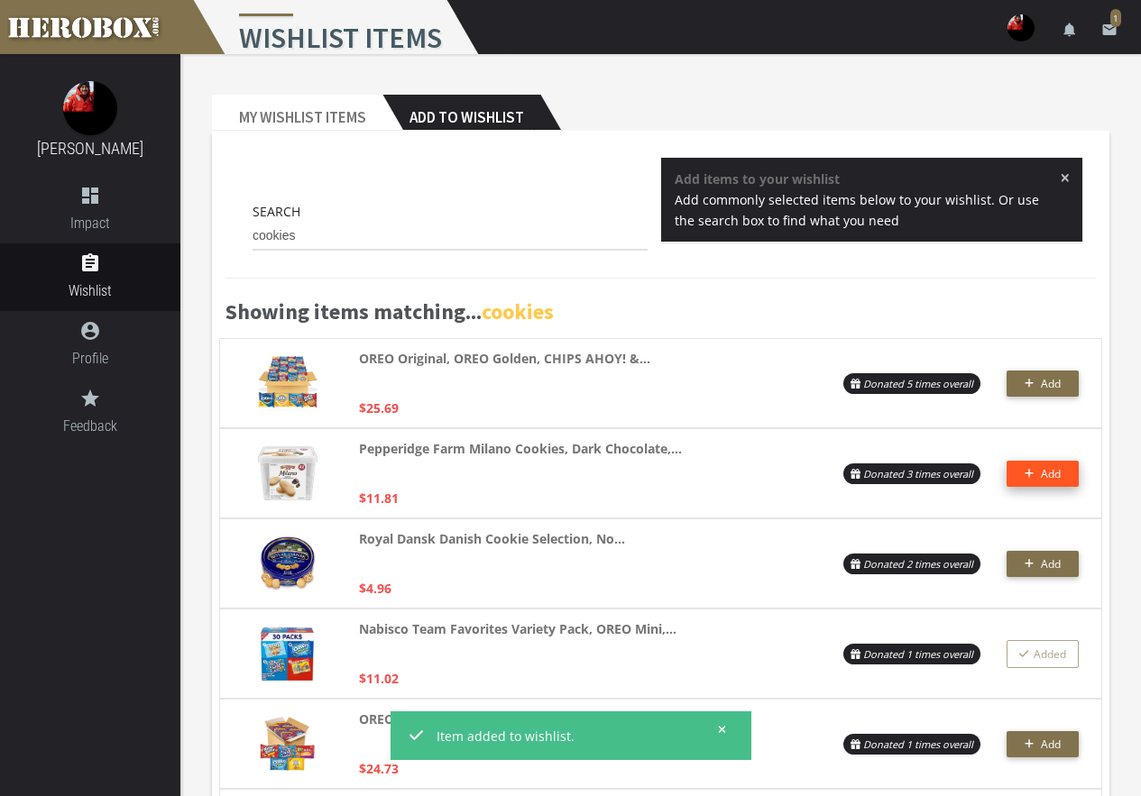
click at [1051, 471] on span "Add" at bounding box center [1051, 473] width 20 height 15
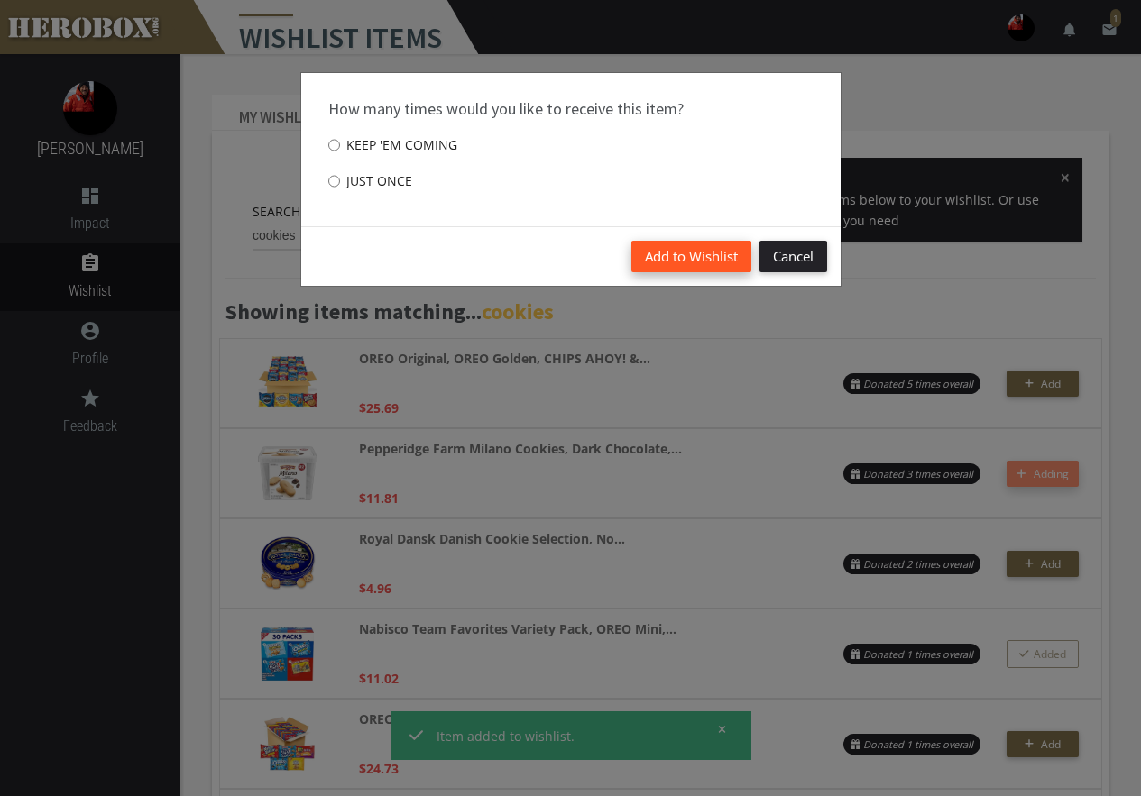
click at [681, 243] on button "Add to Wishlist" at bounding box center [691, 257] width 120 height 32
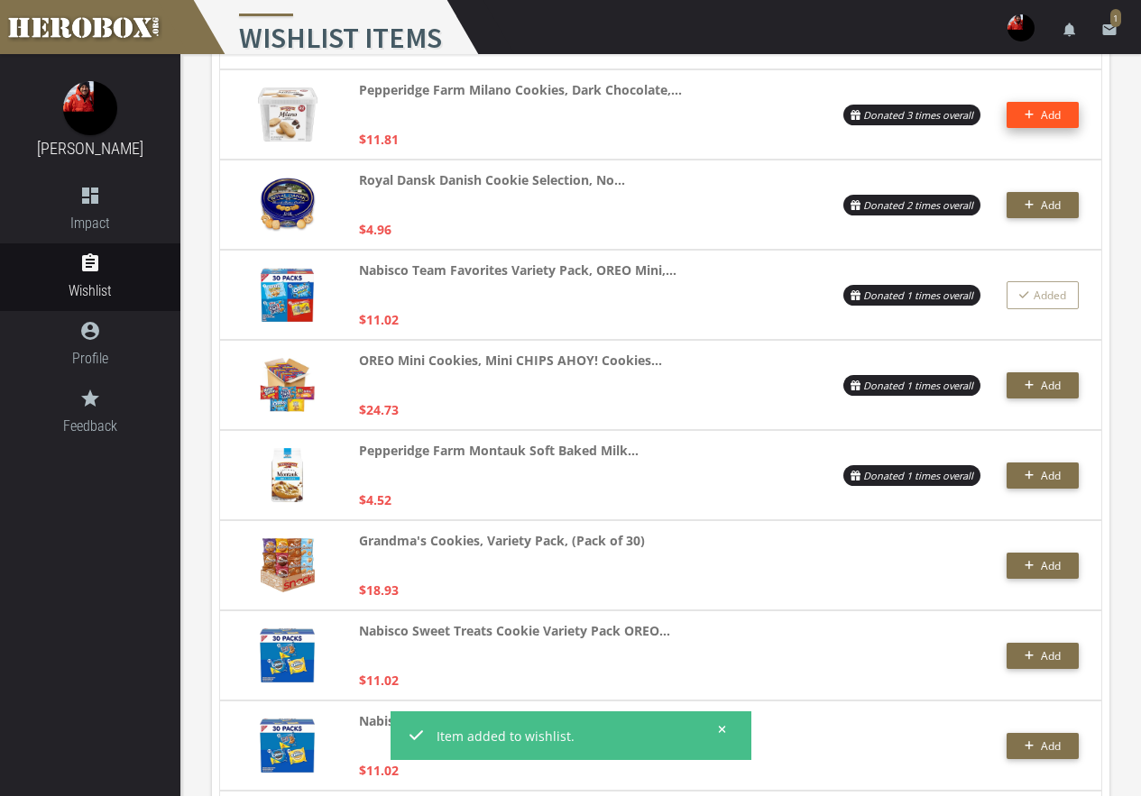
scroll to position [361, 0]
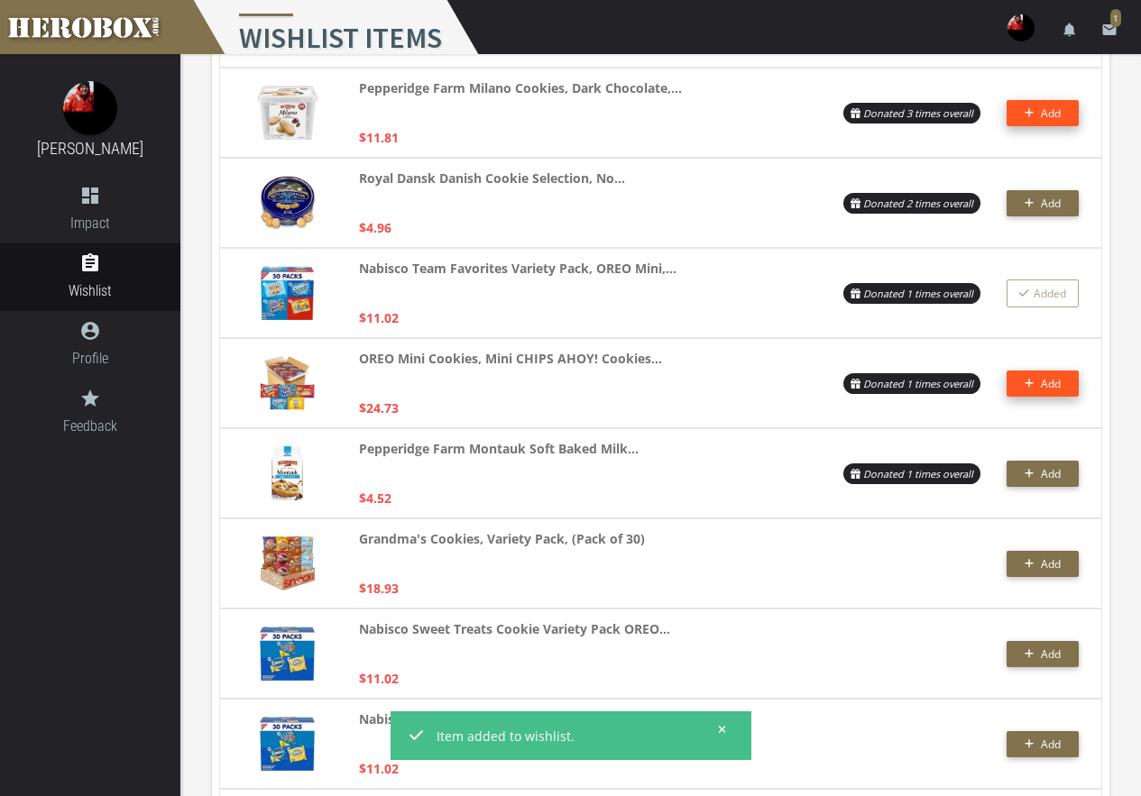
click at [1053, 384] on span "Add" at bounding box center [1051, 383] width 20 height 15
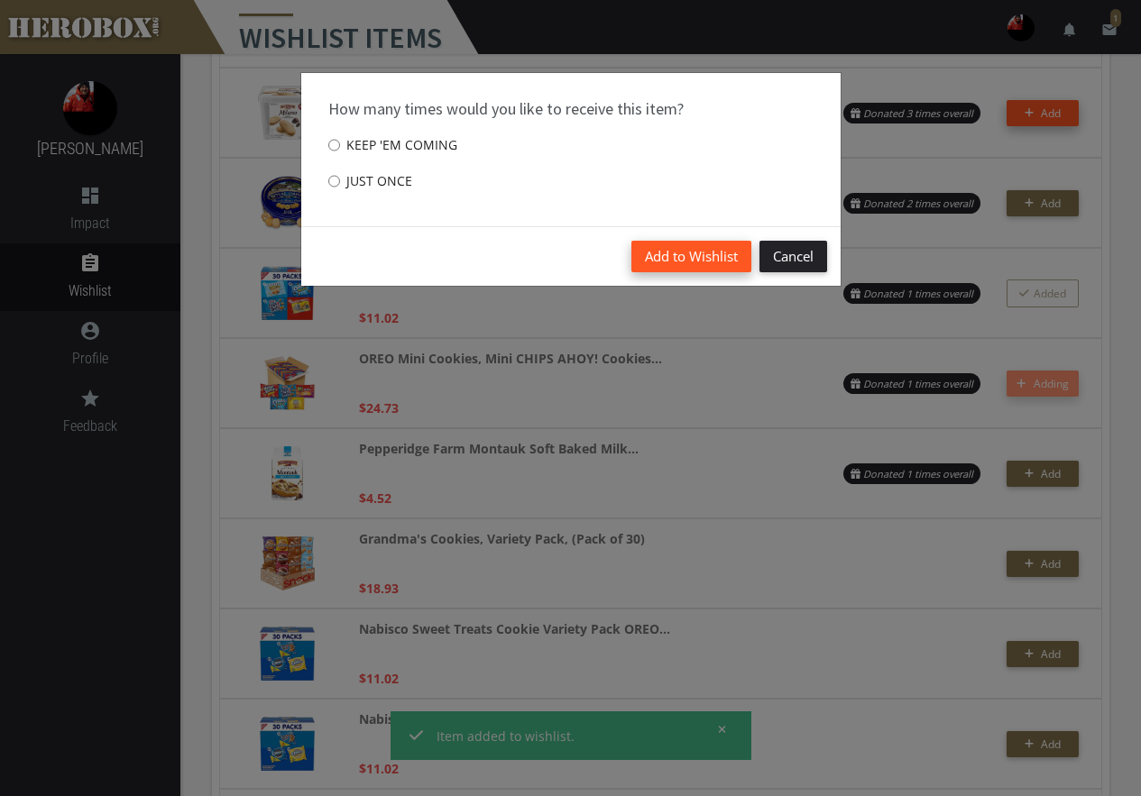
click at [708, 256] on button "Add to Wishlist" at bounding box center [691, 257] width 120 height 32
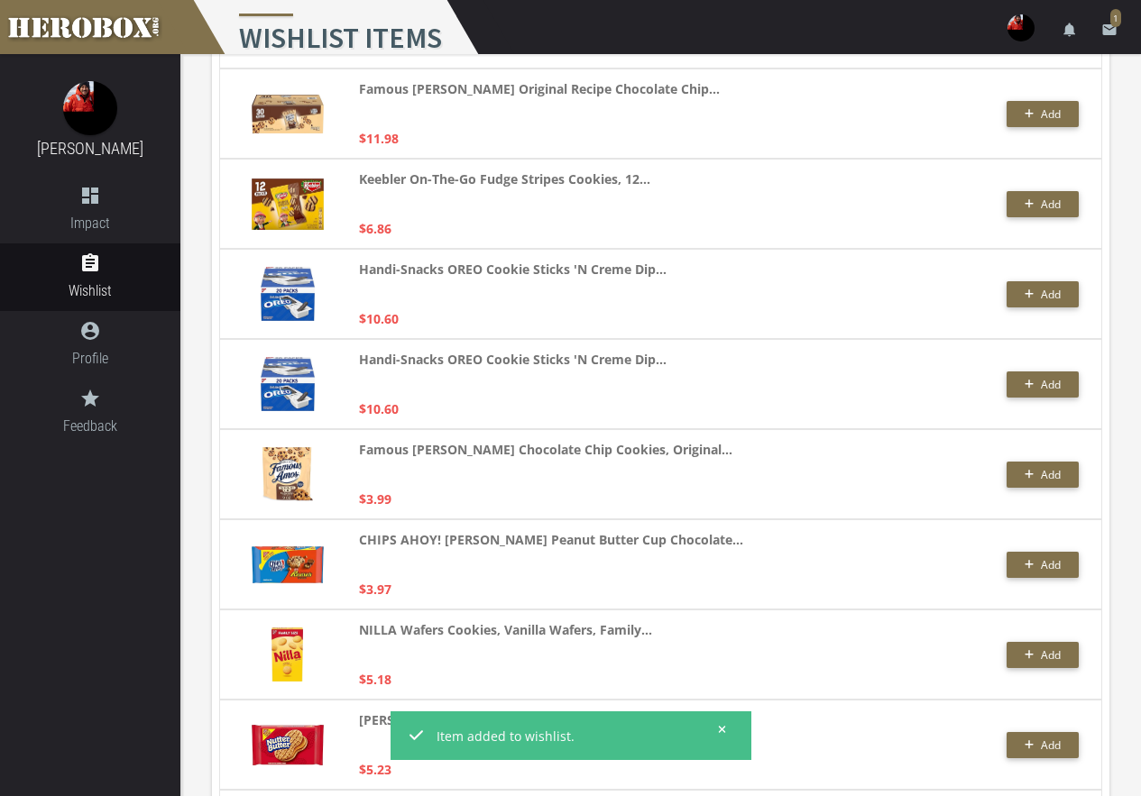
scroll to position [1353, 0]
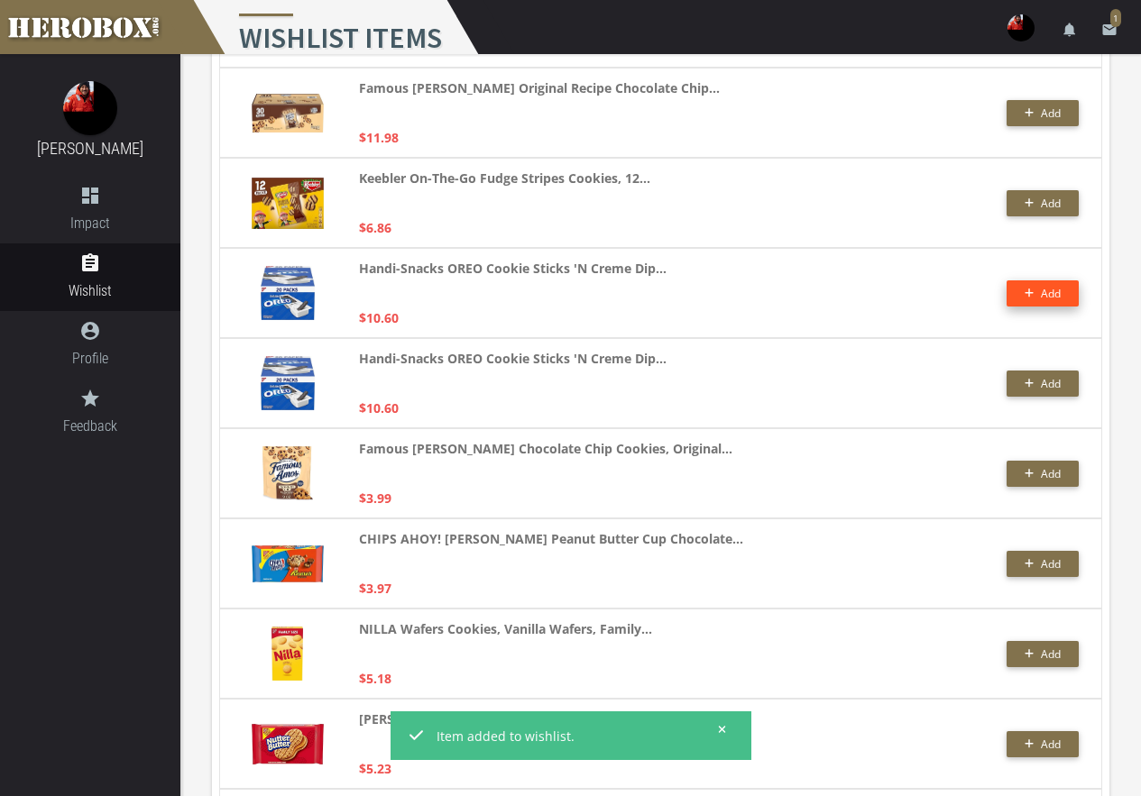
click at [1047, 296] on button "Add" at bounding box center [1042, 293] width 72 height 26
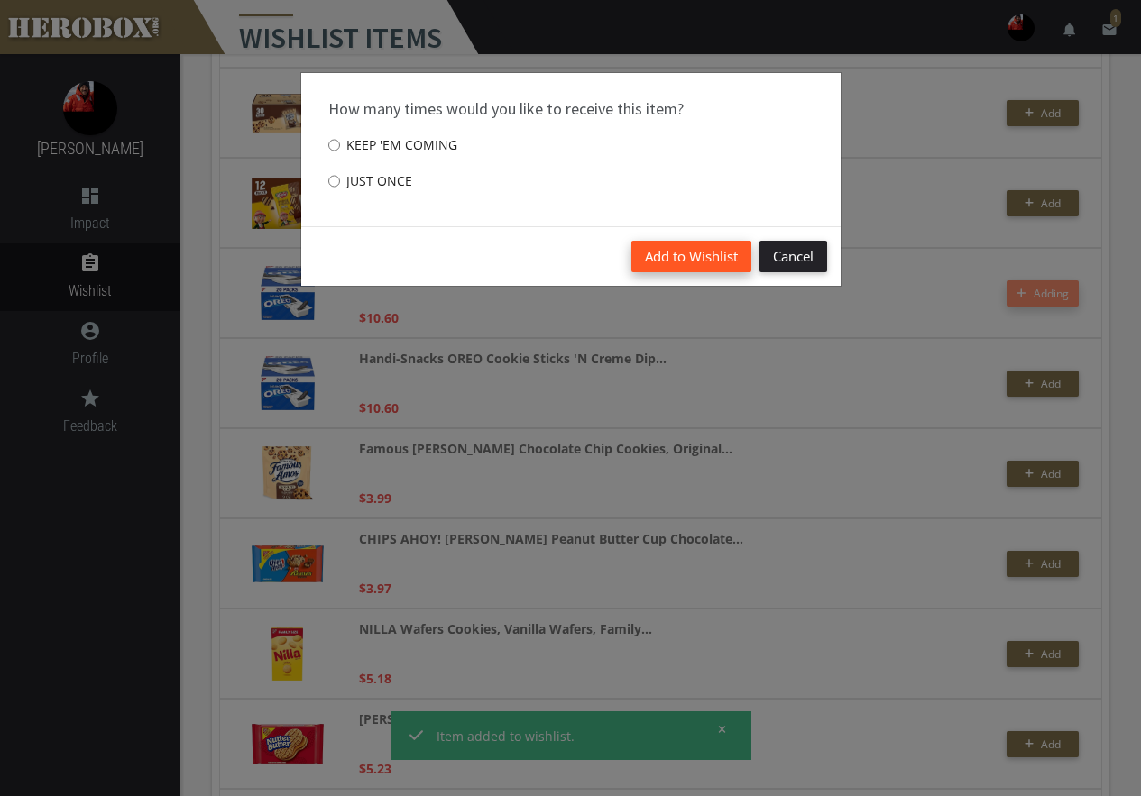
click at [679, 262] on button "Add to Wishlist" at bounding box center [691, 257] width 120 height 32
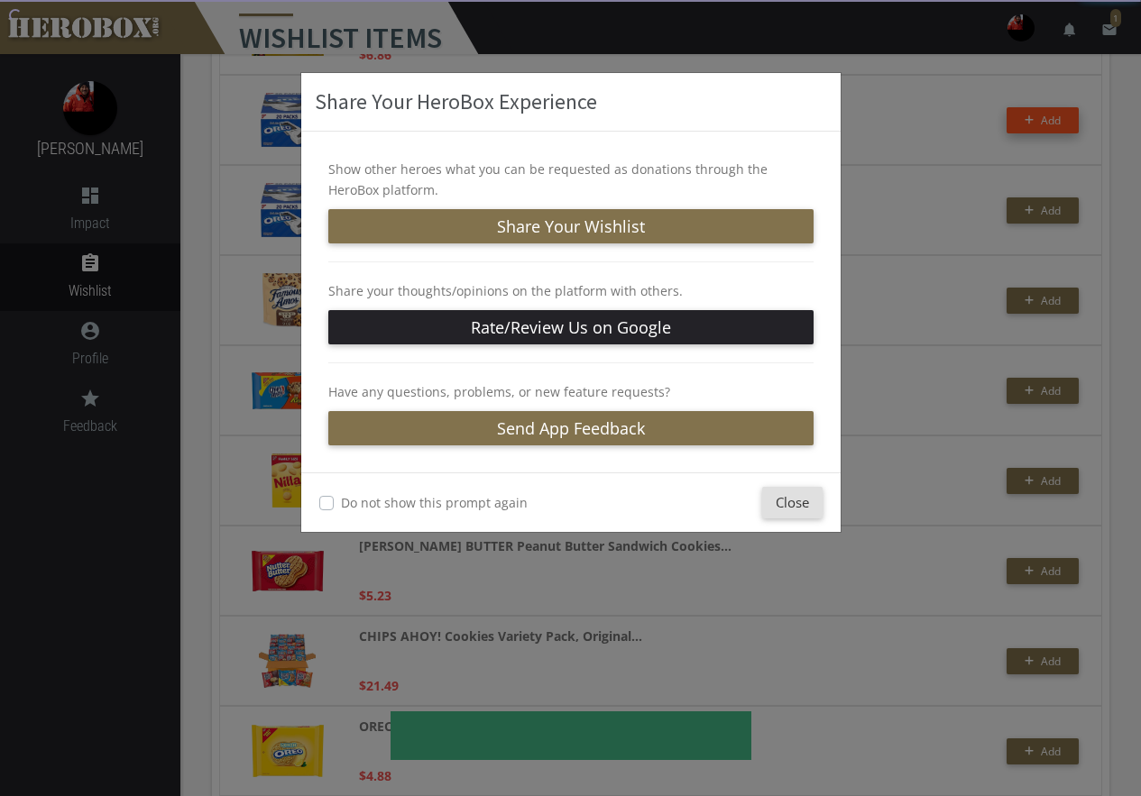
scroll to position [1533, 0]
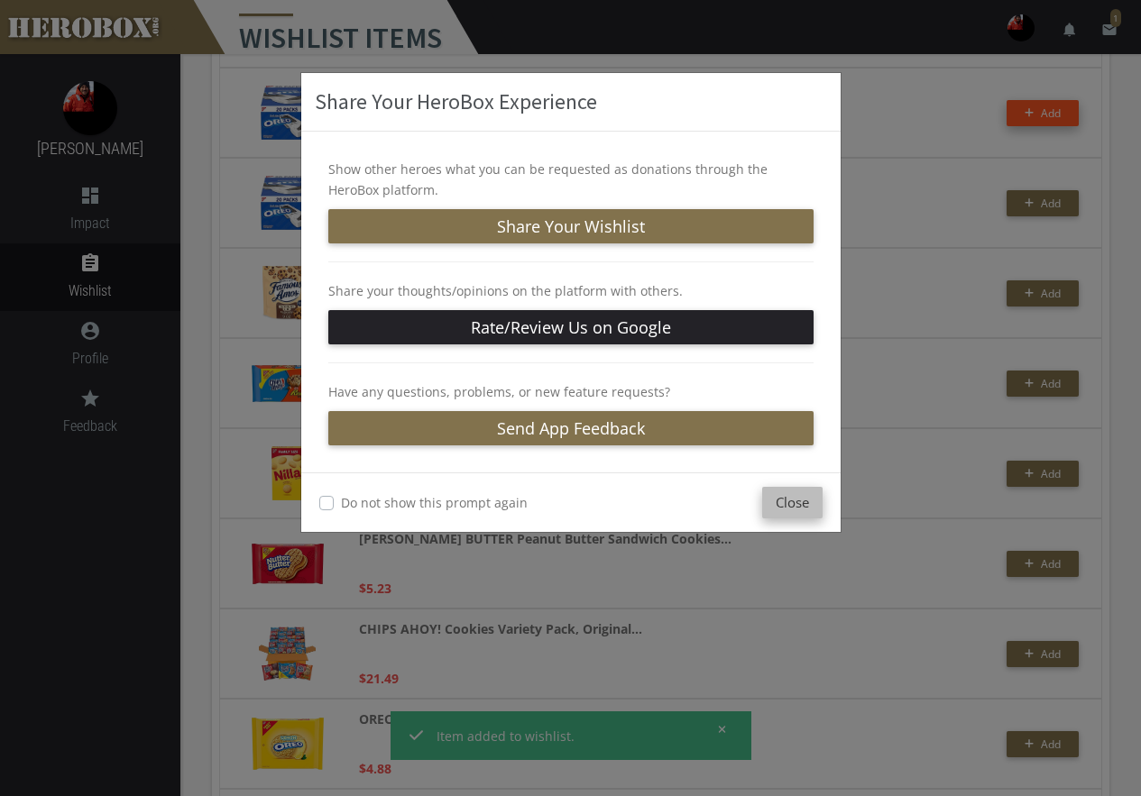
click at [795, 505] on button "Close" at bounding box center [792, 503] width 60 height 32
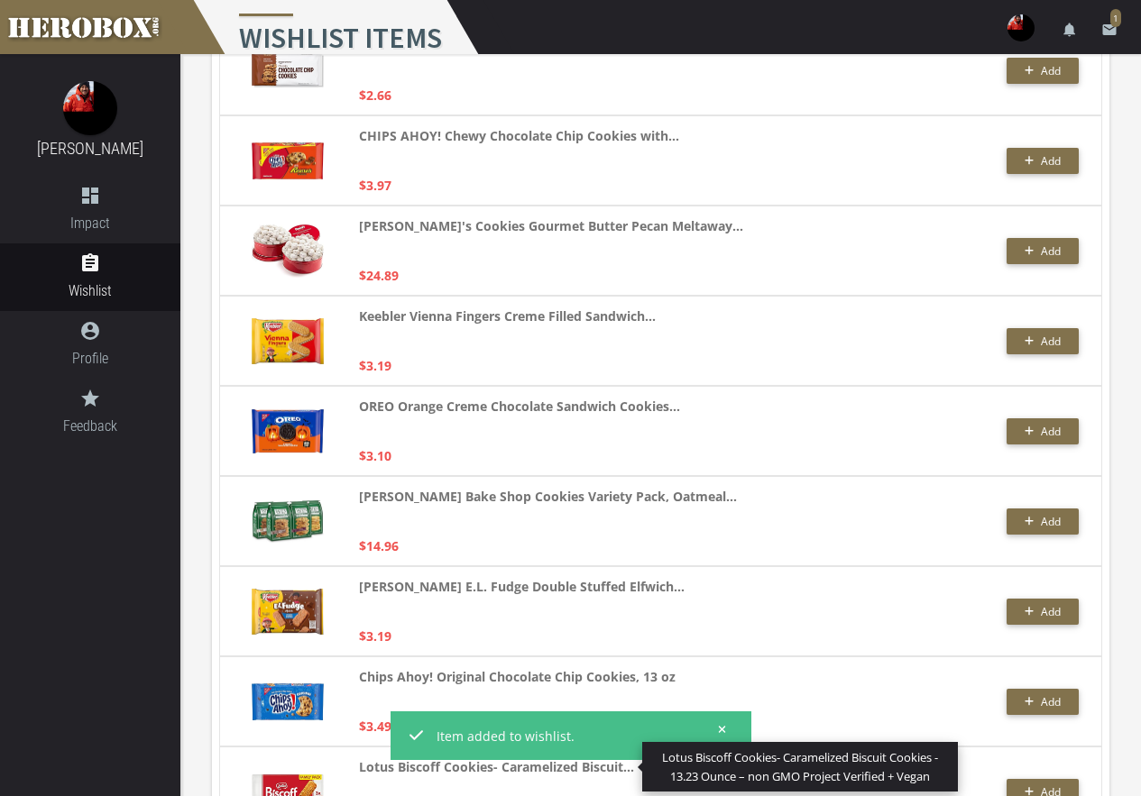
scroll to position [4006, 0]
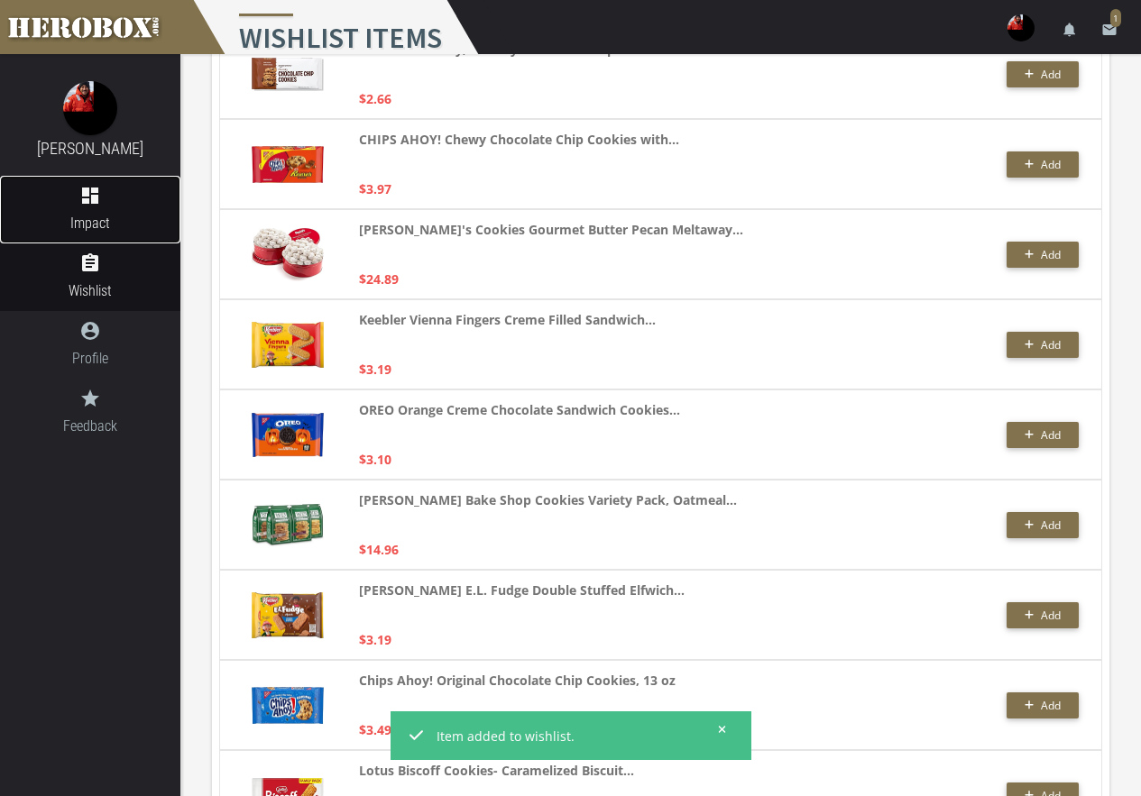
click at [88, 206] on icon "dashboard" at bounding box center [90, 196] width 180 height 22
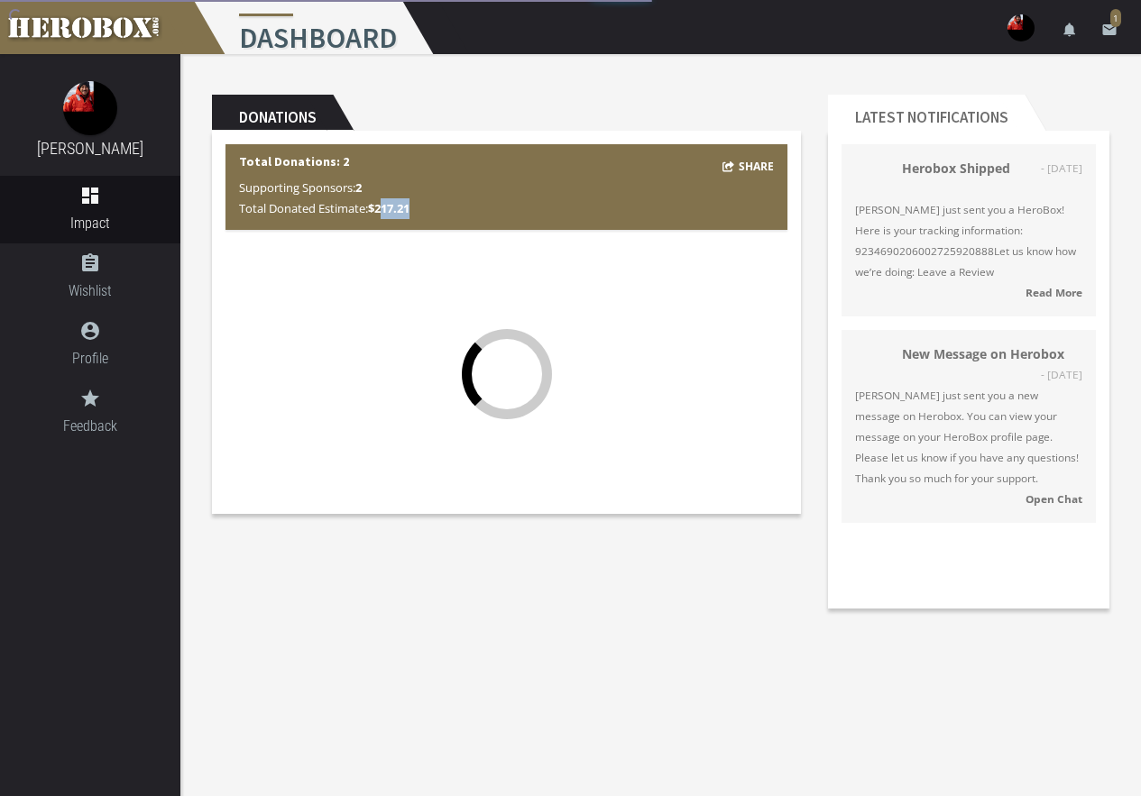
drag, startPoint x: 421, startPoint y: 216, endPoint x: 385, endPoint y: 217, distance: 36.1
click at [385, 217] on p "Supporting Sponsors: 2 Total Donated Estimate: $217.21" at bounding box center [506, 198] width 535 height 41
click at [440, 199] on p "Supporting Sponsors: 2 Total Donated Estimate: $217.21" at bounding box center [506, 198] width 535 height 41
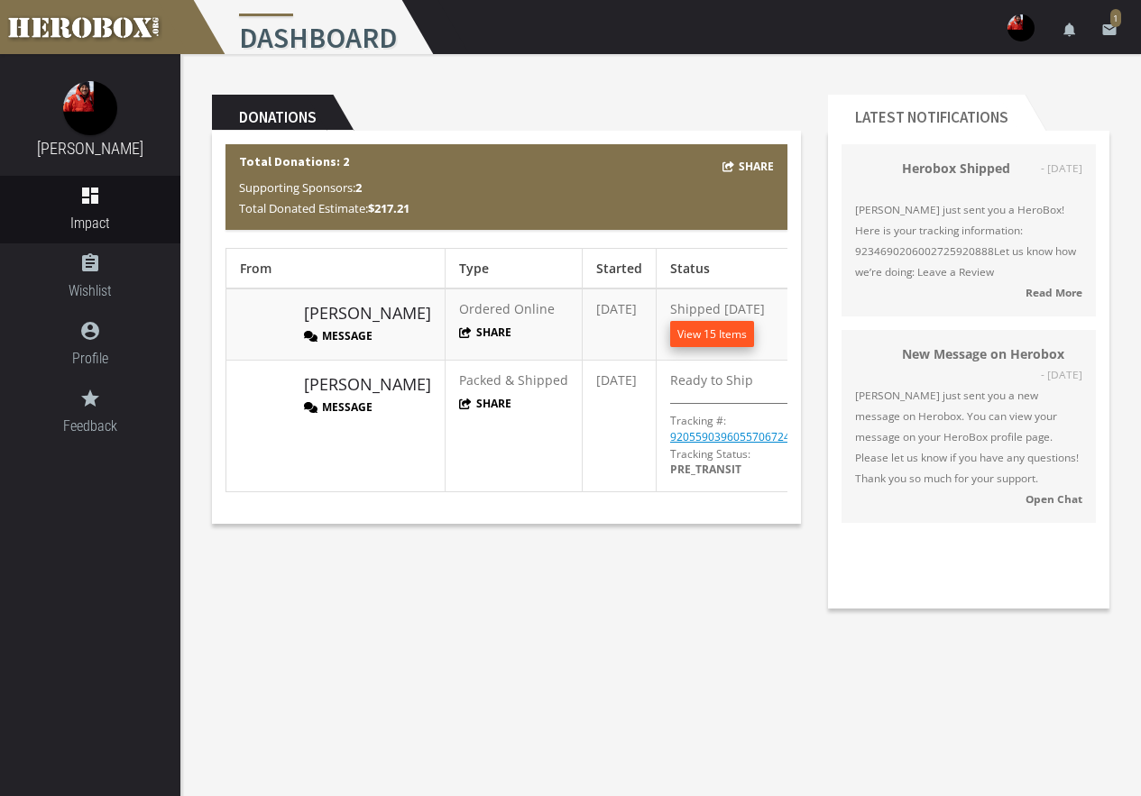
click at [670, 341] on button "View 15 Items" at bounding box center [712, 334] width 84 height 26
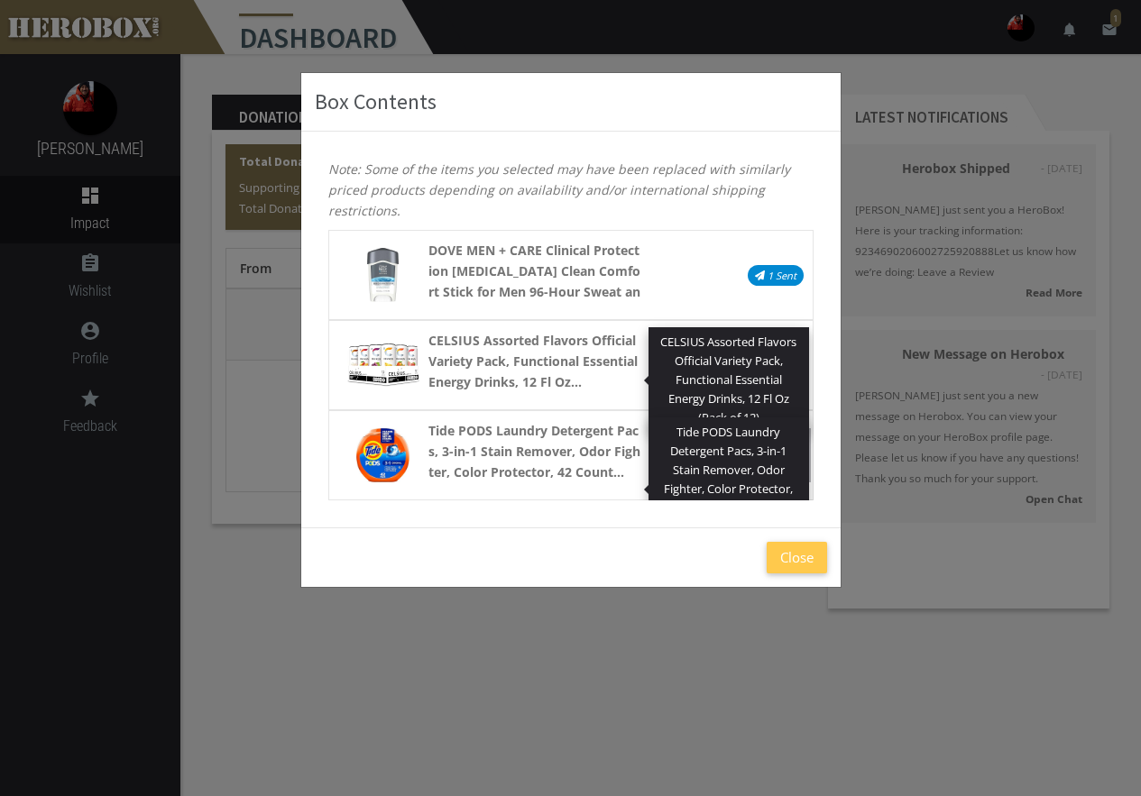
scroll to position [541, 0]
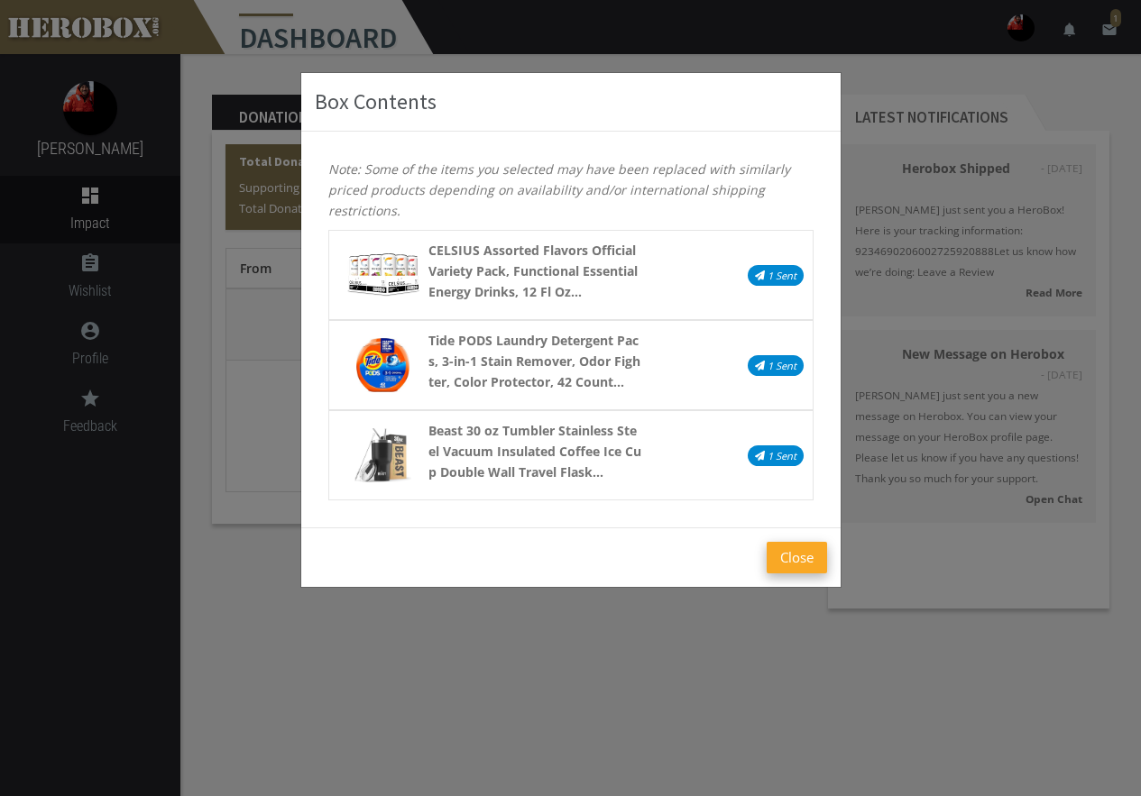
click at [806, 556] on button "Close" at bounding box center [796, 558] width 60 height 32
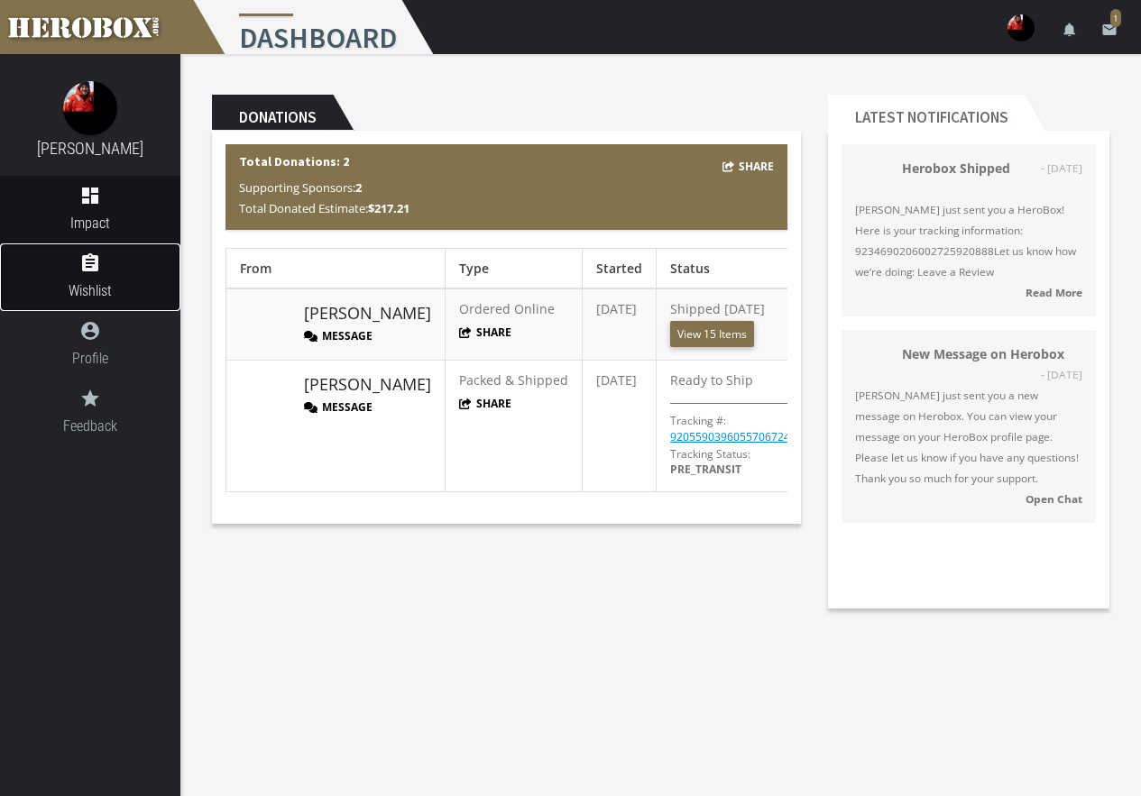
click at [130, 266] on icon "assignment" at bounding box center [90, 263] width 180 height 22
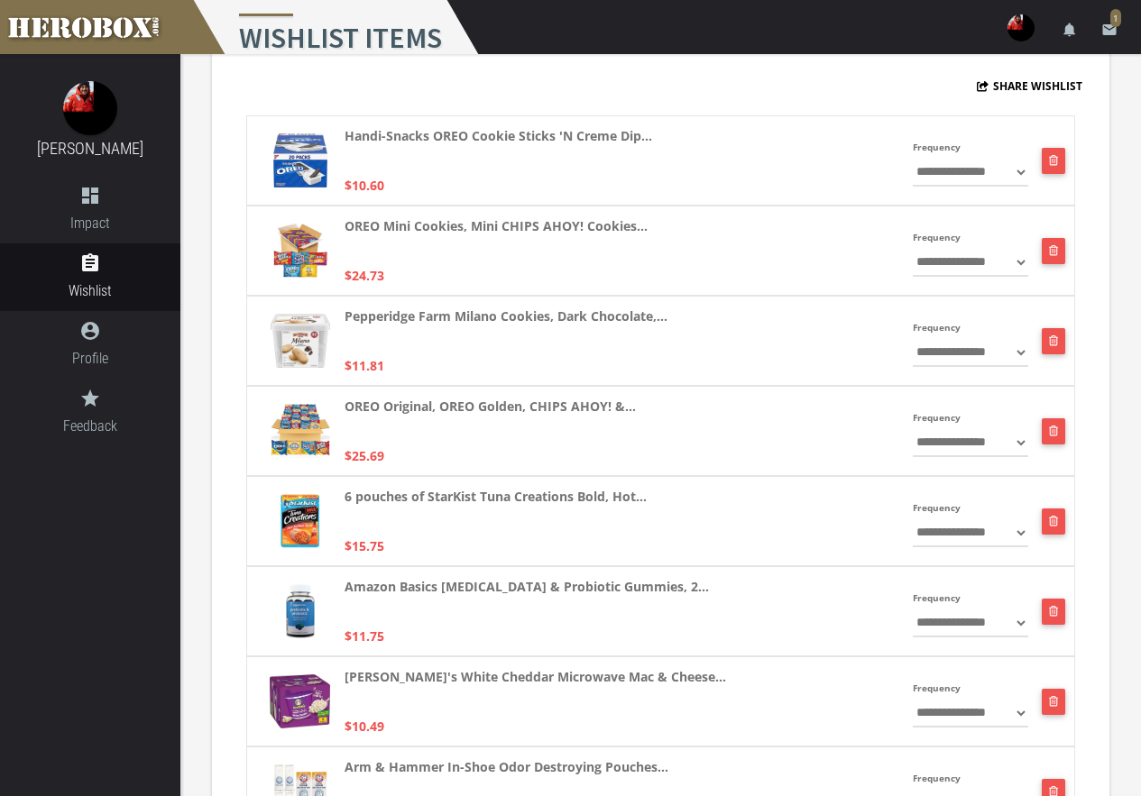
scroll to position [90, 0]
